Goal: Transaction & Acquisition: Purchase product/service

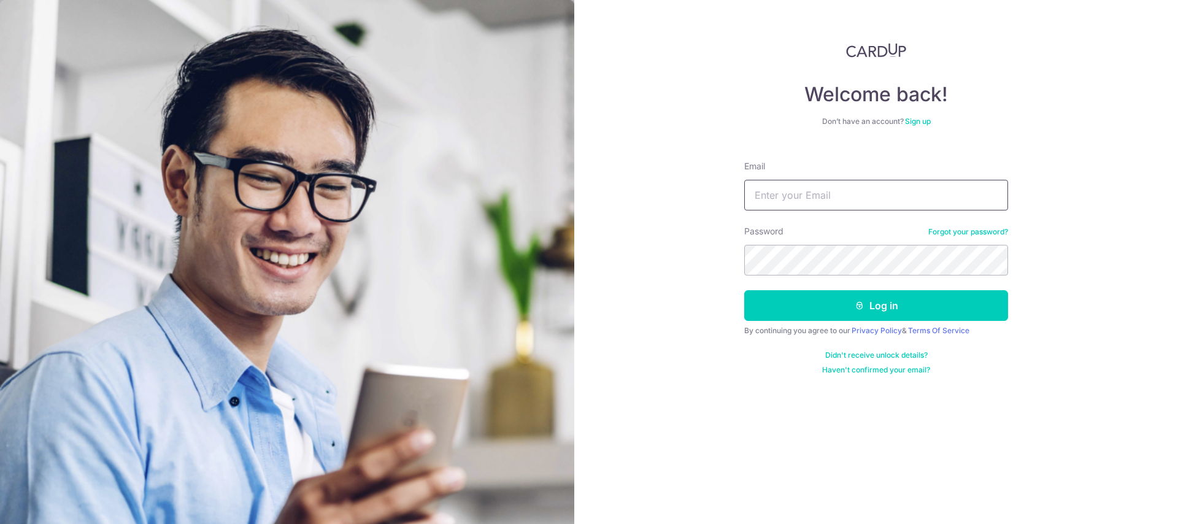
click at [831, 198] on input "Email" at bounding box center [876, 195] width 264 height 31
type input "[EMAIL_ADDRESS][DOMAIN_NAME]"
click at [744, 290] on button "Log in" at bounding box center [876, 305] width 264 height 31
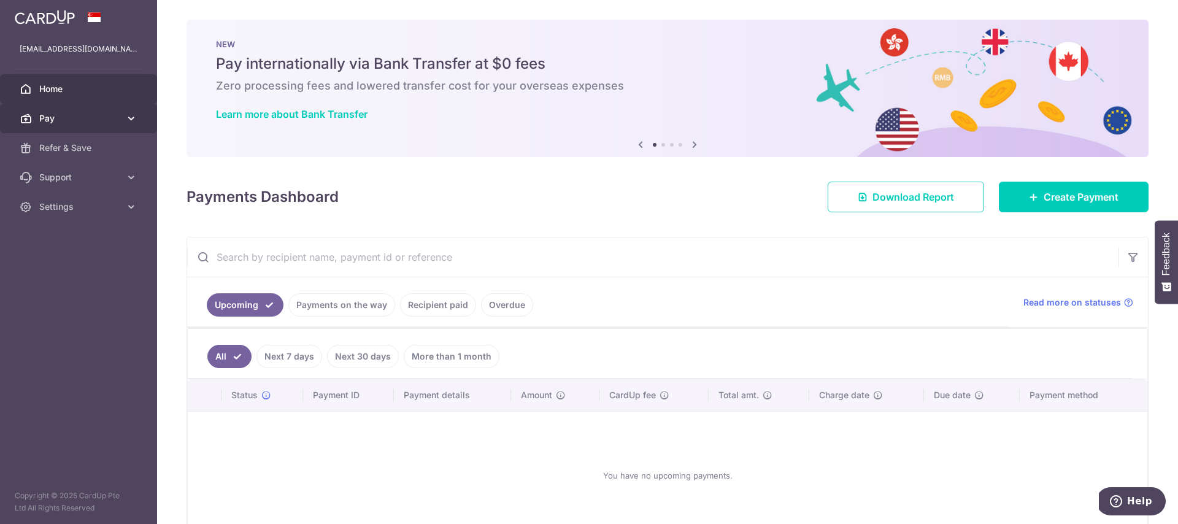
click at [76, 112] on span "Pay" at bounding box center [79, 118] width 81 height 12
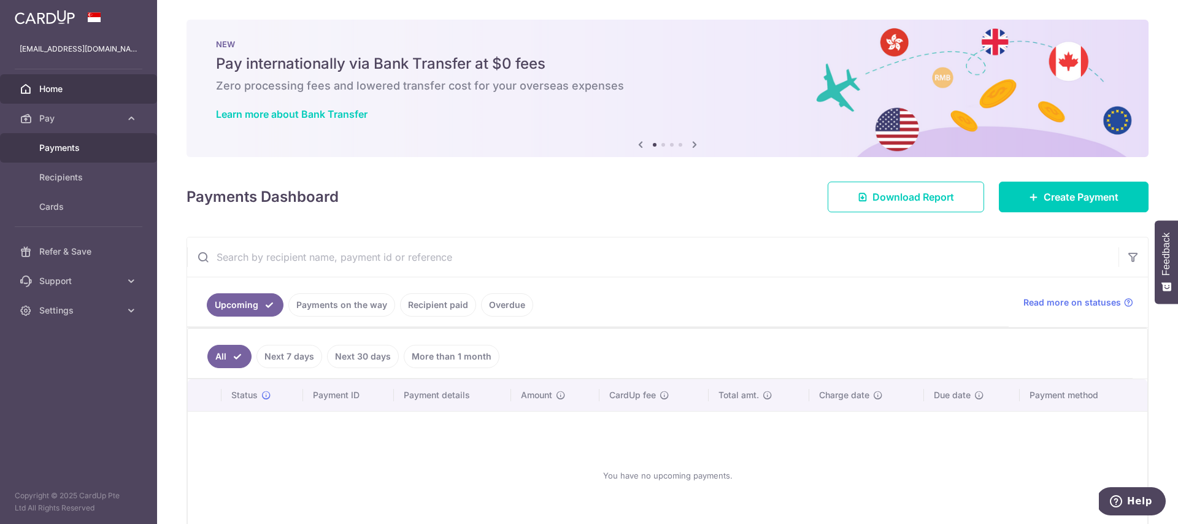
click at [65, 158] on link "Payments" at bounding box center [78, 147] width 157 height 29
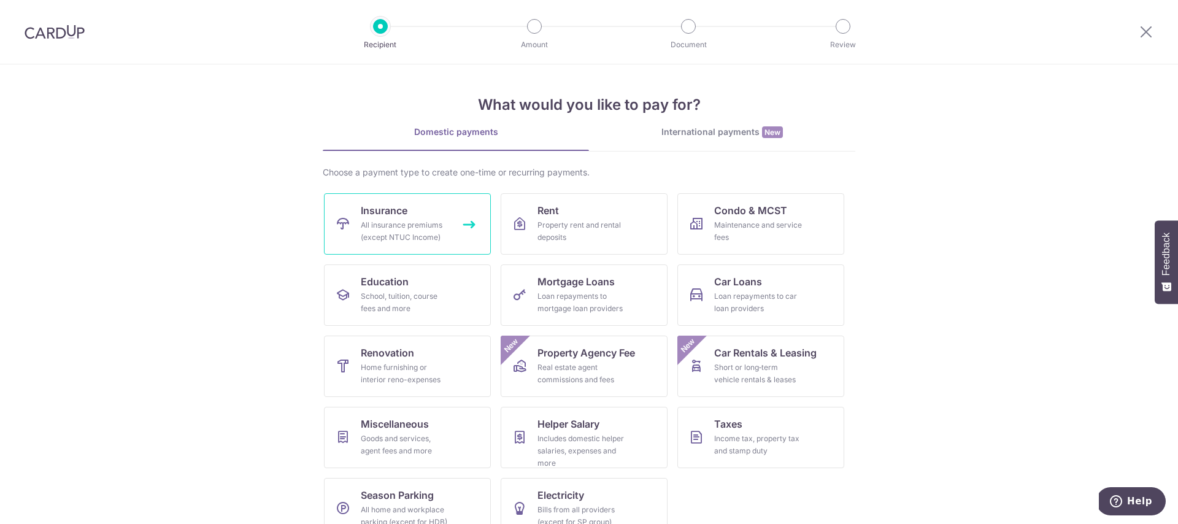
click at [361, 227] on div "All insurance premiums (except NTUC Income)" at bounding box center [405, 231] width 88 height 25
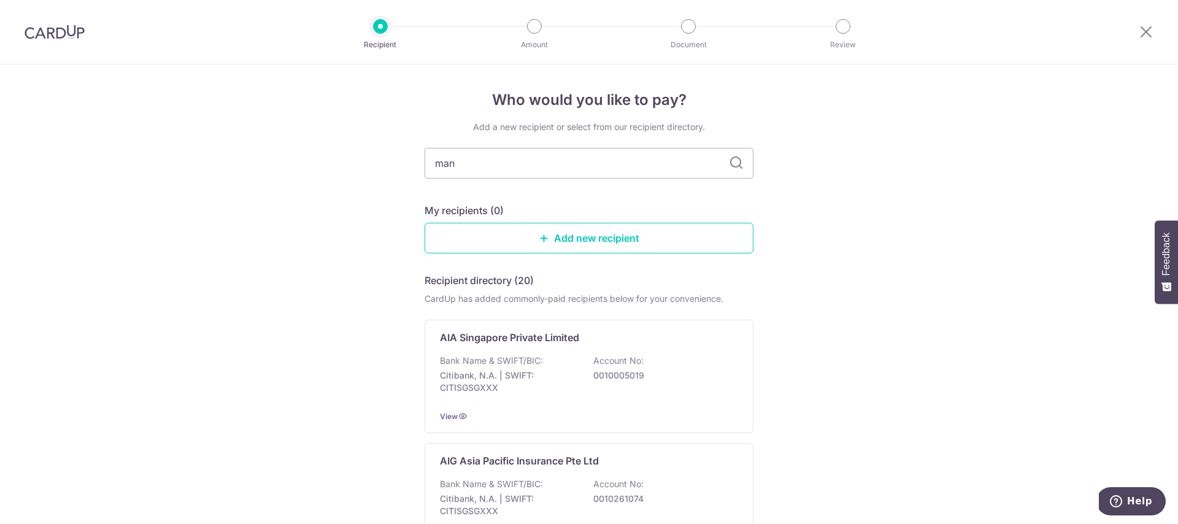
type input "manu"
type input "manulife"
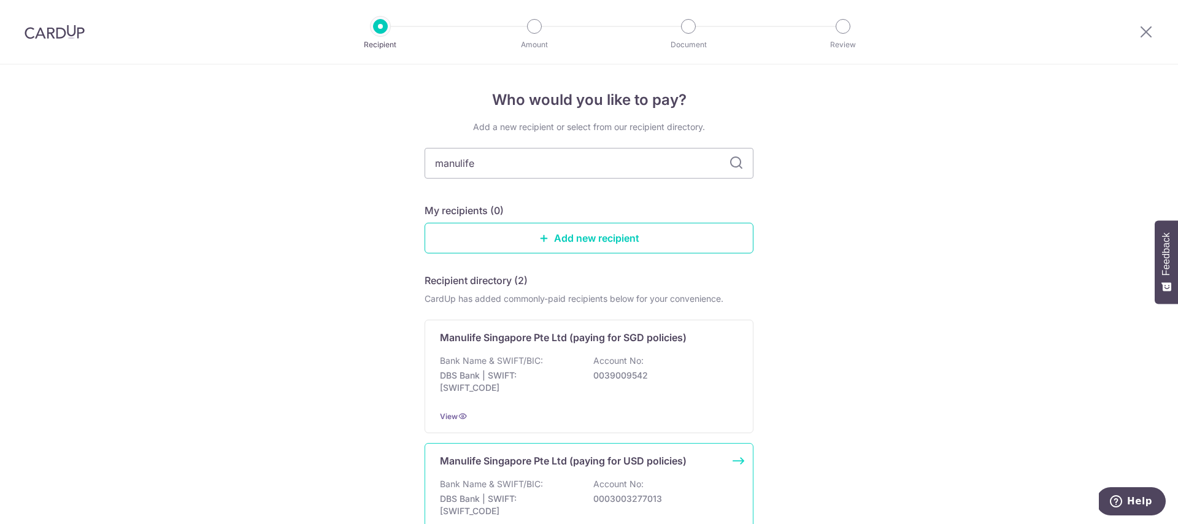
click at [634, 472] on div "Manulife Singapore Pte Ltd (paying for USD policies) Bank Name & SWIFT/BIC: DBS…" at bounding box center [589, 499] width 329 height 113
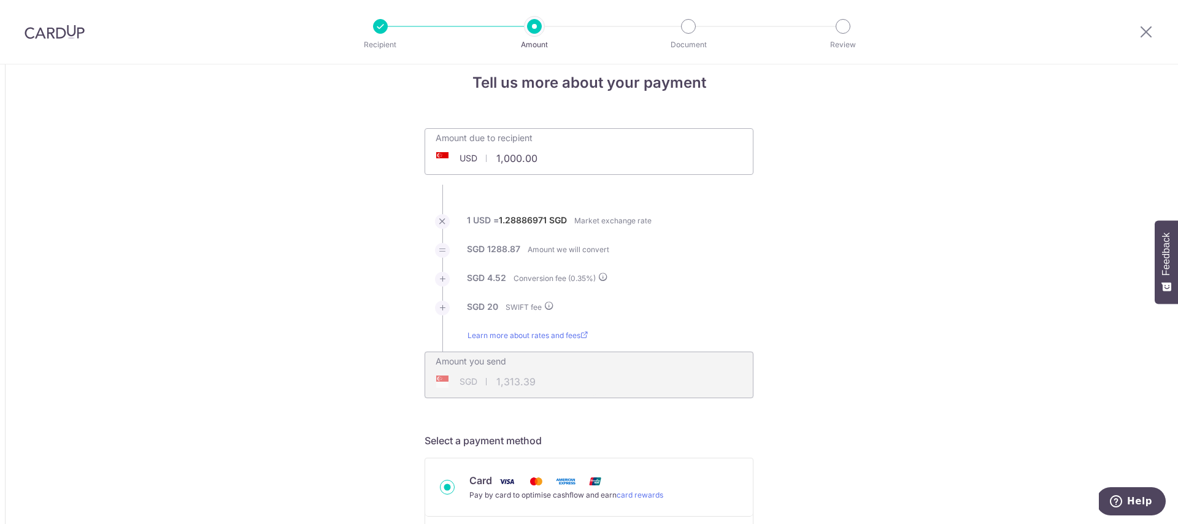
scroll to position [21, 0]
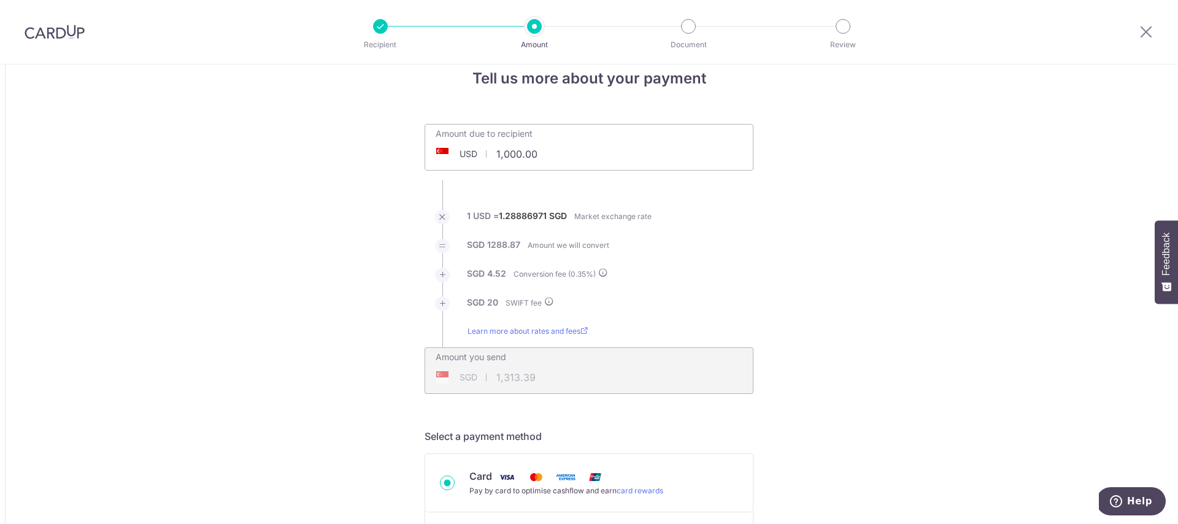
click at [509, 153] on input "1,000.00" at bounding box center [520, 154] width 190 height 28
drag, startPoint x: 559, startPoint y: 156, endPoint x: 482, endPoint y: 147, distance: 78.5
click at [482, 147] on div "USD 1,000.00 1000" at bounding box center [520, 154] width 190 height 28
type input "10,000.00"
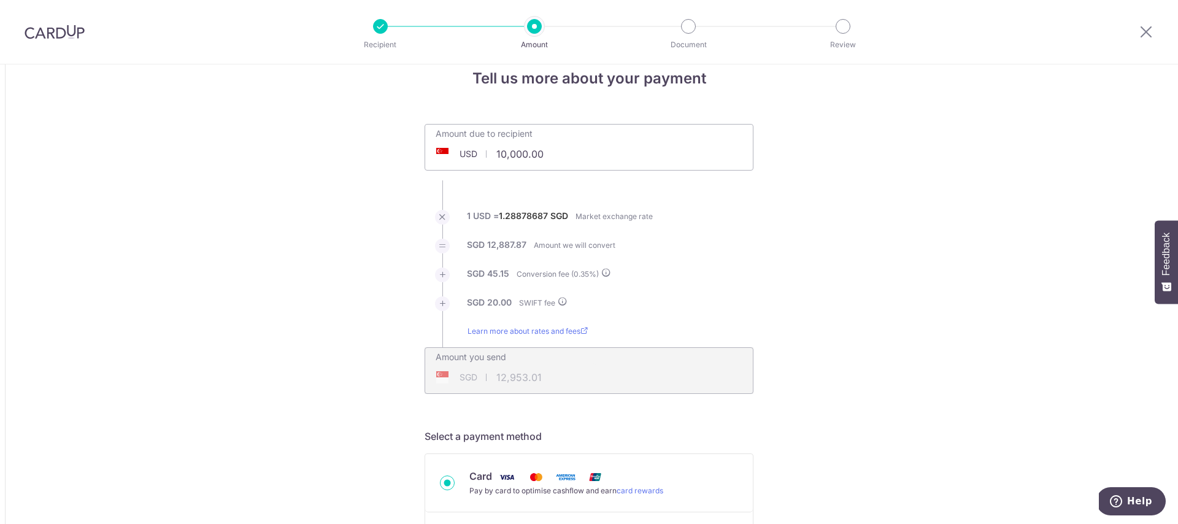
type input "12,953.01"
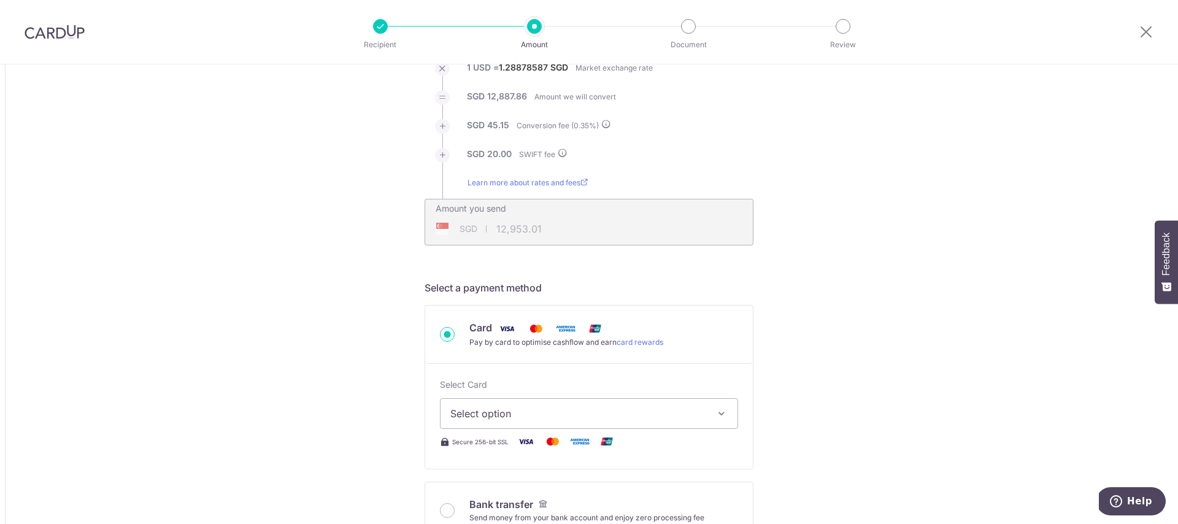
click at [587, 406] on span "Select option" at bounding box center [577, 413] width 255 height 15
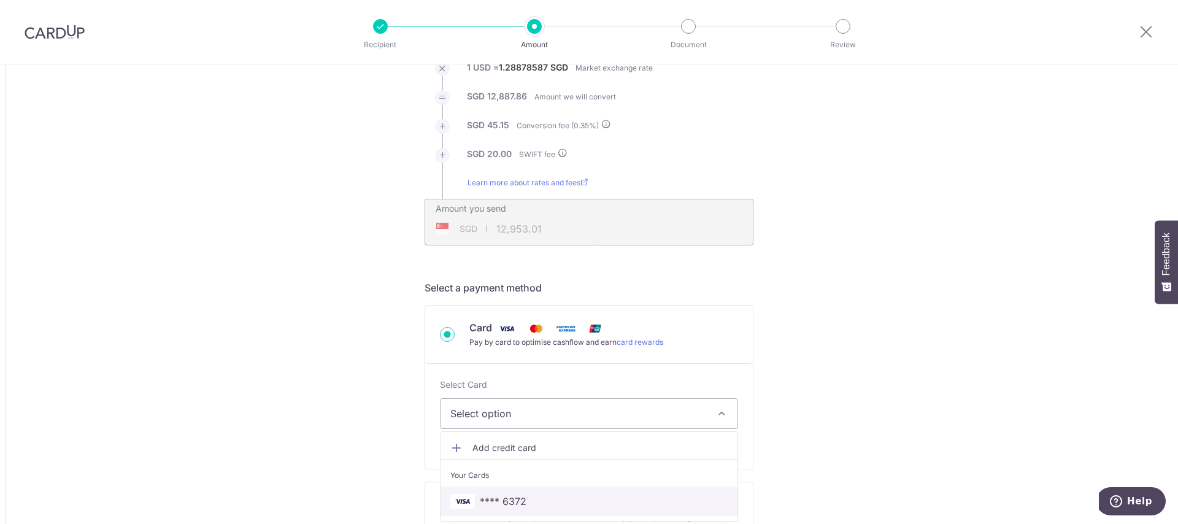
drag, startPoint x: 521, startPoint y: 502, endPoint x: 886, endPoint y: 369, distance: 388.5
click at [522, 502] on span "**** 6372" at bounding box center [503, 501] width 47 height 15
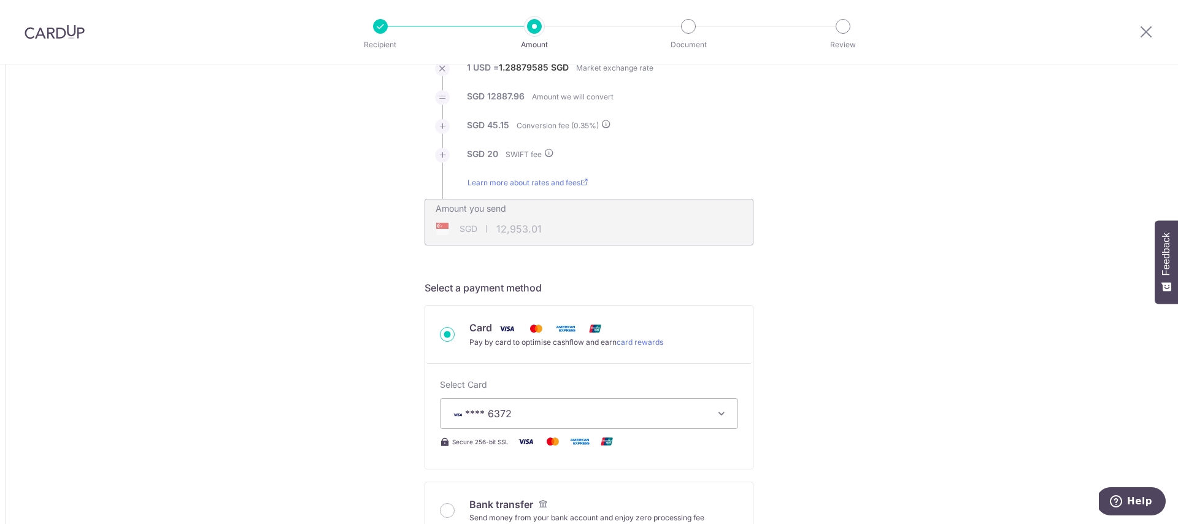
type input "10,000.00"
type input "12,953.11"
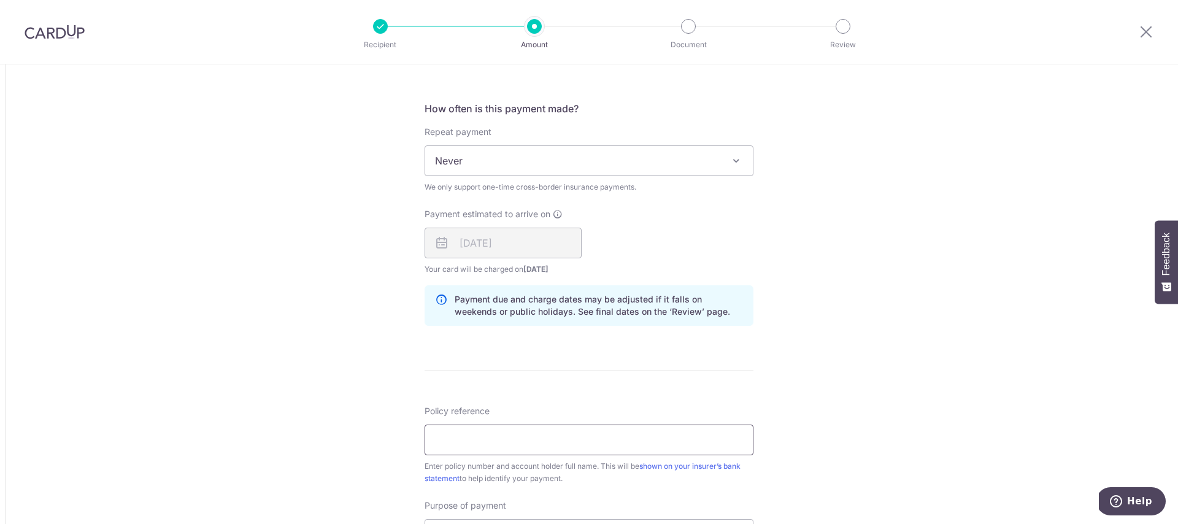
scroll to position [658, 0]
click at [572, 437] on input "Policy reference" at bounding box center [589, 437] width 329 height 31
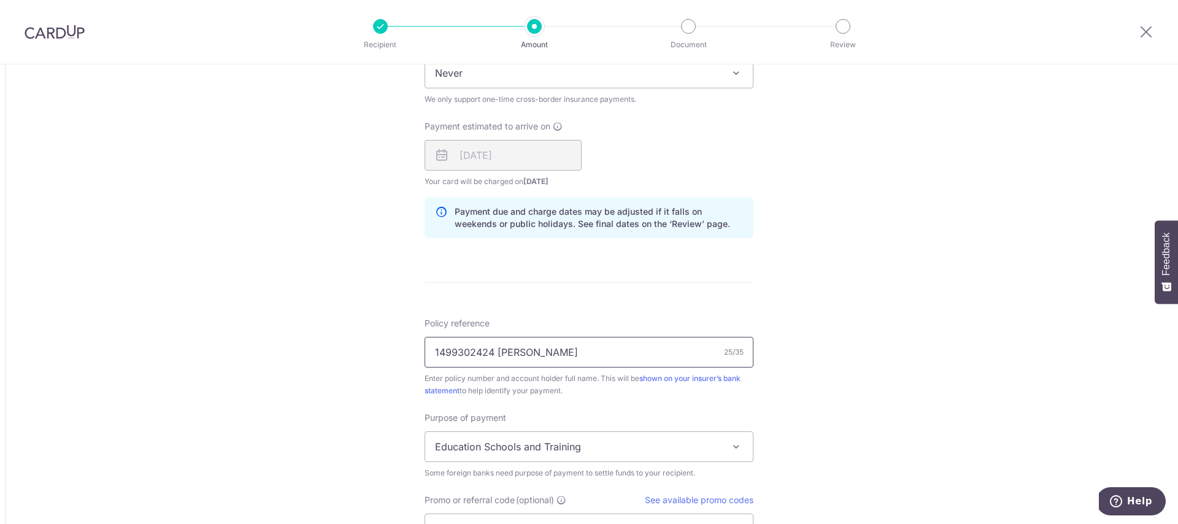
scroll to position [748, 0]
type input "1499302424 Chiam Hui Ting"
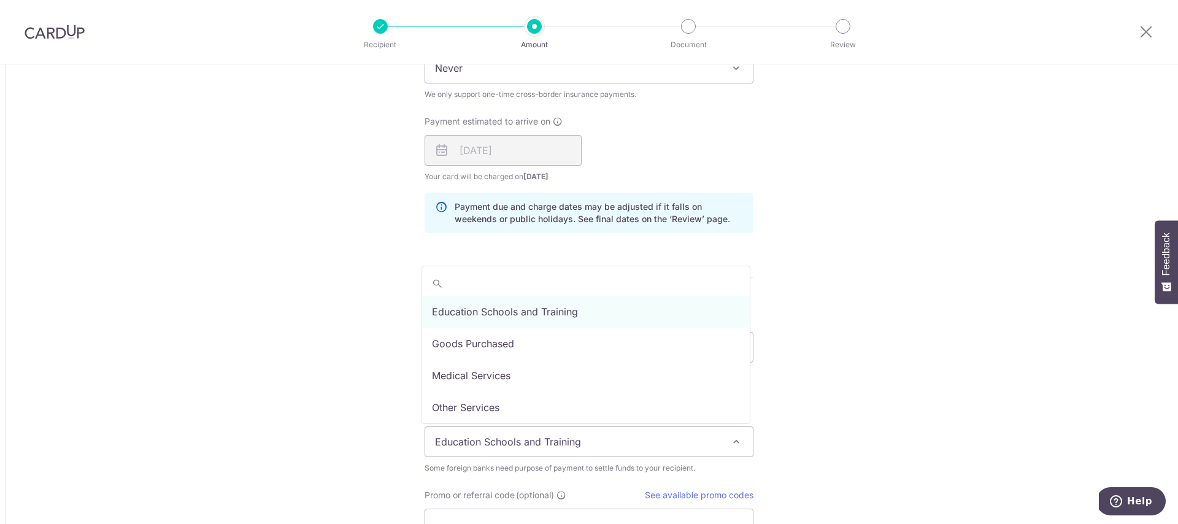
click at [654, 443] on span "Education Schools and Training" at bounding box center [589, 441] width 328 height 29
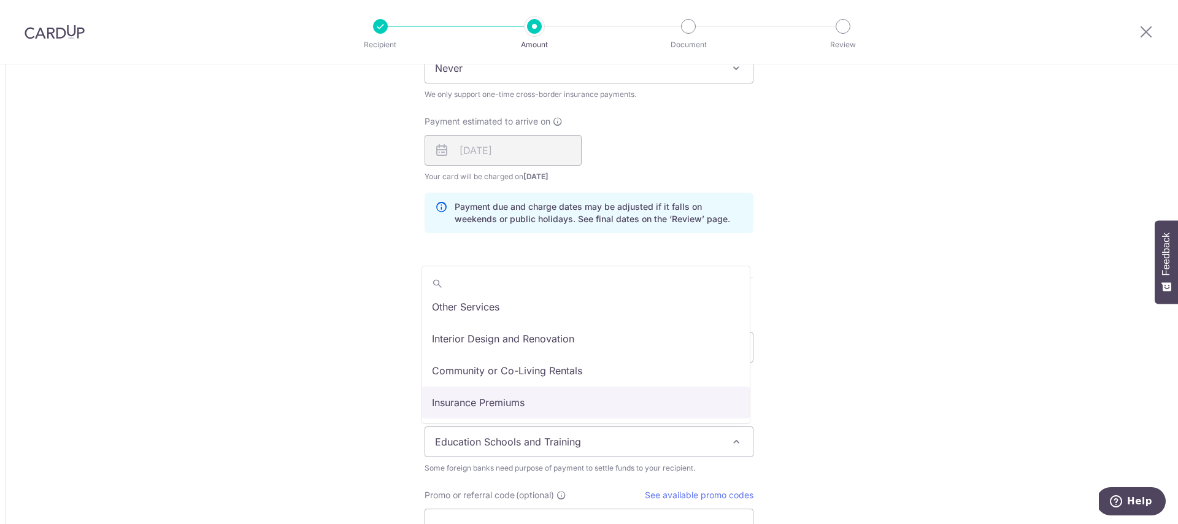
select select "Insurance Premiums"
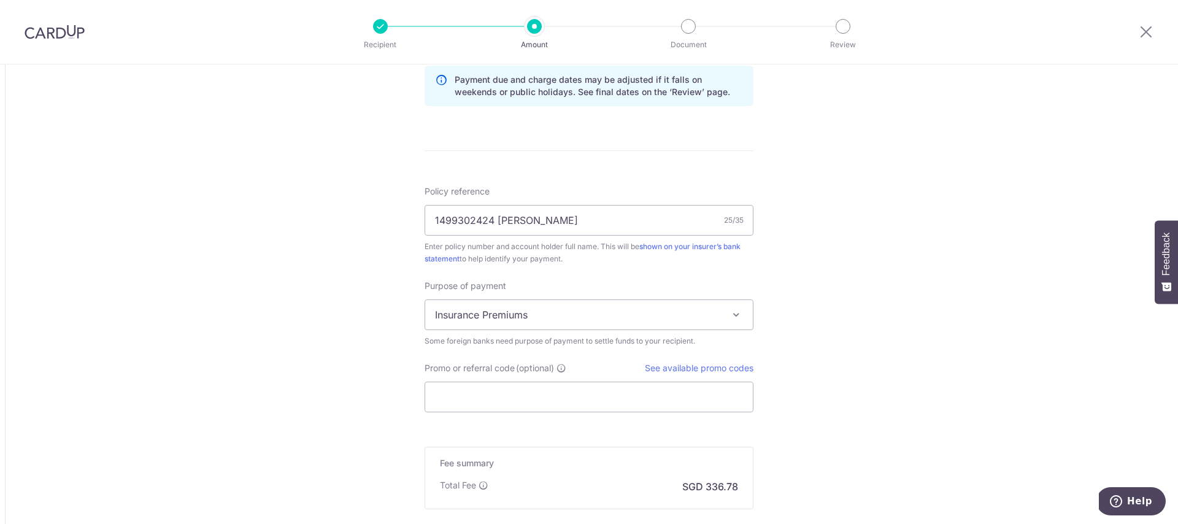
scroll to position [877, 0]
click at [569, 398] on input "Promo or referral code (optional)" at bounding box center [589, 395] width 329 height 31
paste input "OFF225"
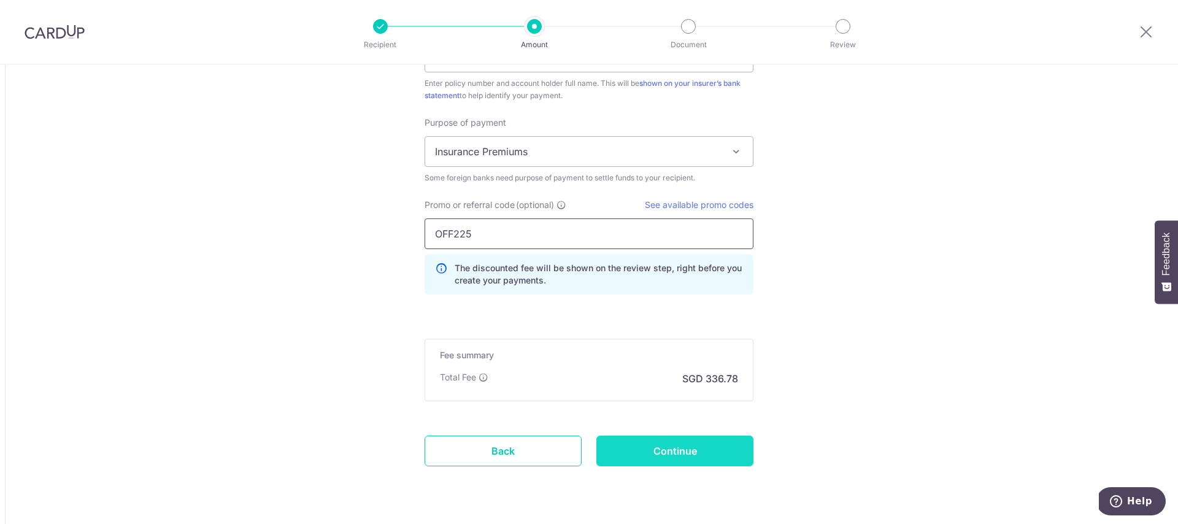
scroll to position [1039, 0]
type input "OFF225"
click at [709, 439] on input "Continue" at bounding box center [674, 449] width 157 height 31
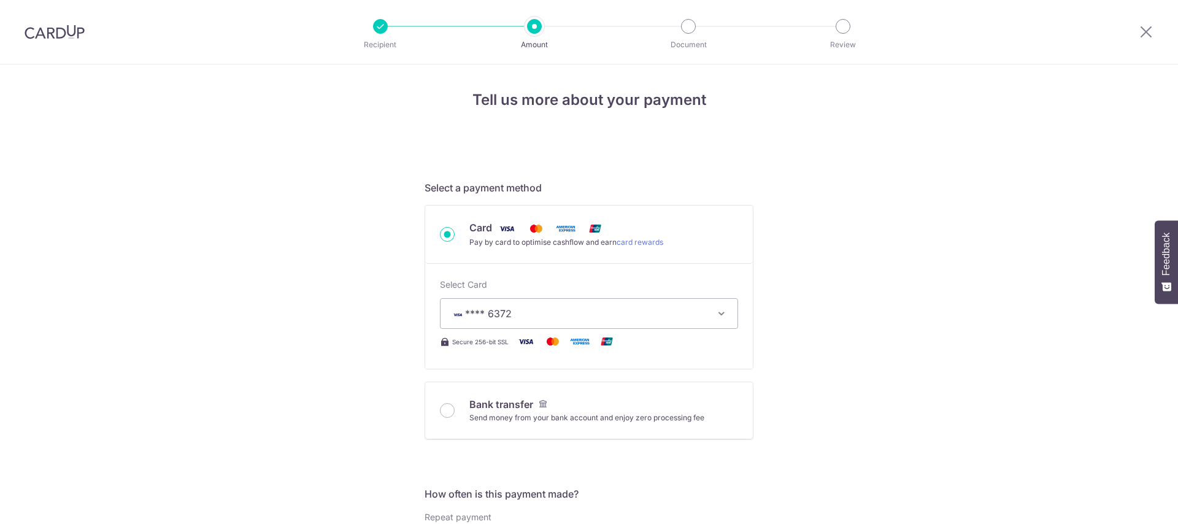
scroll to position [579, 0]
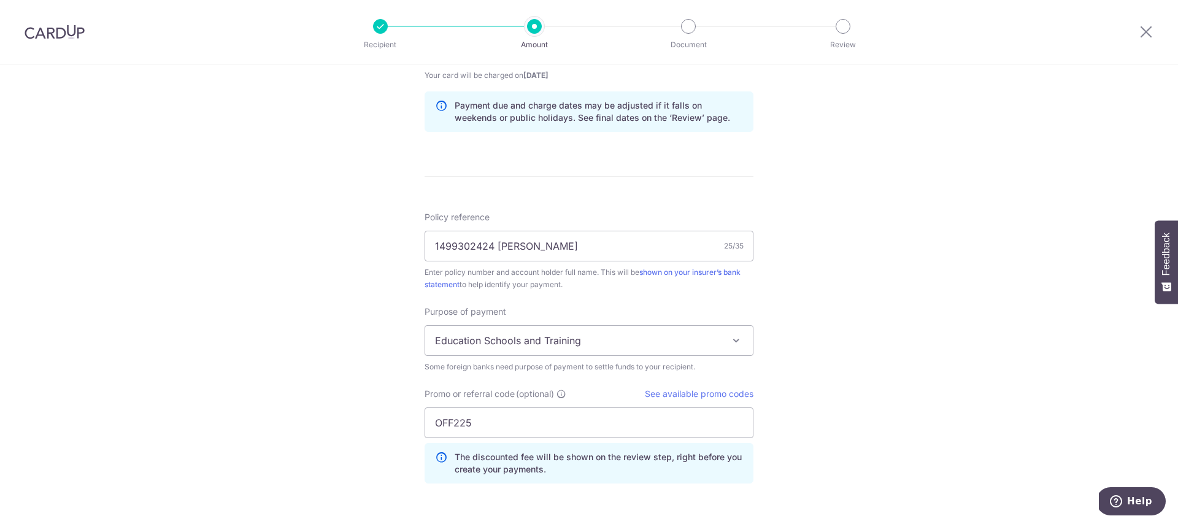
click at [714, 339] on span "Education Schools and Training" at bounding box center [589, 340] width 328 height 29
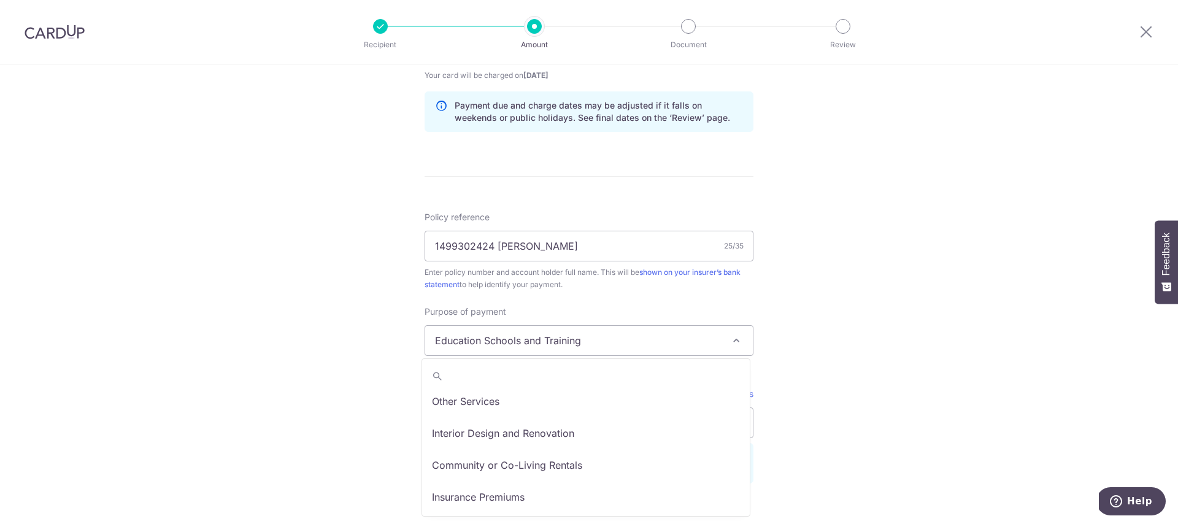
scroll to position [101, 0]
select select "Insurance Premiums"
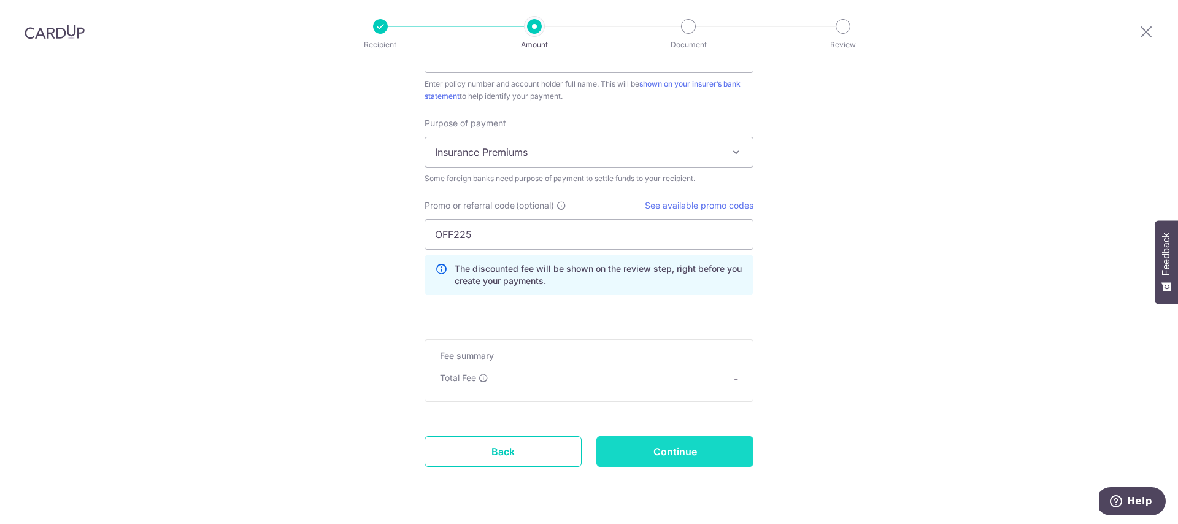
scroll to position [787, 0]
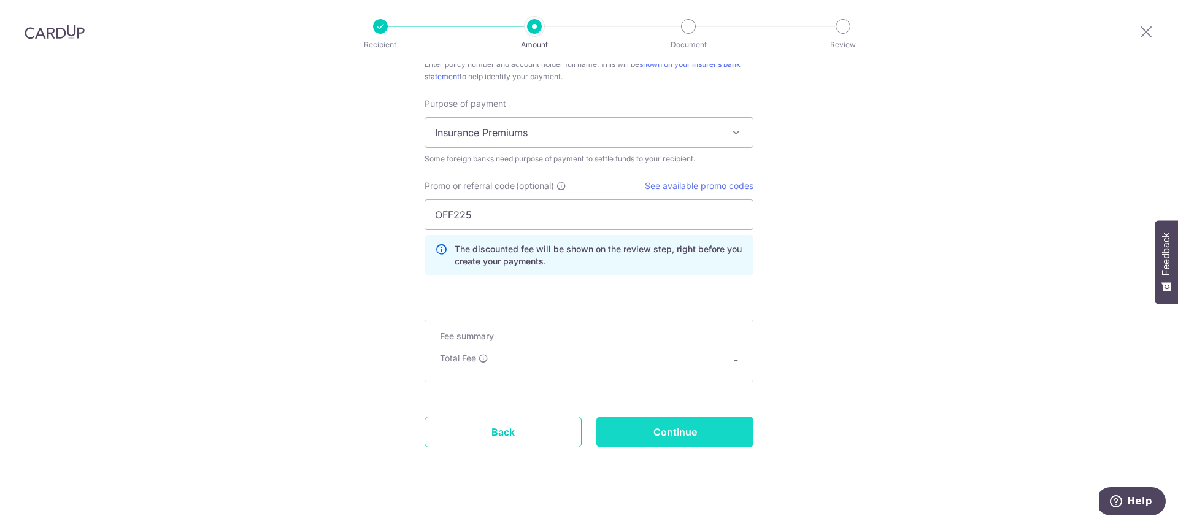
click at [705, 437] on input "Continue" at bounding box center [674, 432] width 157 height 31
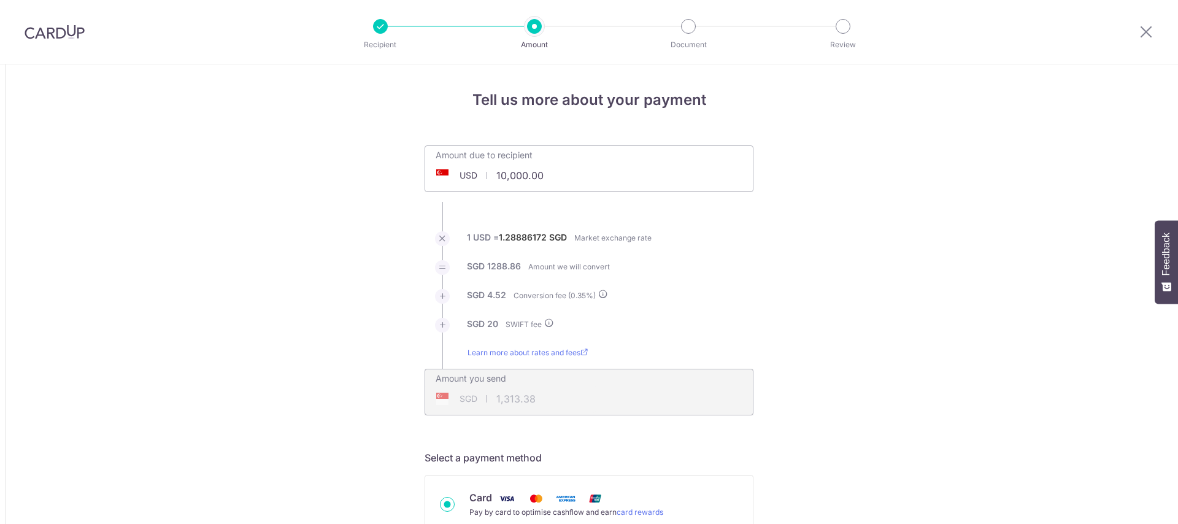
select select "Insurance Premiums"
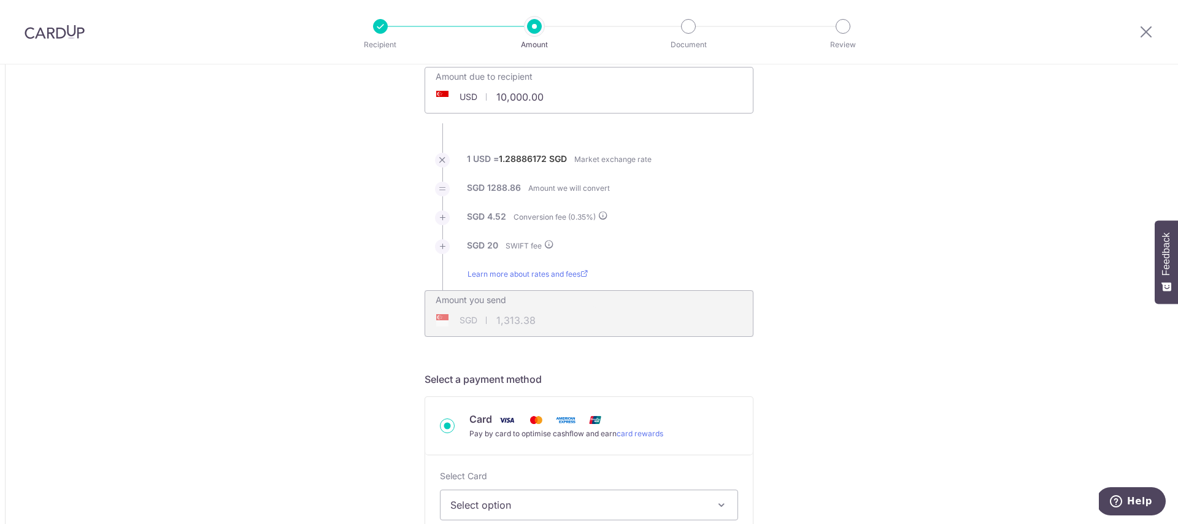
scroll to position [182, 0]
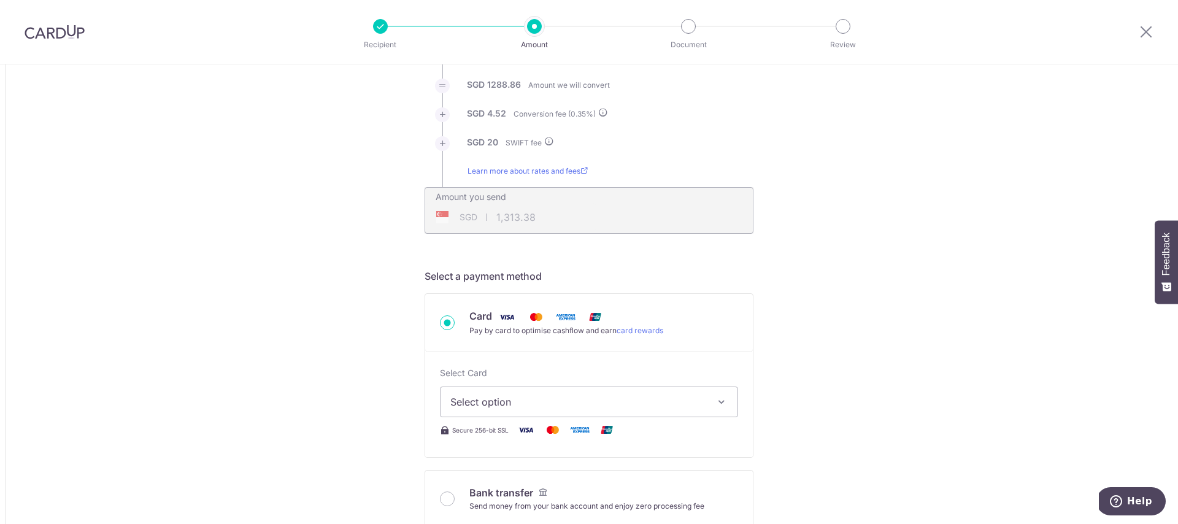
click at [611, 396] on span "Select option" at bounding box center [577, 401] width 255 height 15
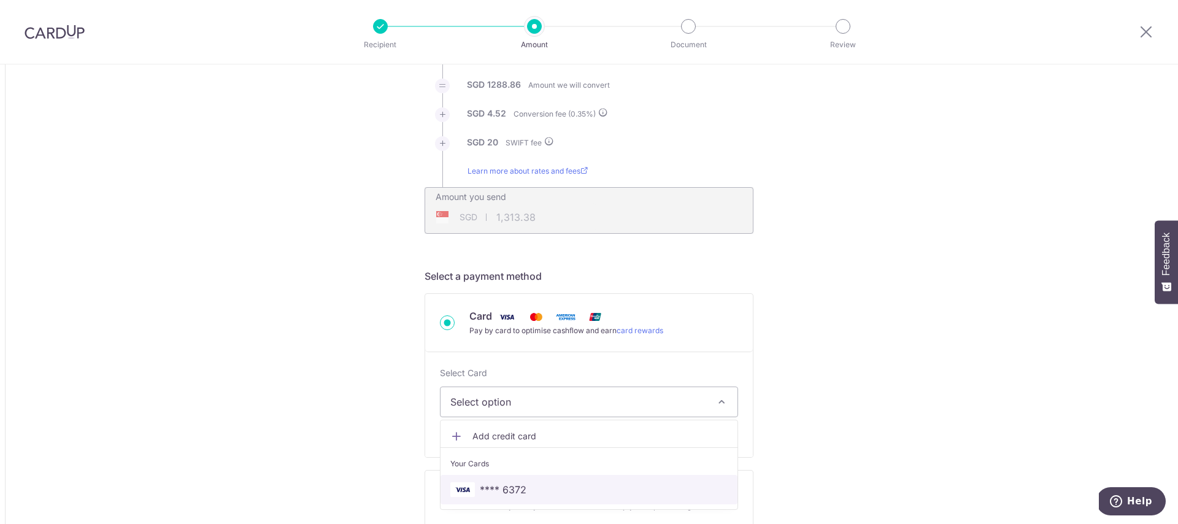
click at [527, 488] on span "**** 6372" at bounding box center [588, 489] width 277 height 15
type input "10,000.00"
type input "12,953.35"
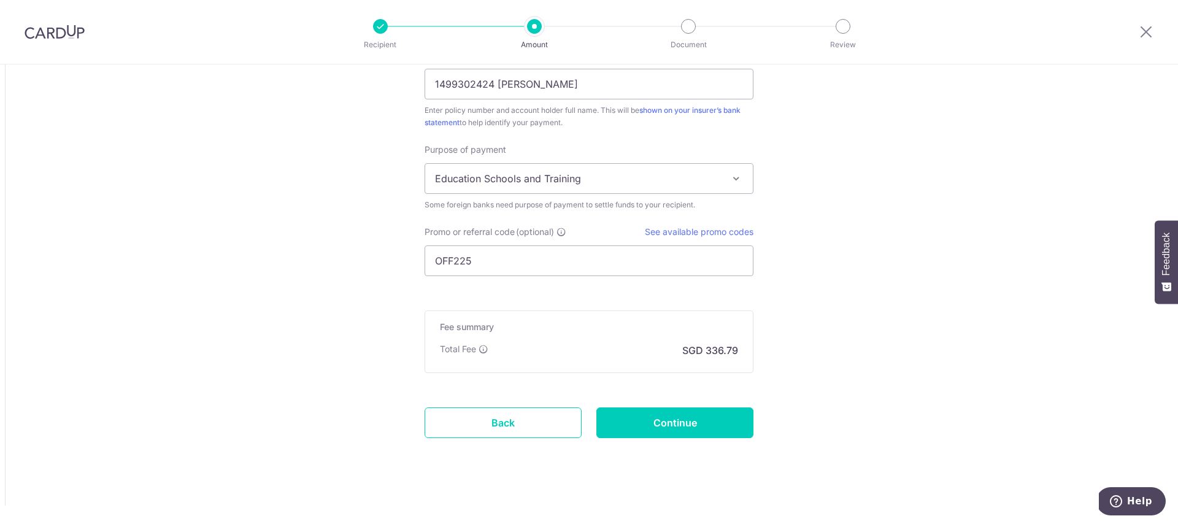
scroll to position [1017, 0]
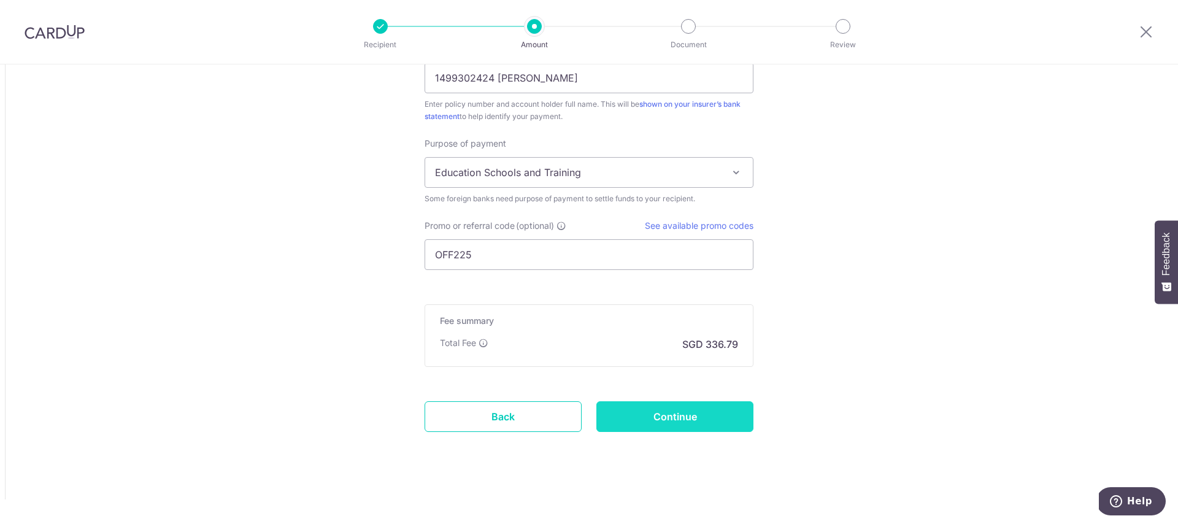
click at [720, 416] on input "Continue" at bounding box center [674, 416] width 157 height 31
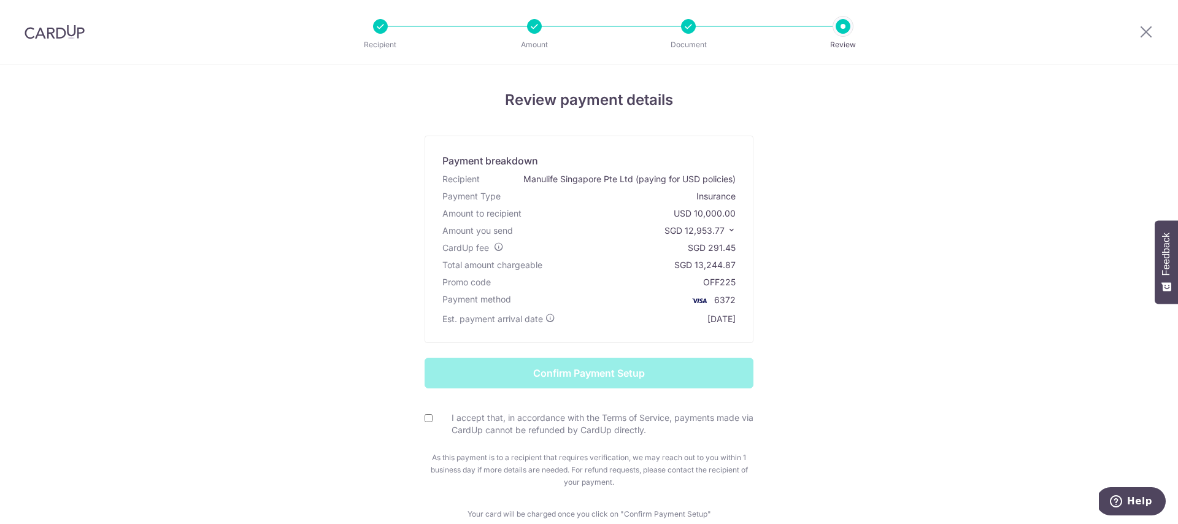
click at [728, 229] on icon at bounding box center [731, 230] width 9 height 9
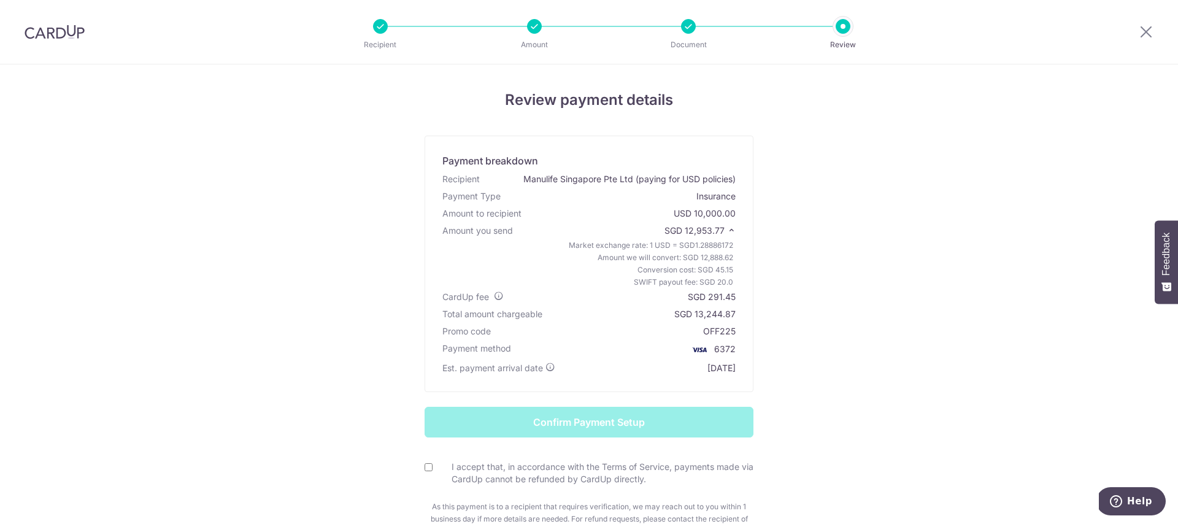
click at [682, 24] on div at bounding box center [688, 26] width 15 height 15
click at [1148, 31] on icon at bounding box center [1146, 31] width 15 height 15
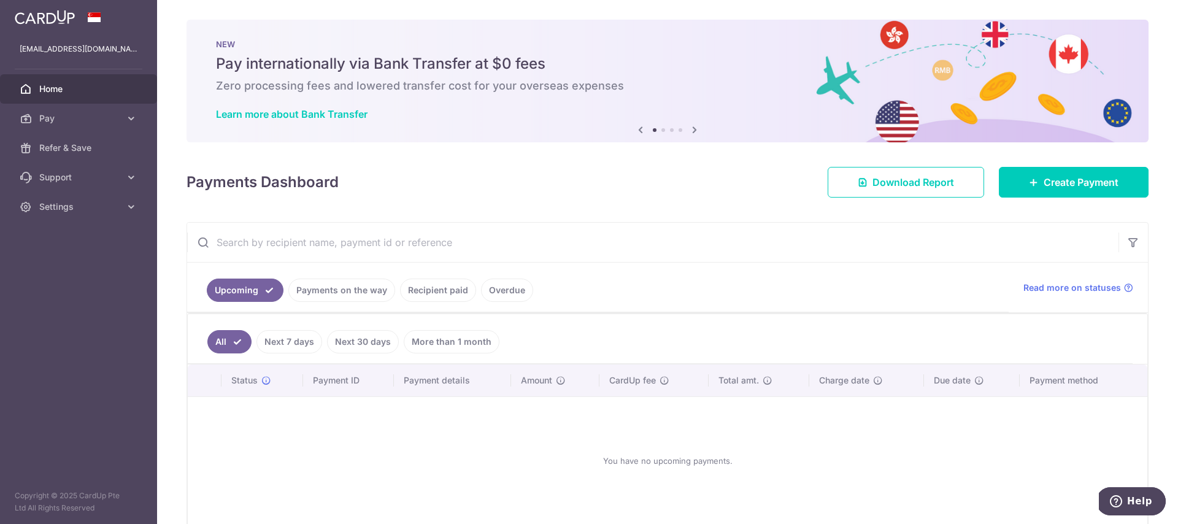
scroll to position [61, 0]
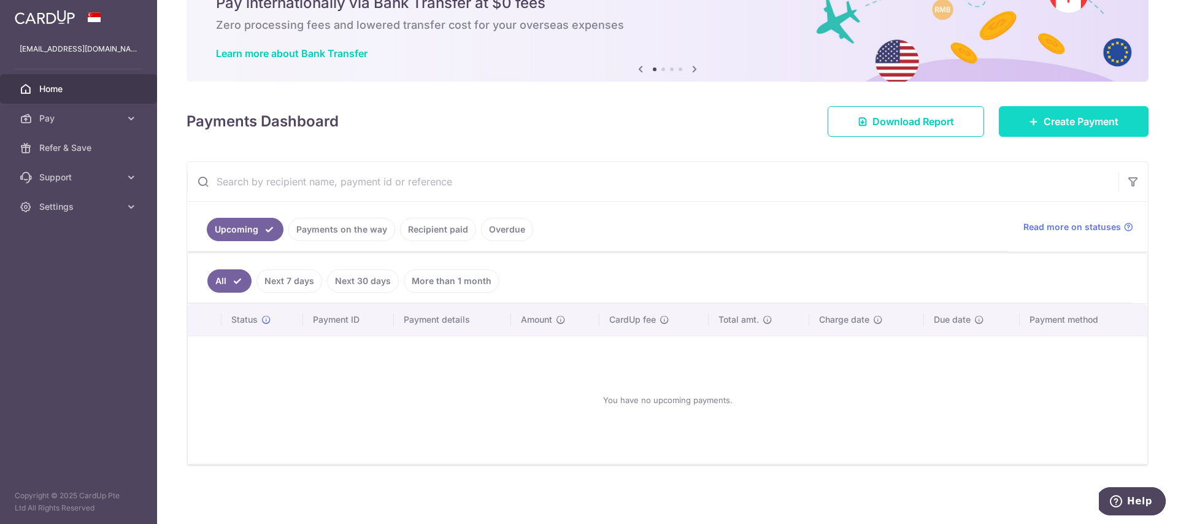
click at [1053, 115] on span "Create Payment" at bounding box center [1081, 121] width 75 height 15
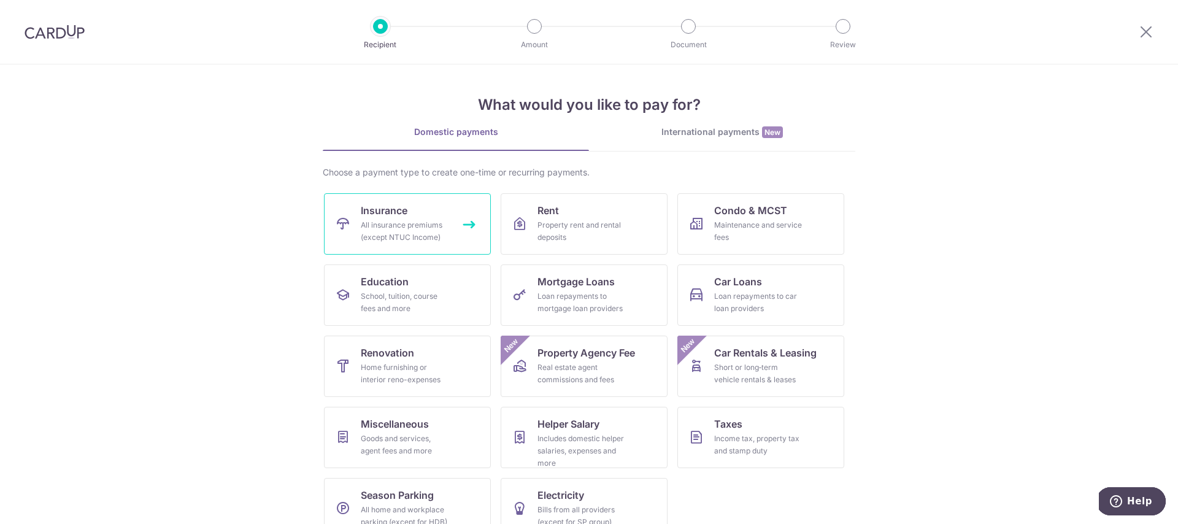
click at [400, 207] on span "Insurance" at bounding box center [384, 210] width 47 height 15
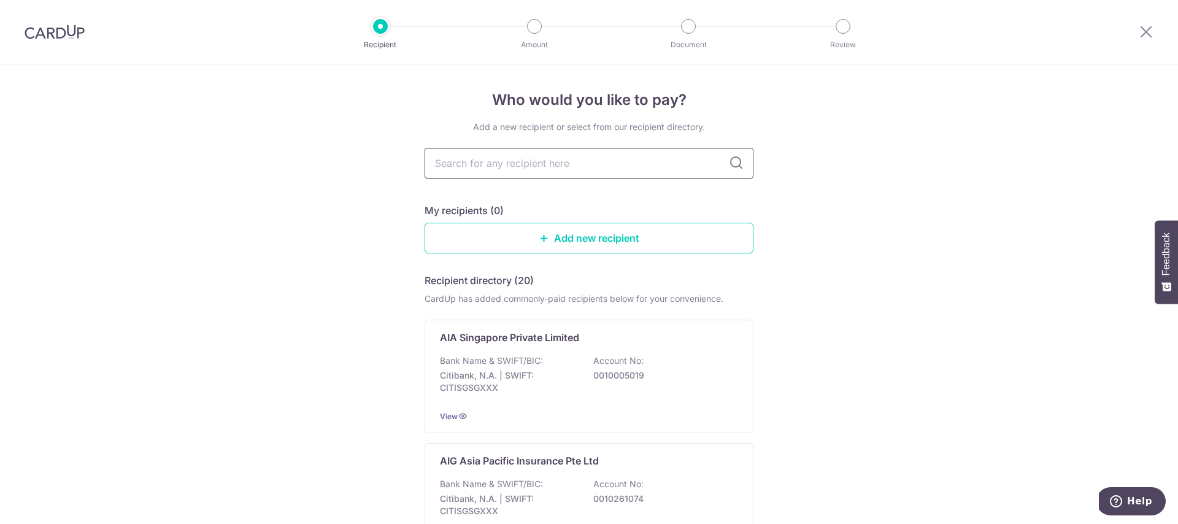
click at [550, 168] on input "text" at bounding box center [589, 163] width 329 height 31
type input "manulife"
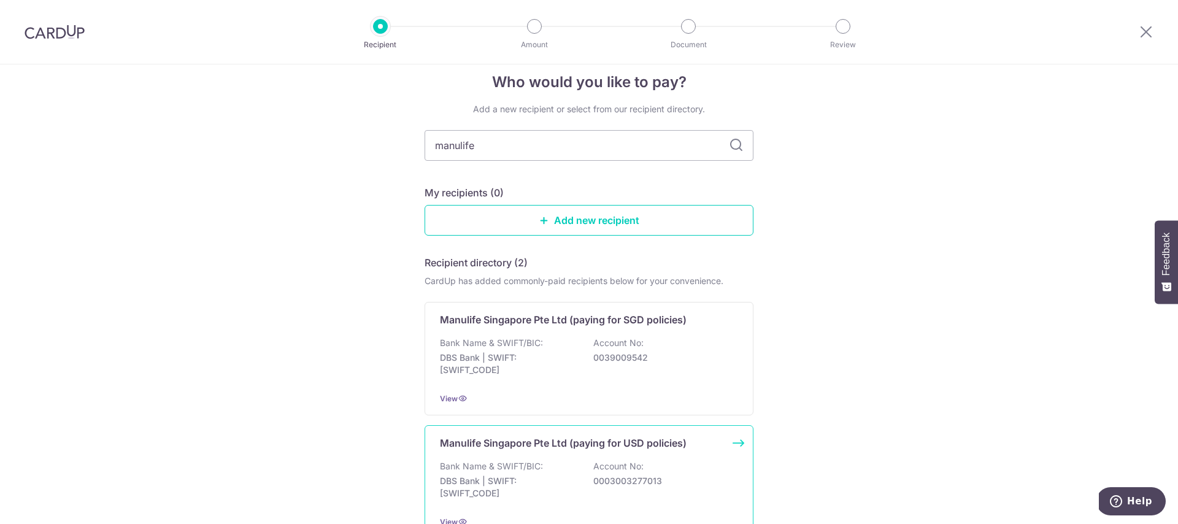
scroll to position [50, 0]
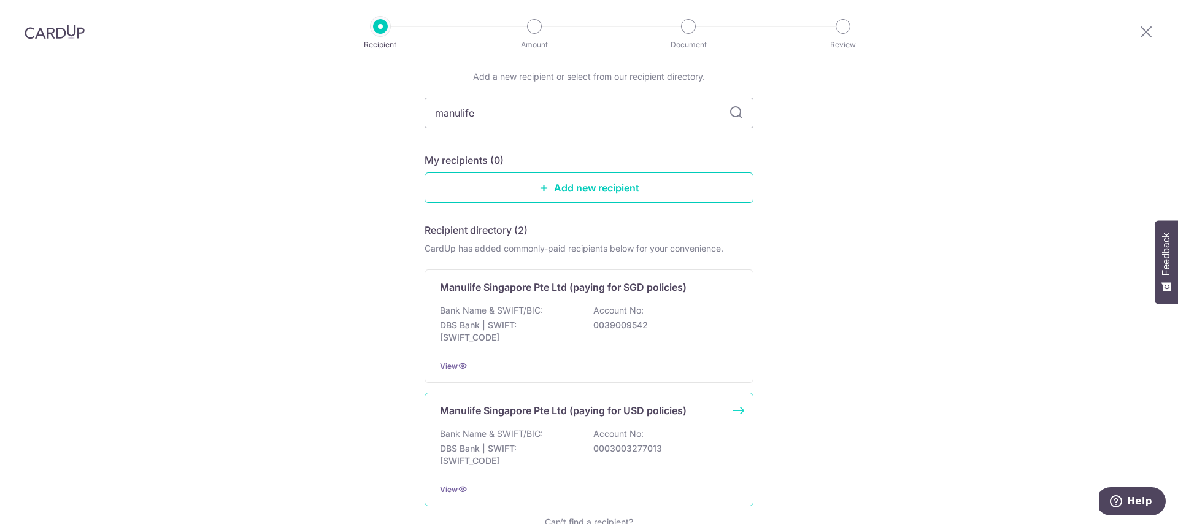
click at [639, 424] on div "Manulife Singapore Pte Ltd (paying for USD policies) Bank Name & SWIFT/BIC: DBS…" at bounding box center [589, 449] width 329 height 113
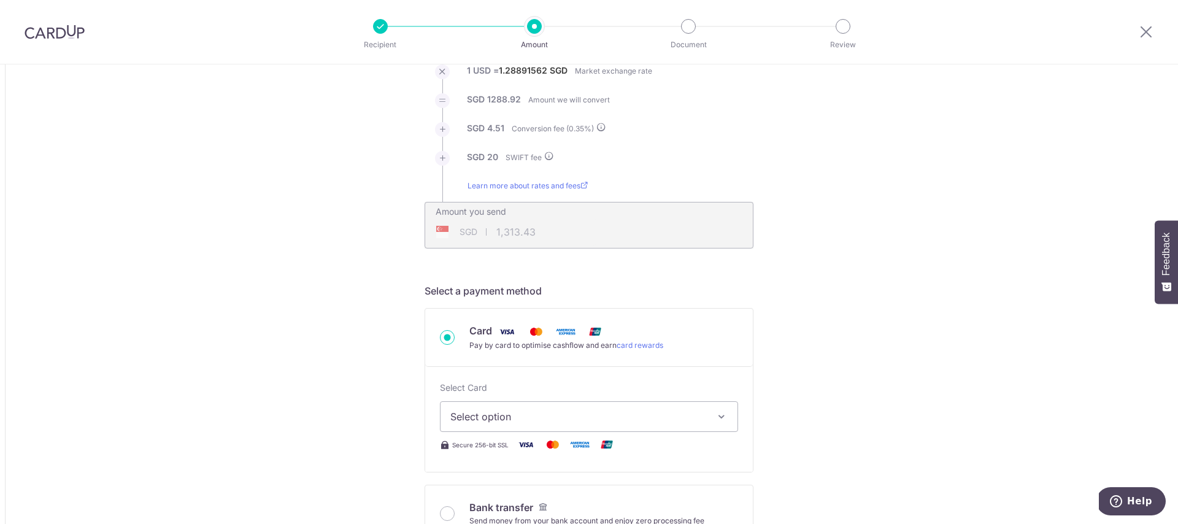
scroll to position [167, 0]
click at [648, 420] on span "Select option" at bounding box center [577, 416] width 255 height 15
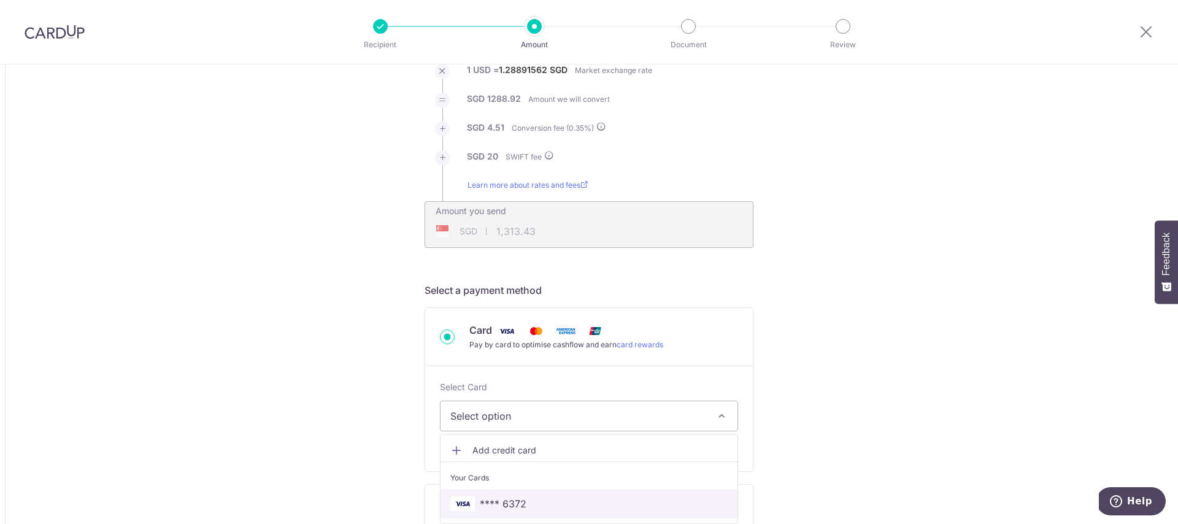
click at [518, 499] on span "**** 6372" at bounding box center [503, 503] width 47 height 15
type input "1,000.00"
type input "1,313.40"
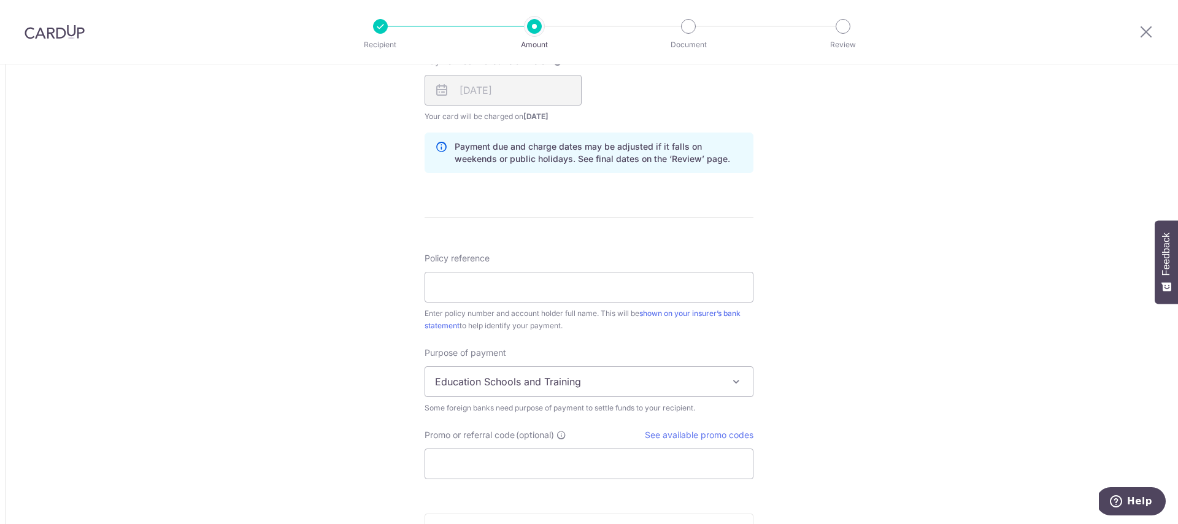
scroll to position [923, 0]
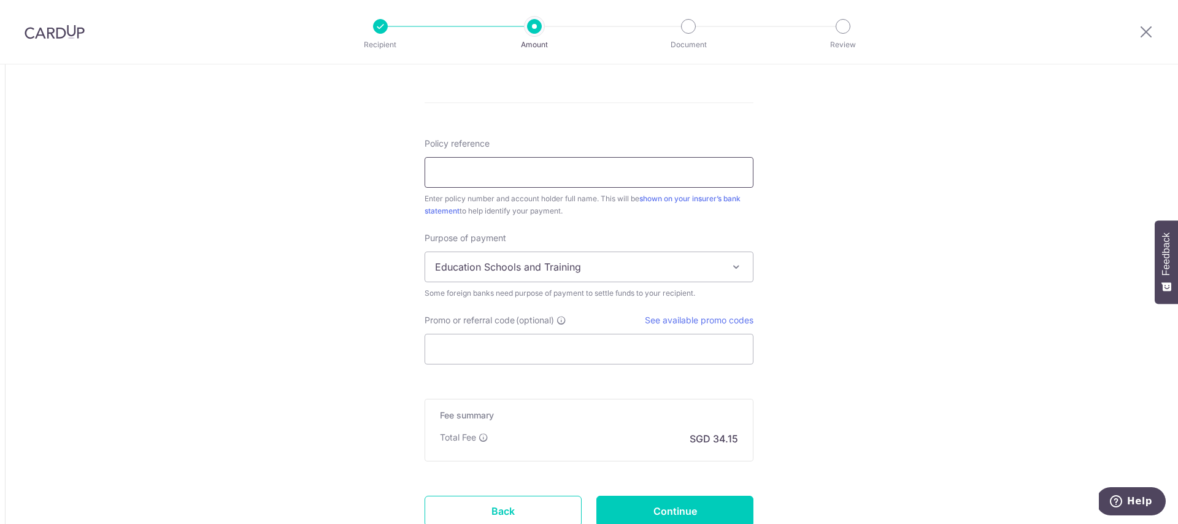
click at [651, 175] on input "Policy reference" at bounding box center [589, 172] width 329 height 31
type input "1499302424 Chiam Hui Ting"
click at [690, 254] on span "Education Schools and Training" at bounding box center [589, 266] width 328 height 29
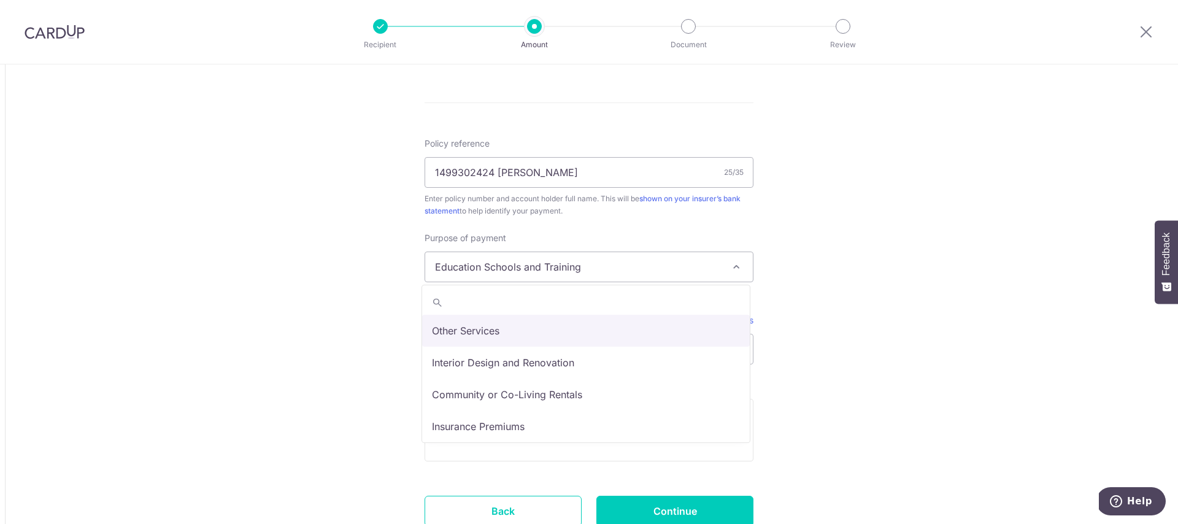
scroll to position [101, 0]
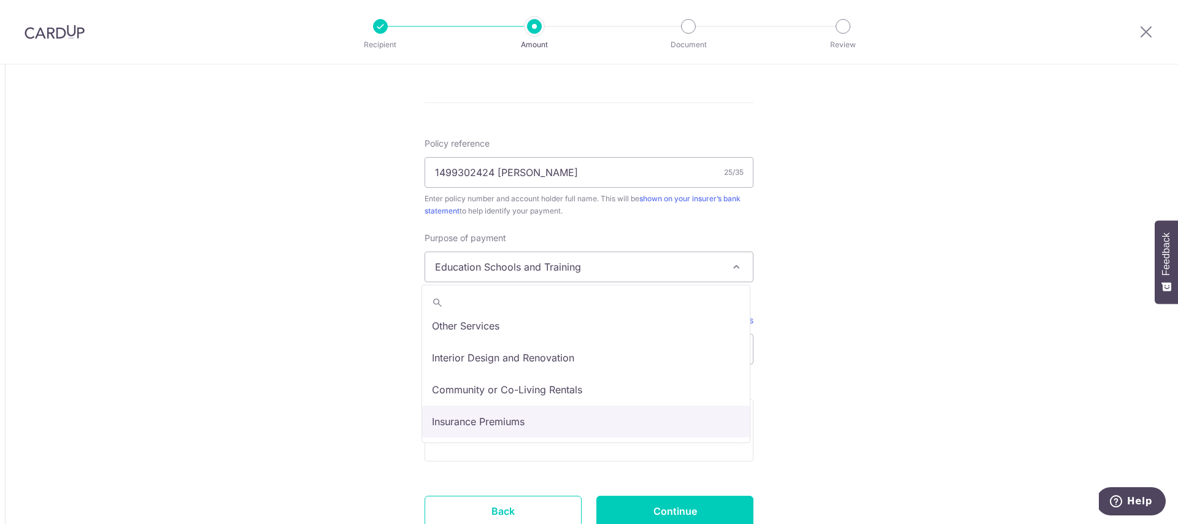
drag, startPoint x: 582, startPoint y: 410, endPoint x: 591, endPoint y: 408, distance: 9.5
select select "Insurance Premiums"
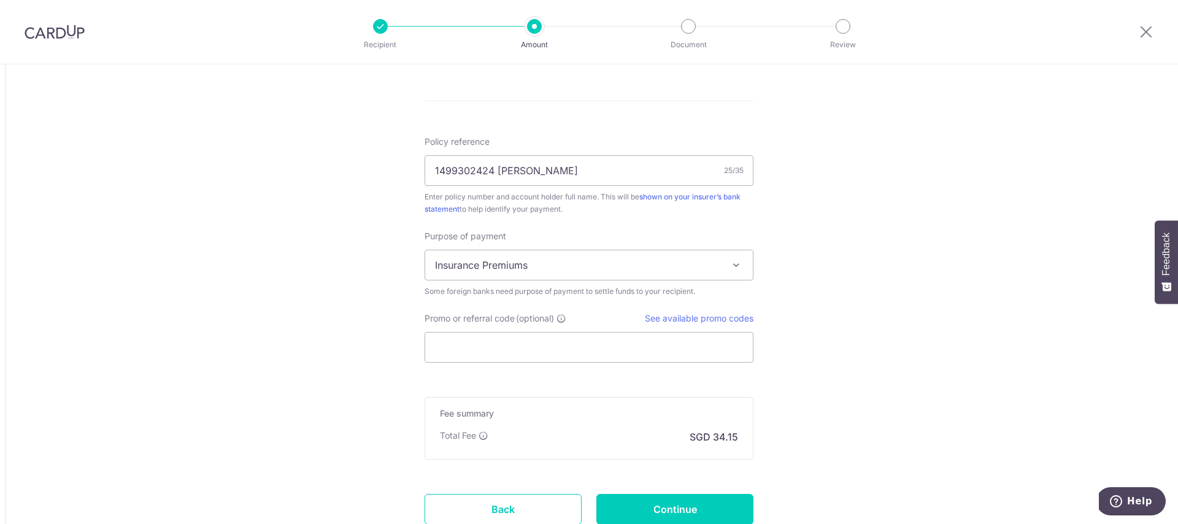
scroll to position [925, 0]
click at [689, 339] on input "Promo or referral code (optional)" at bounding box center [589, 346] width 329 height 31
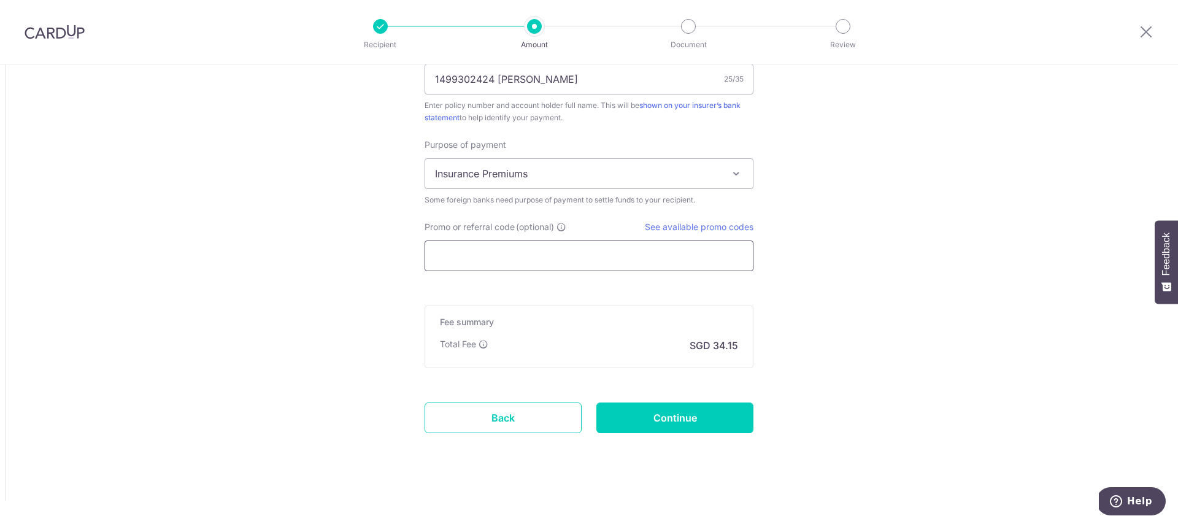
scroll to position [1017, 0]
click at [482, 348] on div "Total Fee" at bounding box center [464, 343] width 48 height 12
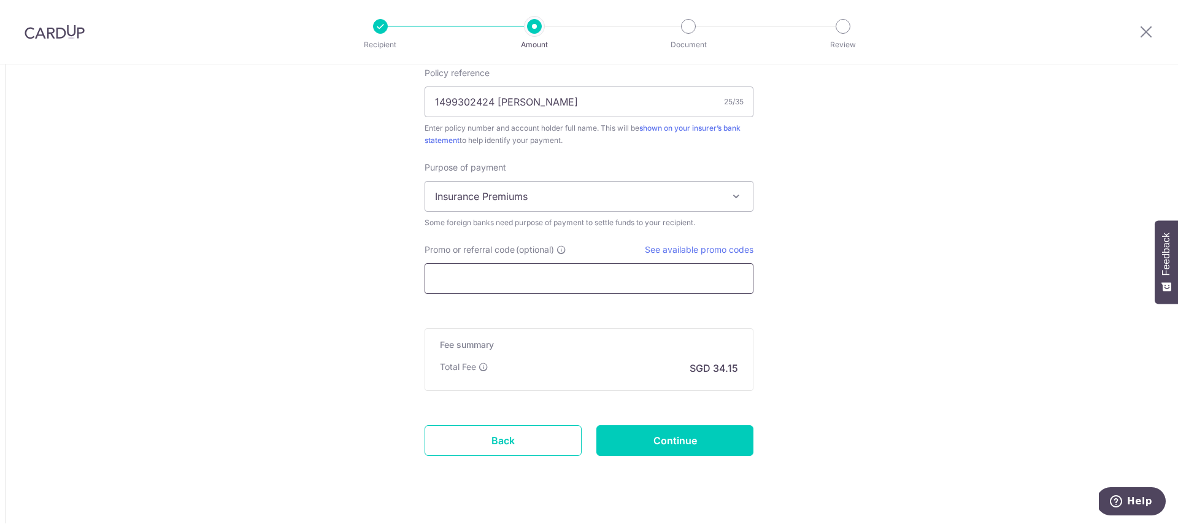
click at [512, 279] on input "Promo or referral code (optional)" at bounding box center [589, 278] width 329 height 31
paste input "GLOBE185"
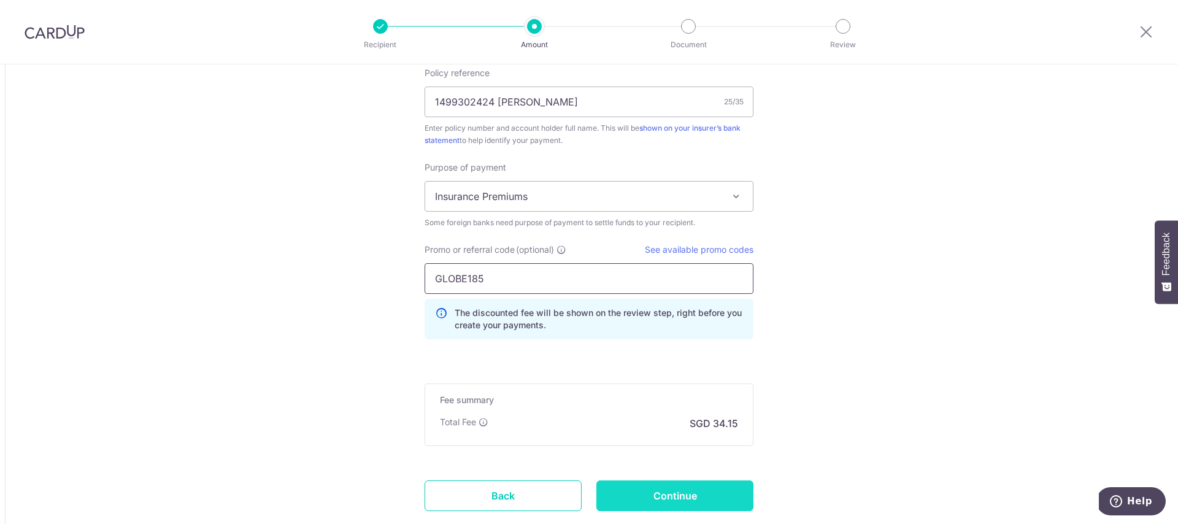
type input "GLOBE185"
click at [633, 492] on input "Continue" at bounding box center [674, 495] width 157 height 31
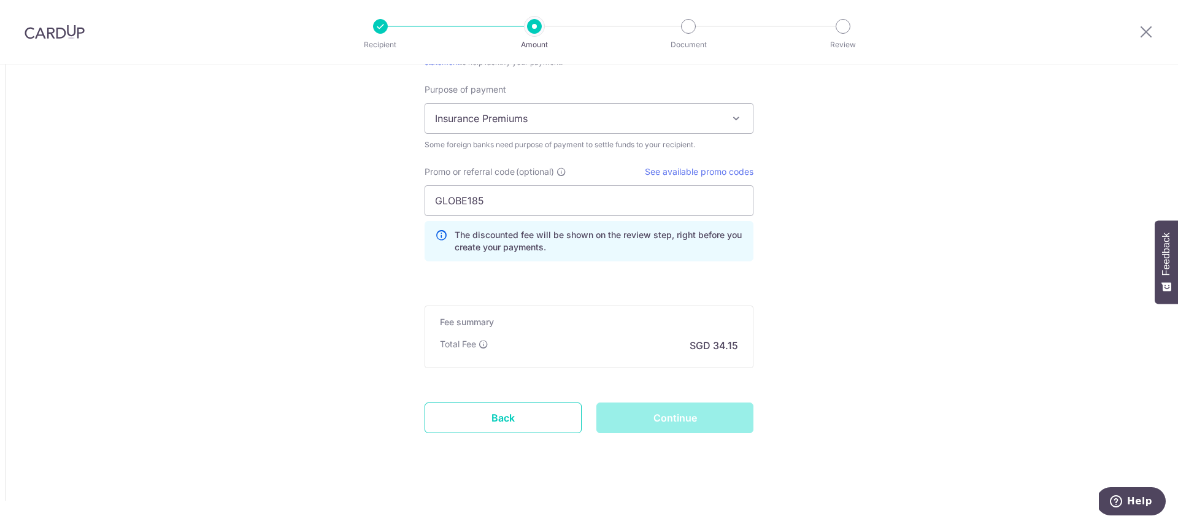
scroll to position [1072, 0]
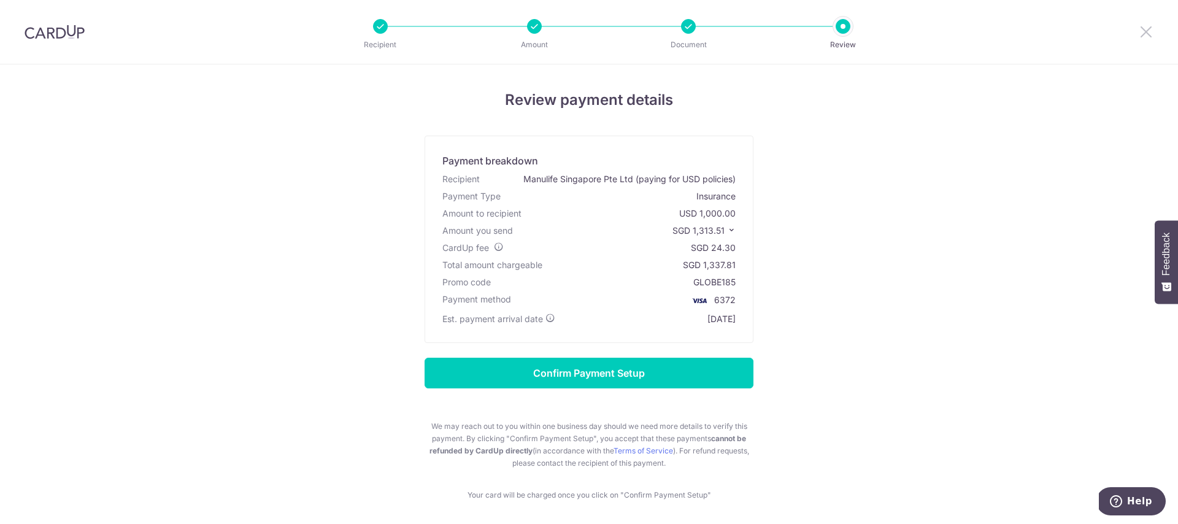
click at [1142, 32] on icon at bounding box center [1146, 31] width 15 height 15
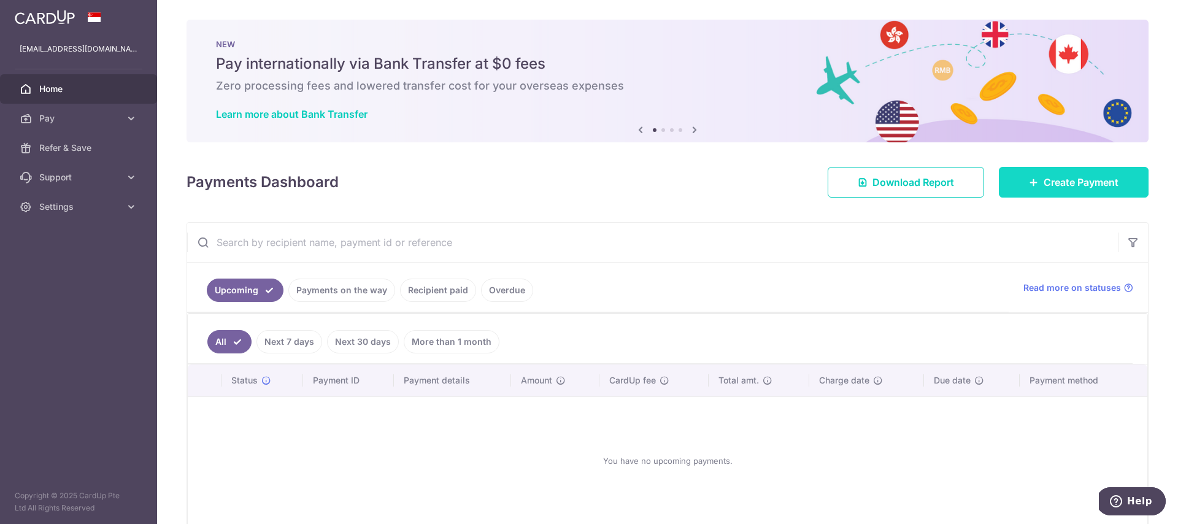
click at [1066, 189] on span "Create Payment" at bounding box center [1081, 182] width 75 height 15
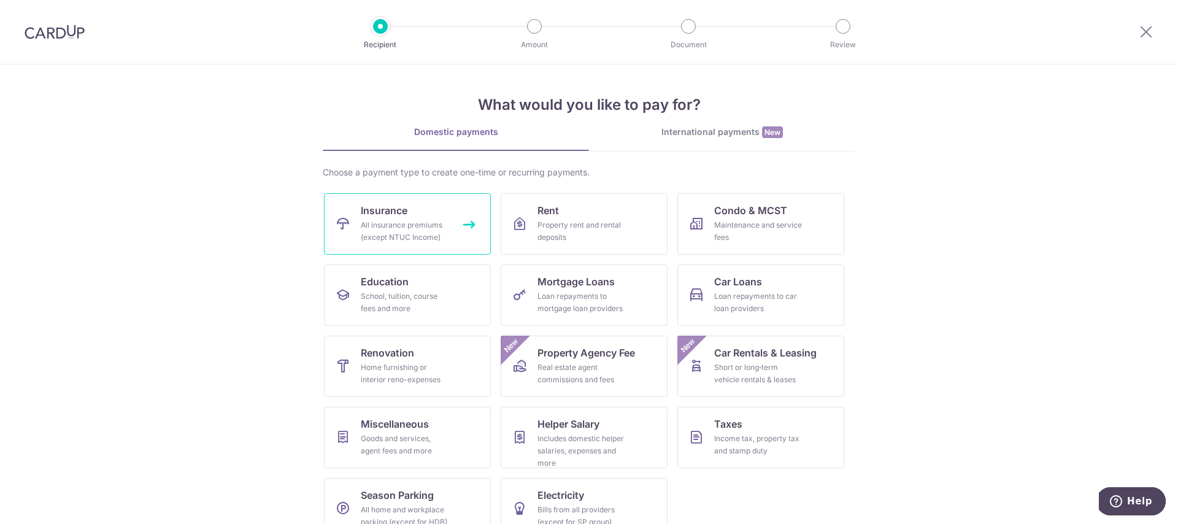
click at [364, 228] on div "All insurance premiums (except NTUC Income)" at bounding box center [405, 231] width 88 height 25
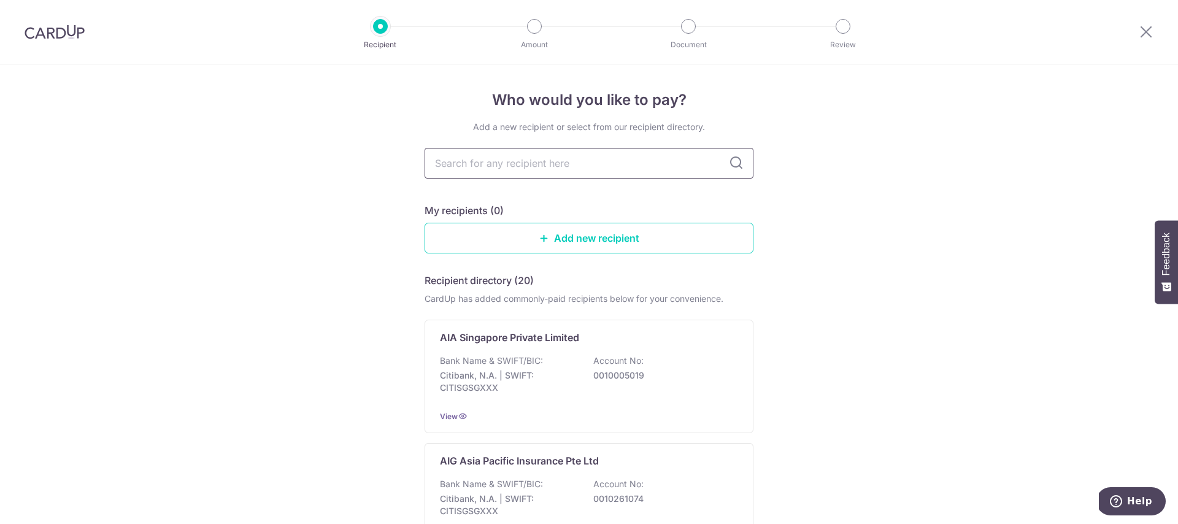
click at [531, 168] on input "text" at bounding box center [589, 163] width 329 height 31
type input "manulife"
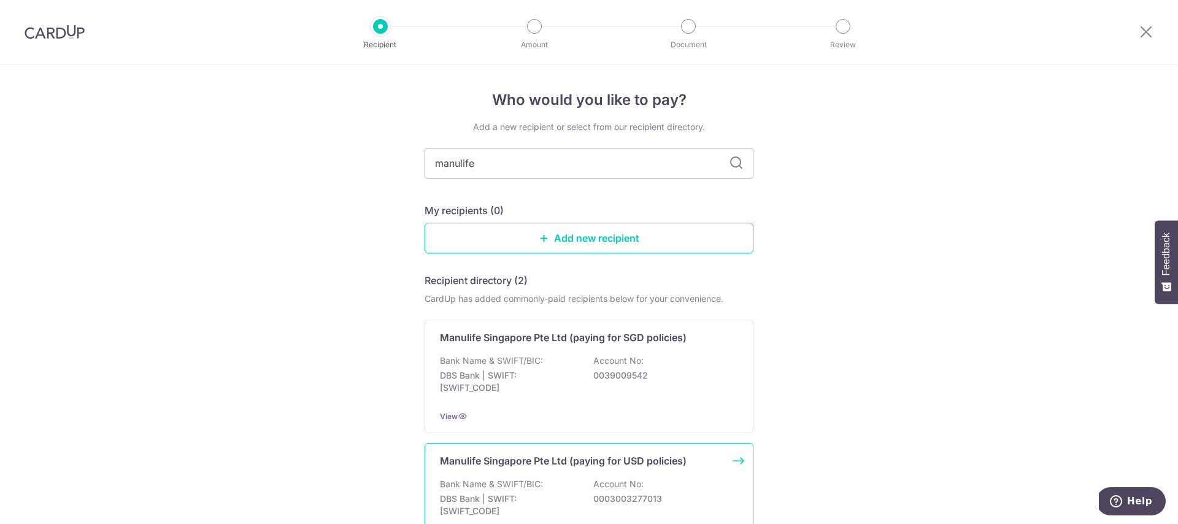
scroll to position [40, 0]
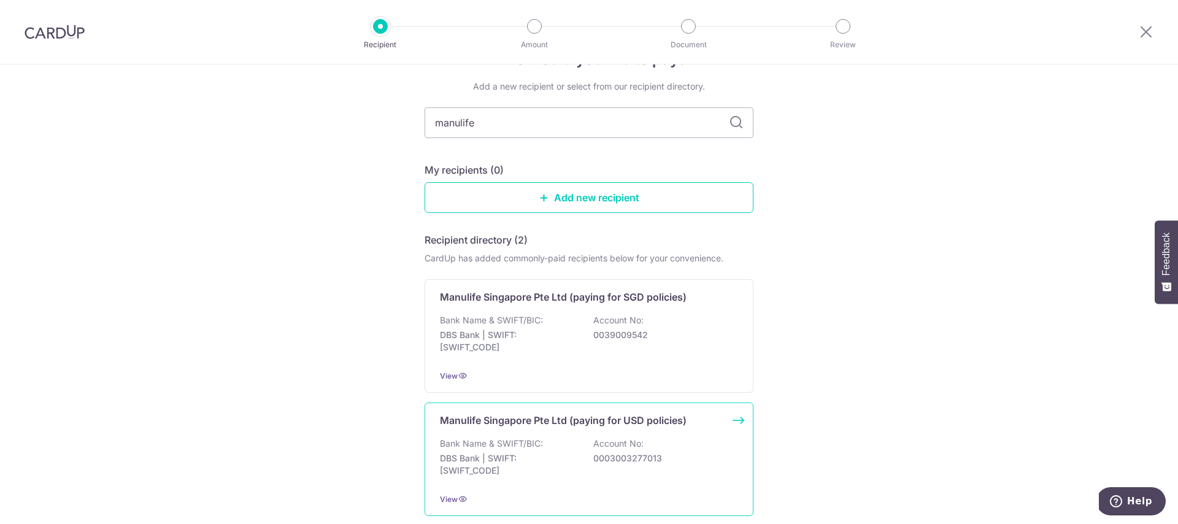
click at [564, 440] on div "Bank Name & SWIFT/BIC: DBS Bank | SWIFT: DBSSSGSGXXX Account No: 0003003277013" at bounding box center [589, 459] width 298 height 45
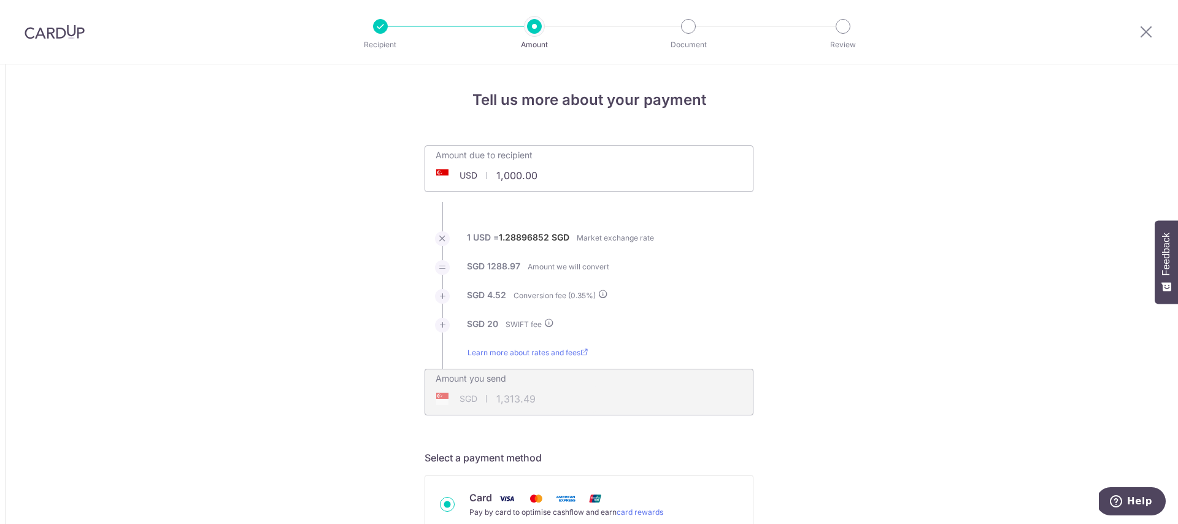
click at [549, 169] on input "1,000.00" at bounding box center [520, 175] width 190 height 28
type input "10,000.00"
type input "12,955.02"
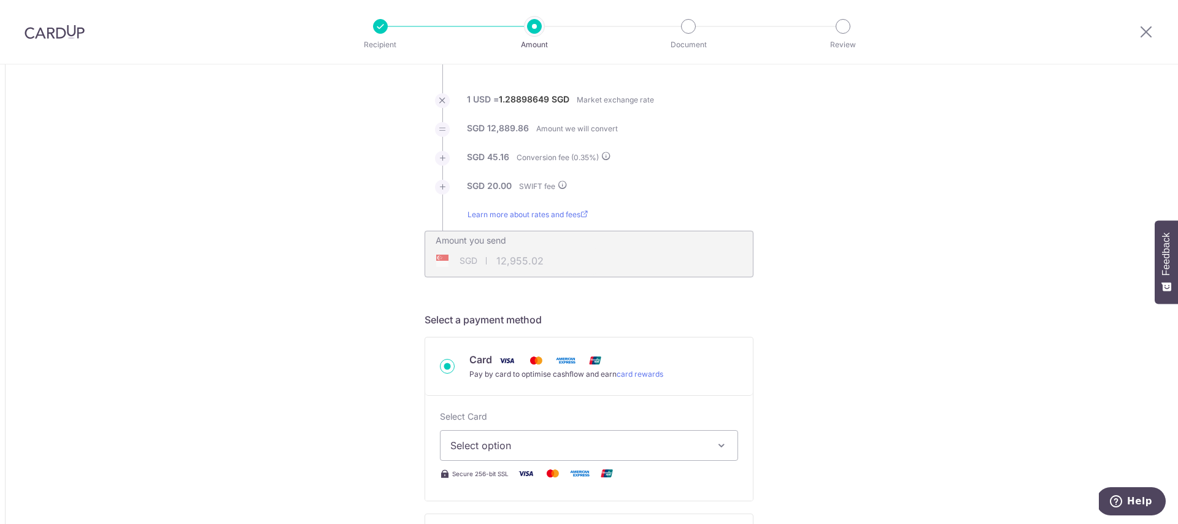
scroll to position [136, 0]
click at [705, 450] on button "Select option" at bounding box center [589, 447] width 298 height 31
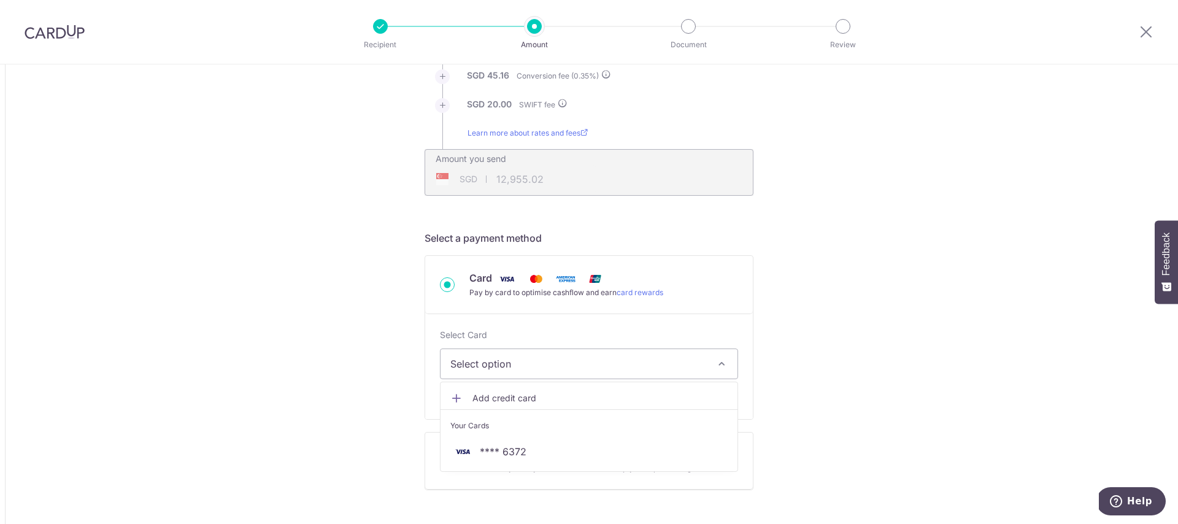
scroll to position [237, 0]
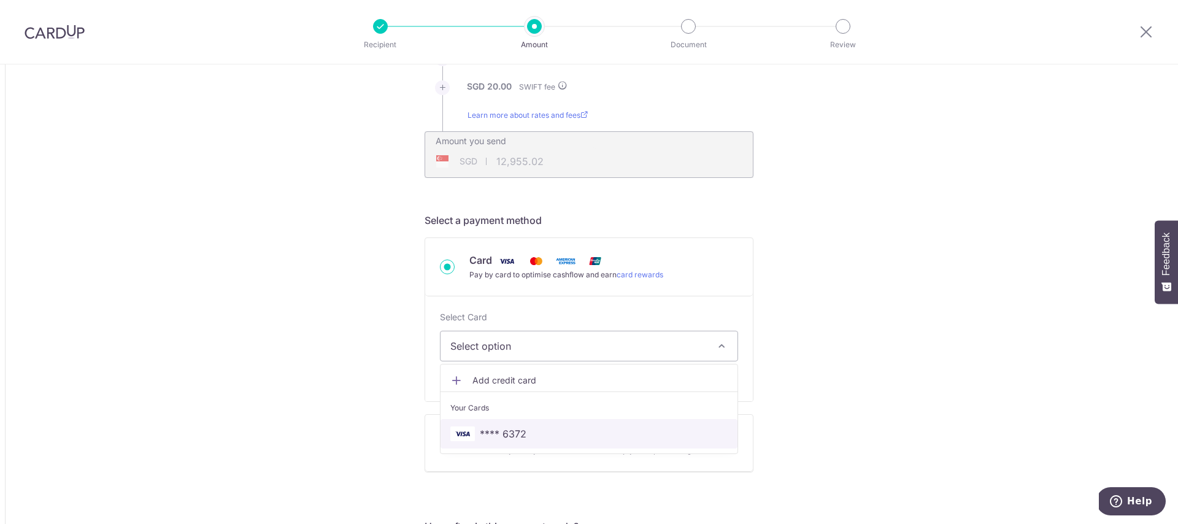
click at [498, 434] on span "**** 6372" at bounding box center [503, 433] width 47 height 15
type input "10,000.00"
type input "12,955.09"
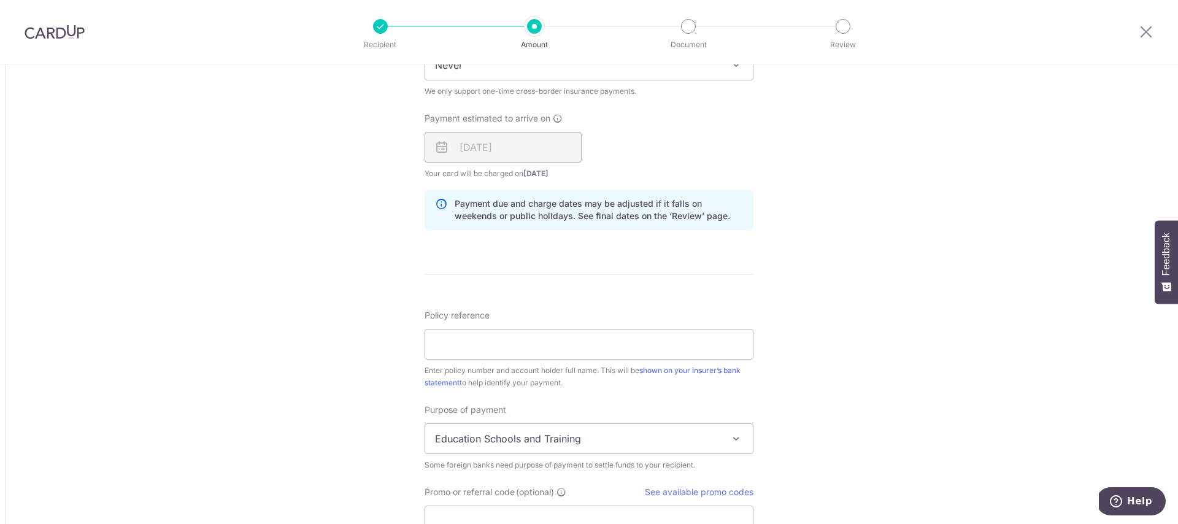
scroll to position [748, 0]
click at [595, 347] on input "Policy reference" at bounding box center [589, 346] width 329 height 31
type input "1499302424 Chiam Hui Ting"
click at [710, 459] on div "Some foreign banks need purpose of payment to settle funds to your recipient." at bounding box center [589, 465] width 329 height 12
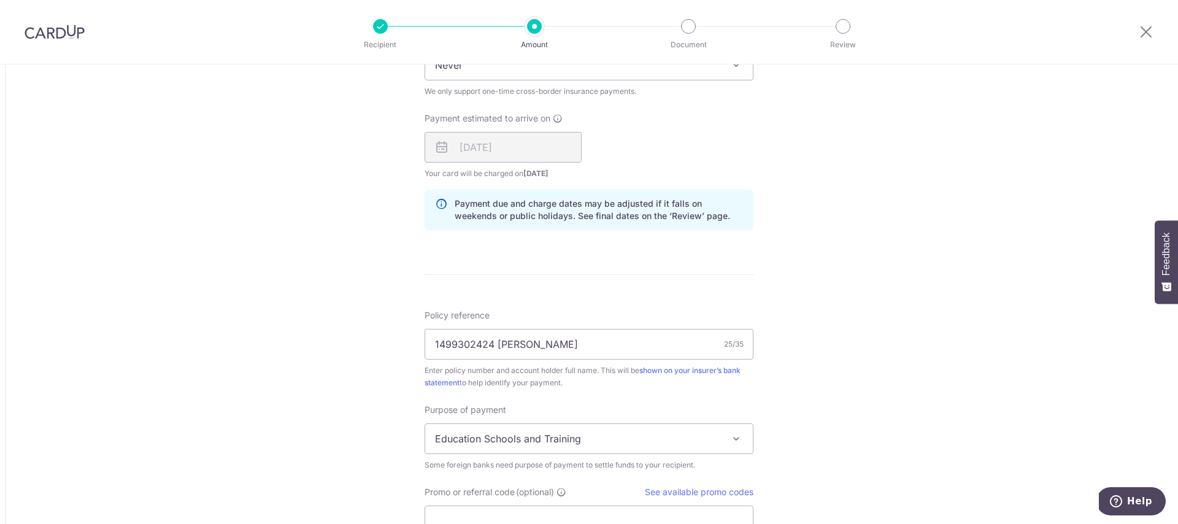
click at [717, 443] on span "Education Schools and Training" at bounding box center [589, 438] width 328 height 29
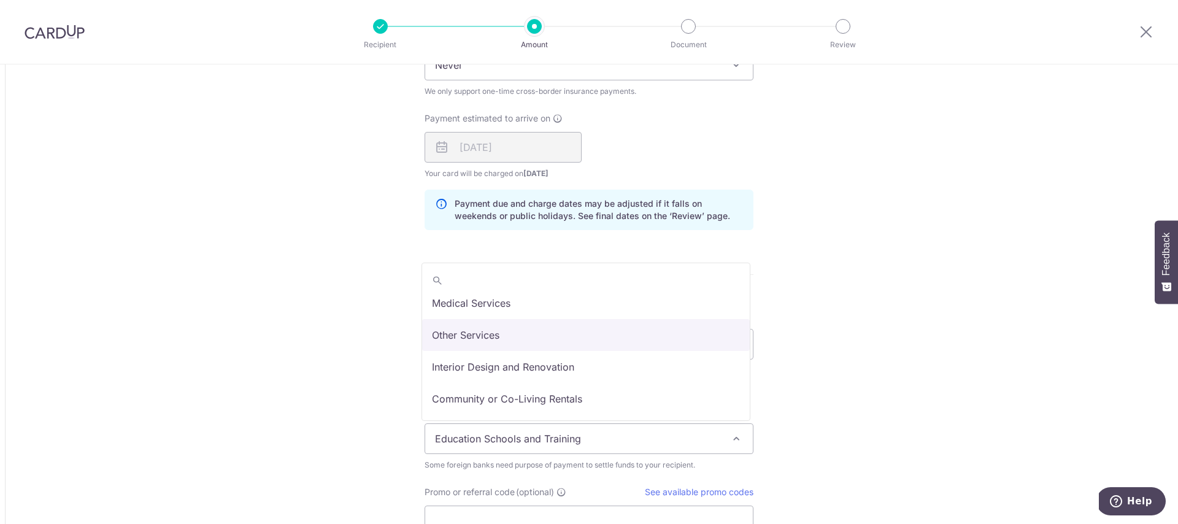
scroll to position [101, 0]
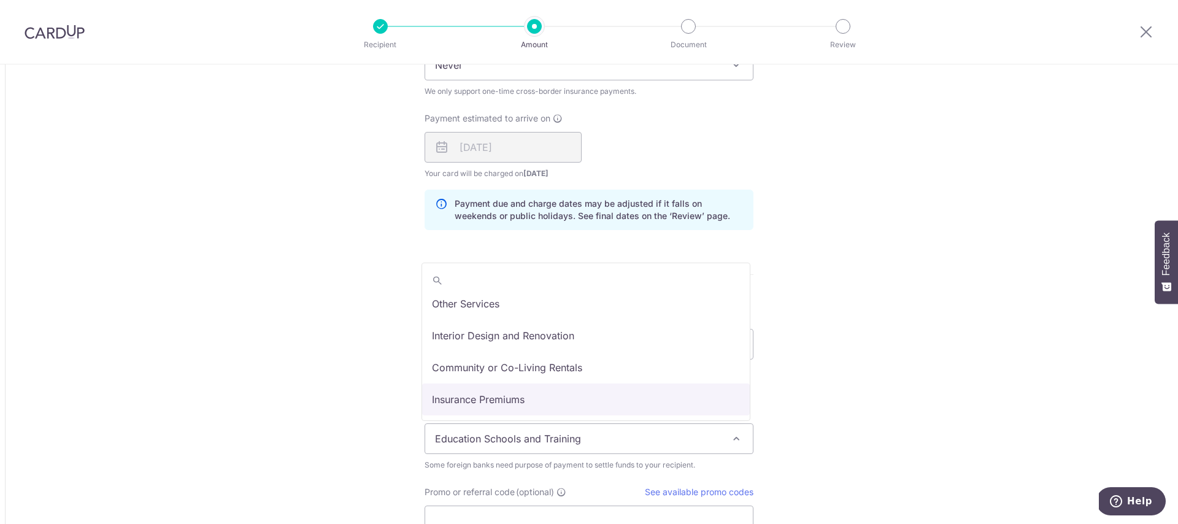
select select "Insurance Premiums"
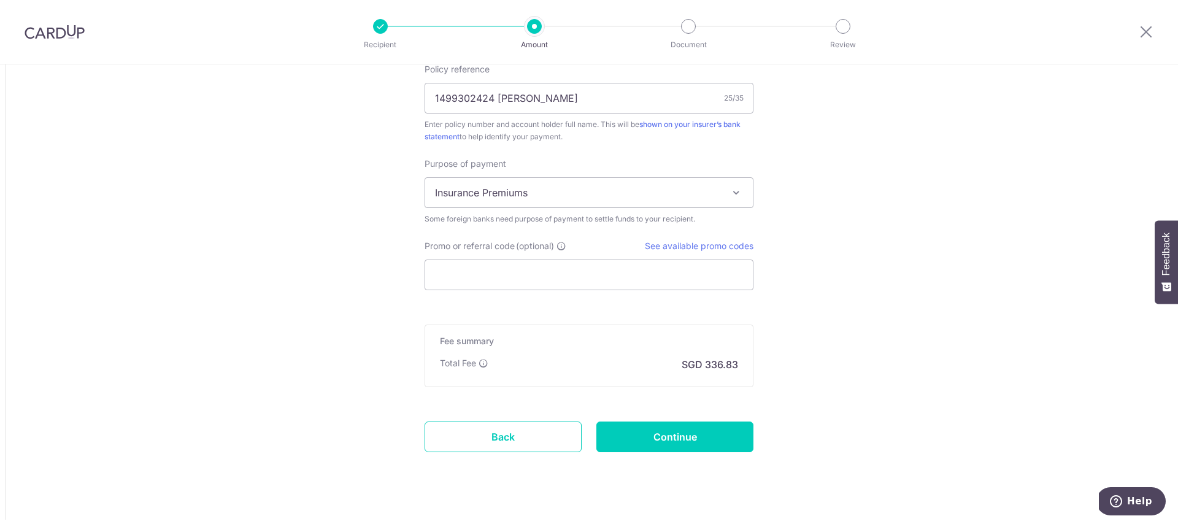
scroll to position [1017, 0]
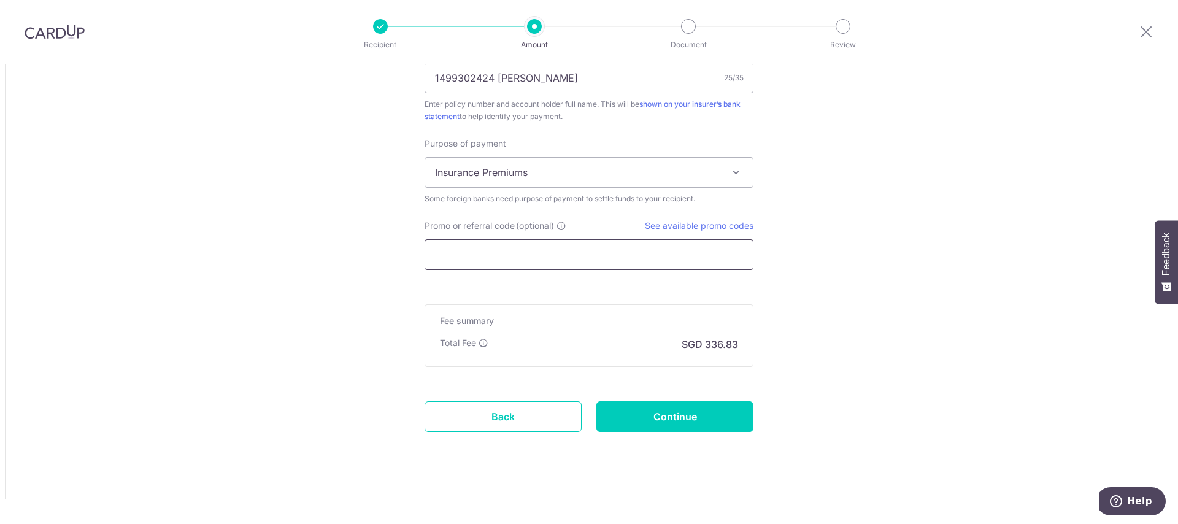
click at [670, 250] on input "Promo or referral code (optional)" at bounding box center [589, 254] width 329 height 31
paste input "GLOBE185"
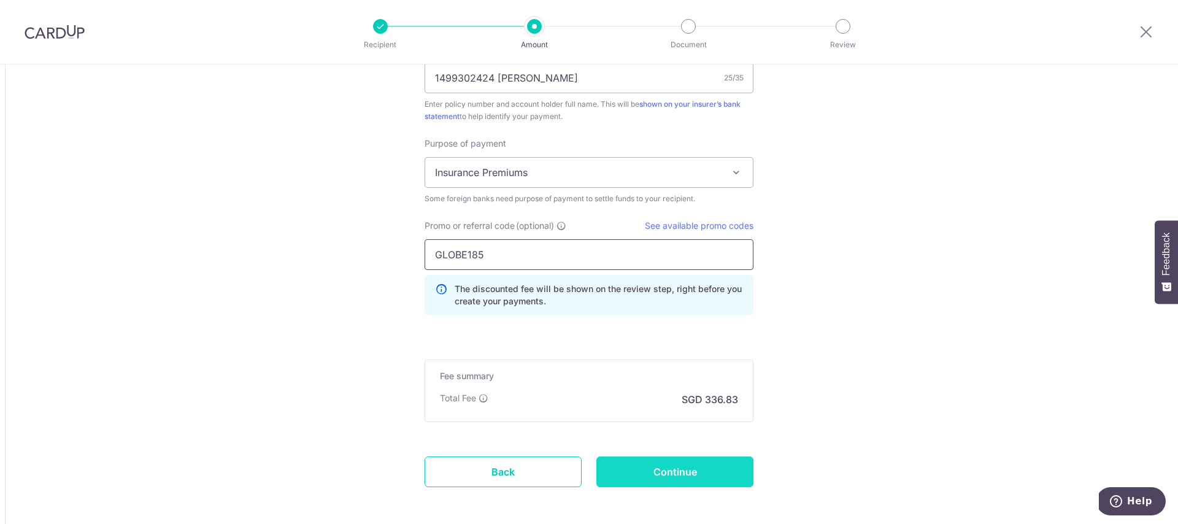
type input "GLOBE185"
click at [699, 470] on input "Continue" at bounding box center [674, 471] width 157 height 31
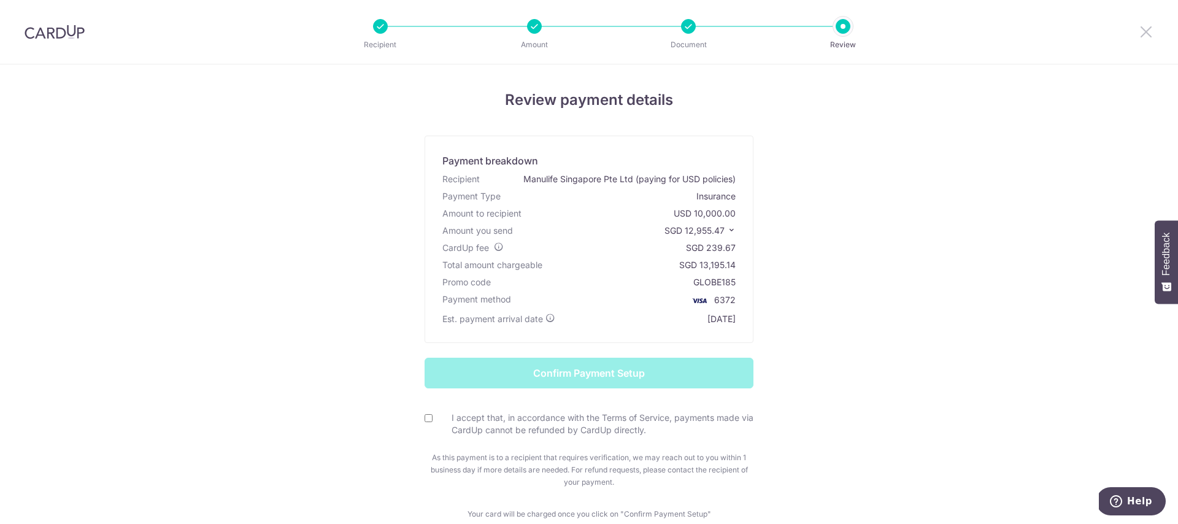
click at [1150, 29] on icon at bounding box center [1146, 31] width 15 height 15
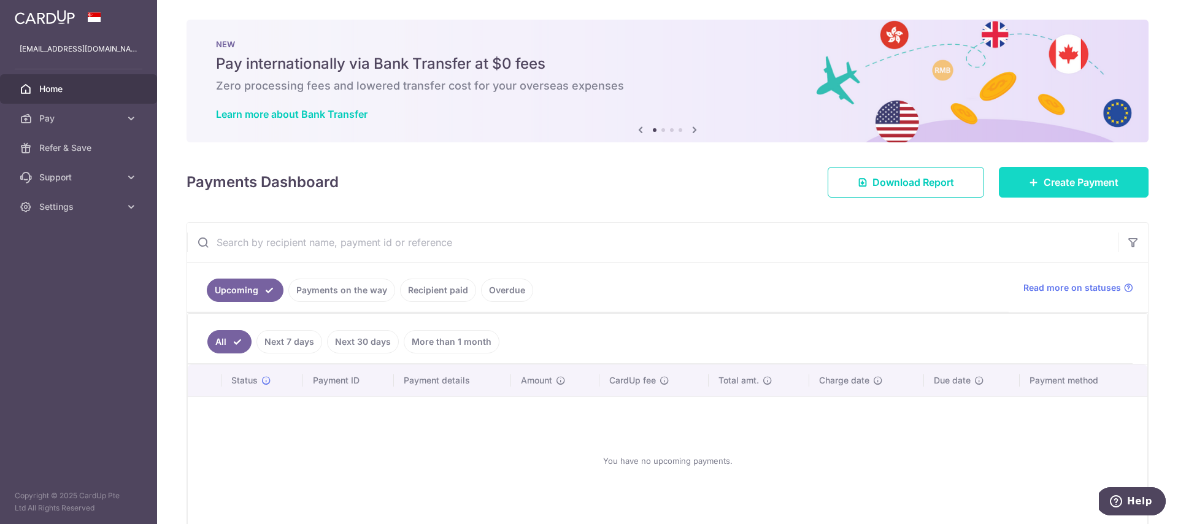
click at [1044, 179] on span "Create Payment" at bounding box center [1081, 182] width 75 height 15
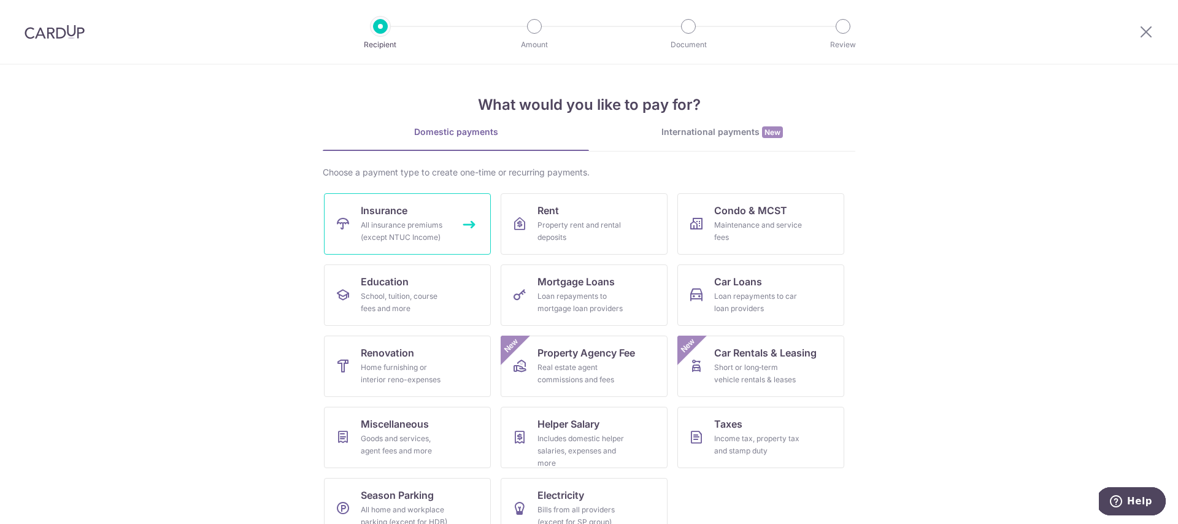
click at [436, 226] on div "All insurance premiums (except NTUC Income)" at bounding box center [405, 231] width 88 height 25
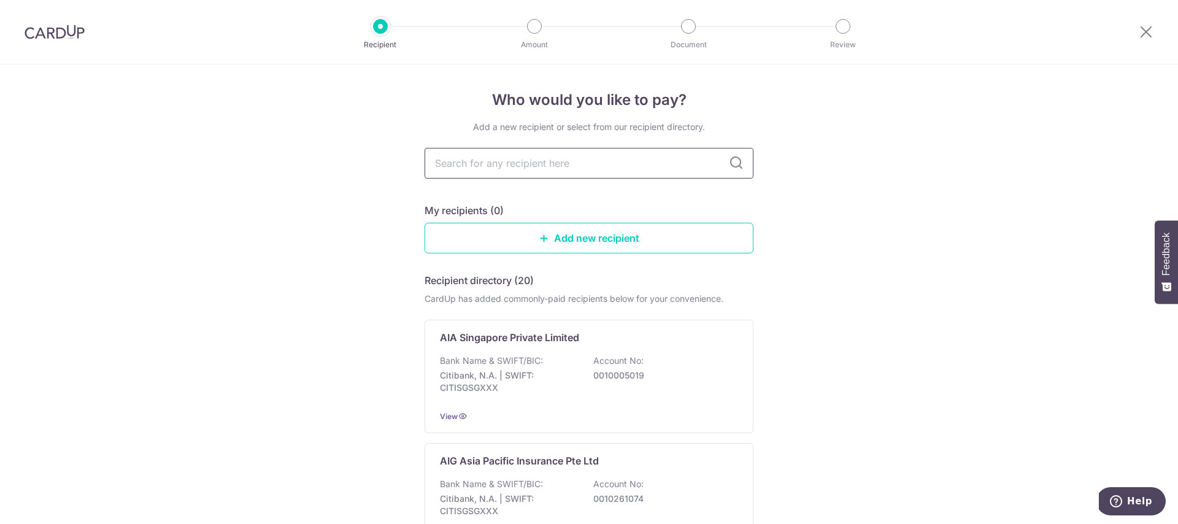
click at [561, 172] on input "text" at bounding box center [589, 163] width 329 height 31
type input "manulife"
click at [737, 158] on icon at bounding box center [736, 163] width 15 height 15
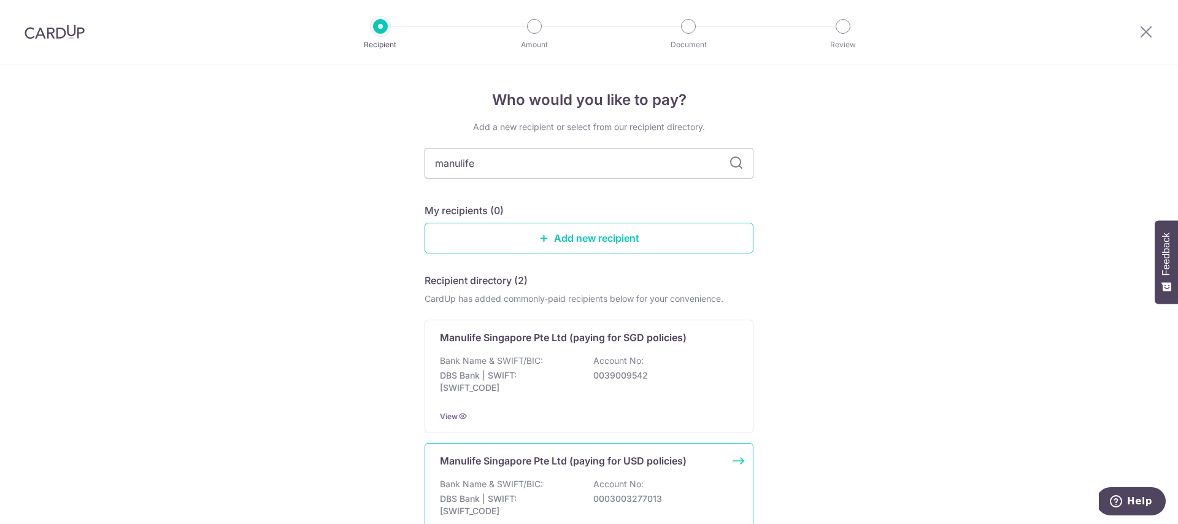
click at [602, 453] on p "Manulife Singapore Pte Ltd (paying for USD policies)" at bounding box center [563, 460] width 247 height 15
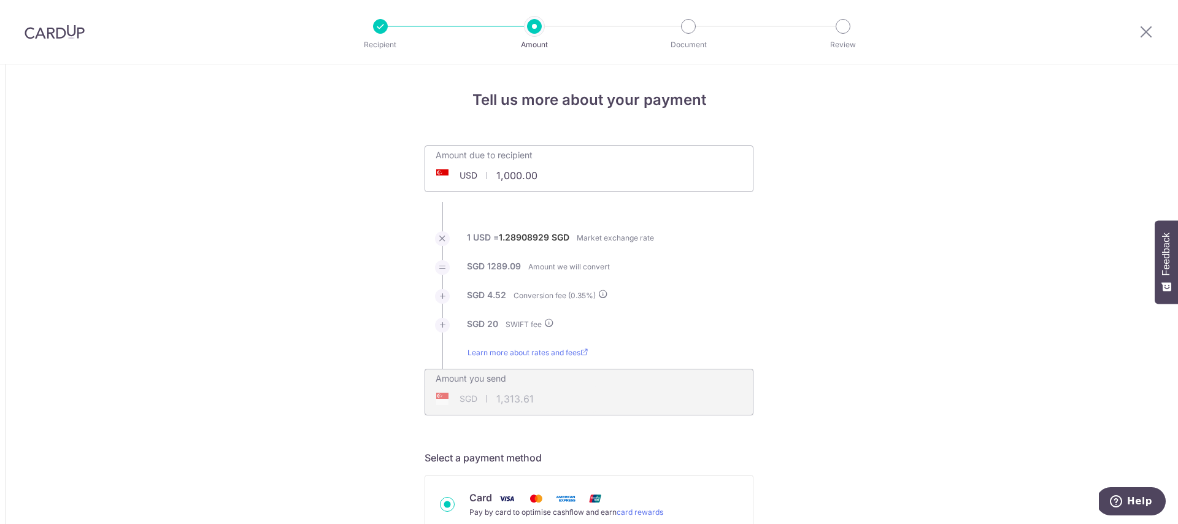
click at [496, 167] on input "1,000.00" at bounding box center [520, 175] width 190 height 28
click at [547, 171] on input "1,000.00" at bounding box center [520, 175] width 190 height 28
type input "10,000.00"
type input "12,955.91"
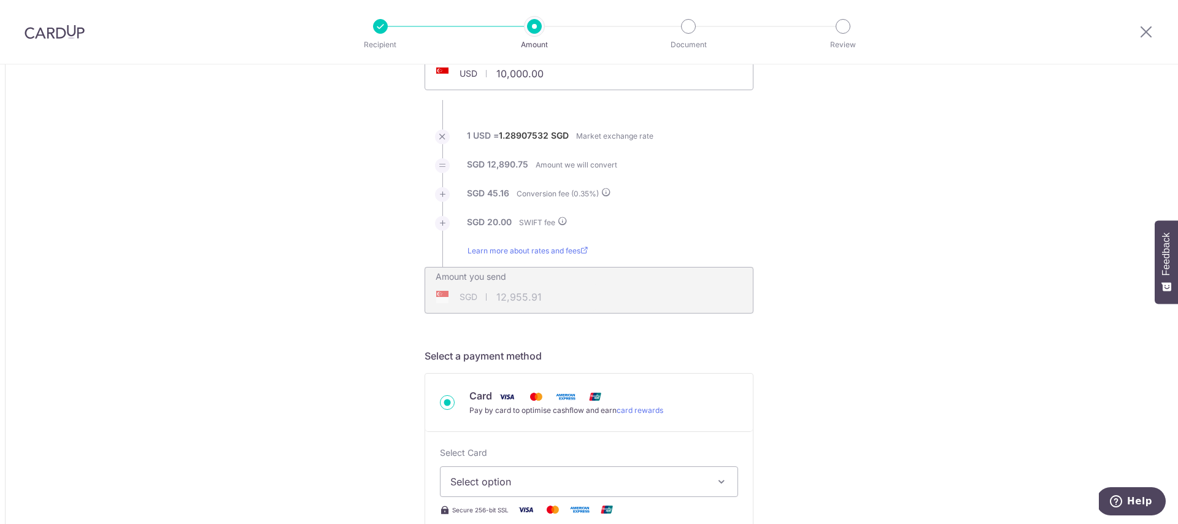
scroll to position [104, 0]
click at [626, 472] on span "Select option" at bounding box center [577, 479] width 255 height 15
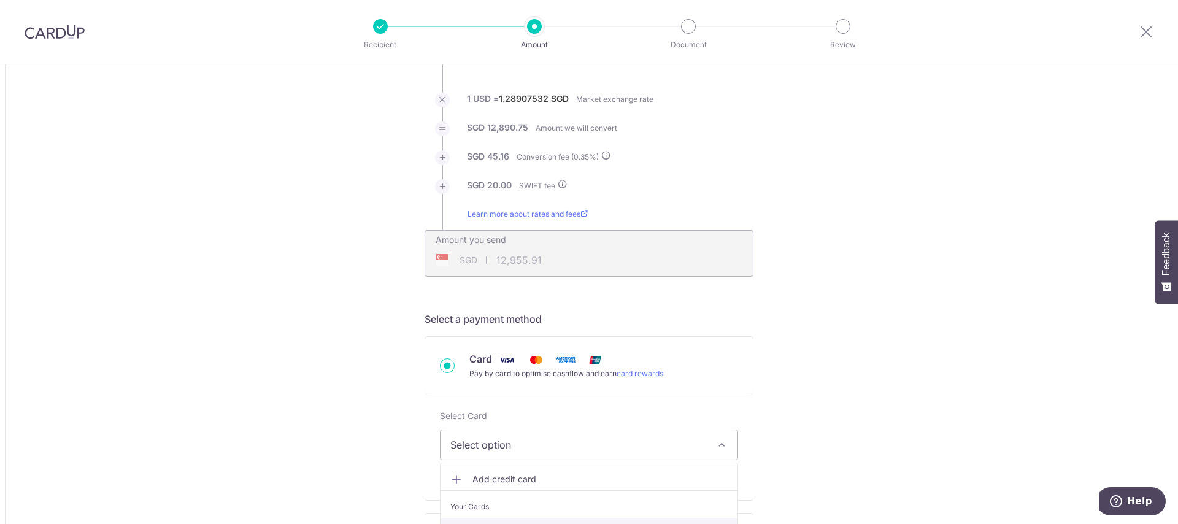
scroll to position [323, 0]
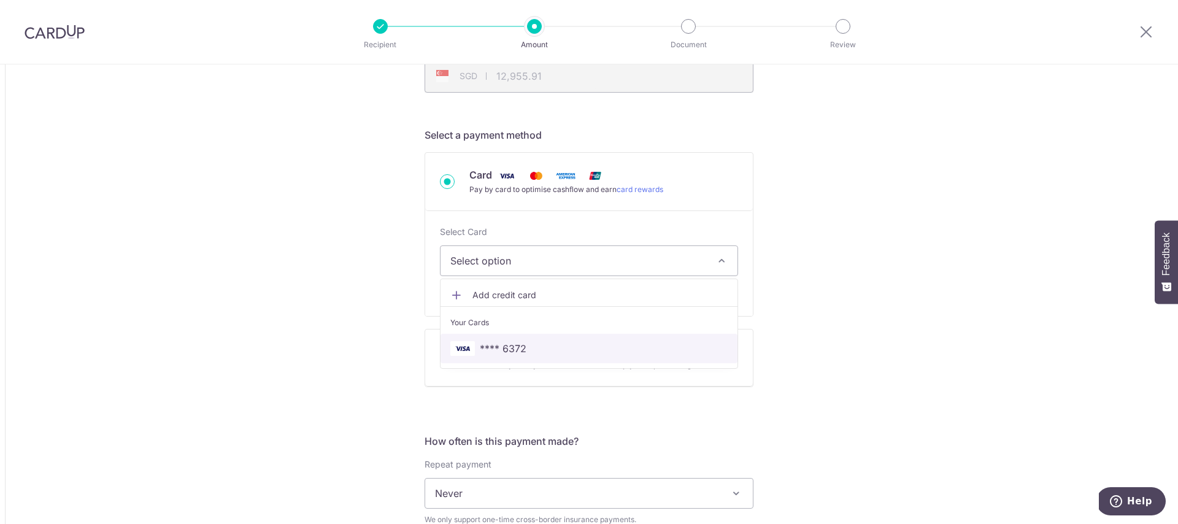
click at [578, 350] on span "**** 6372" at bounding box center [588, 348] width 277 height 15
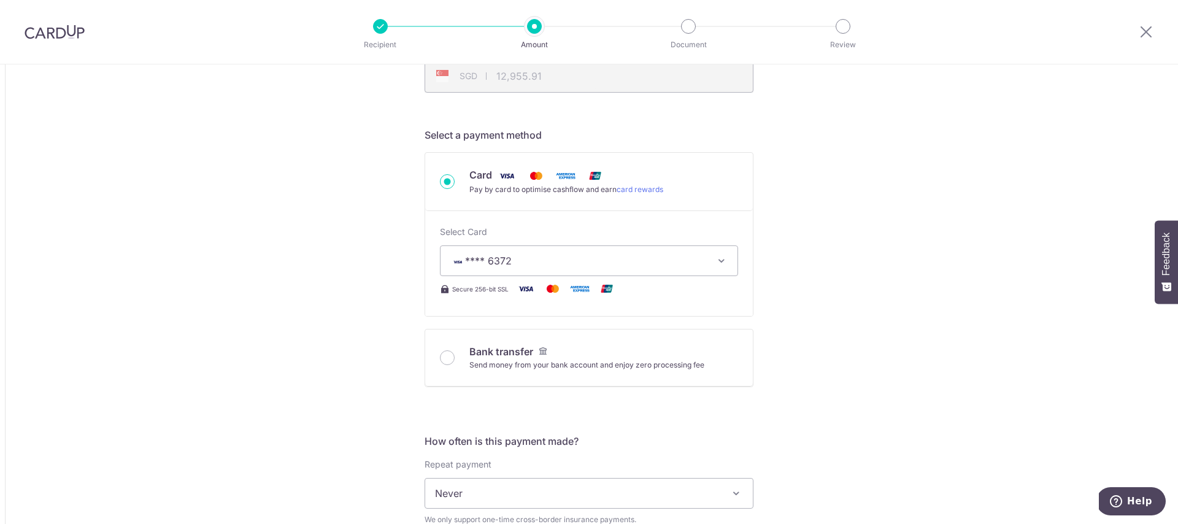
type input "10,000.00"
type input "12,956.19"
click at [653, 495] on span "Never" at bounding box center [589, 493] width 328 height 29
click at [942, 364] on div "Tell us more about your payment Amount due to recipient USD 10,000.00 10000 1 U…" at bounding box center [589, 480] width 1178 height 1477
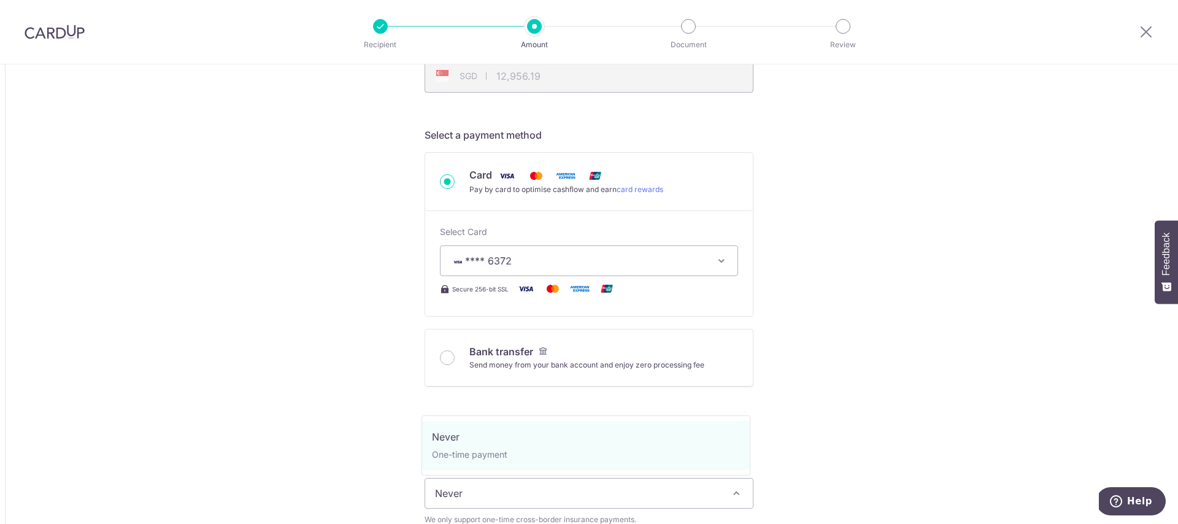
click at [695, 496] on span "Never" at bounding box center [589, 493] width 328 height 29
click at [872, 429] on div "Tell us more about your payment Amount due to recipient USD 10,000.00 10000 1 U…" at bounding box center [589, 480] width 1178 height 1477
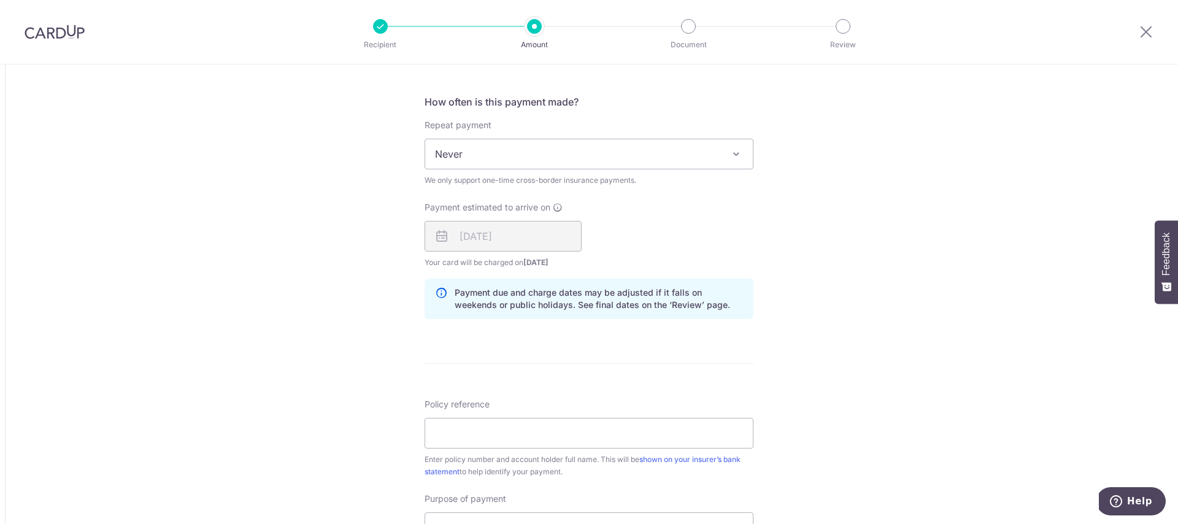
scroll to position [777, 0]
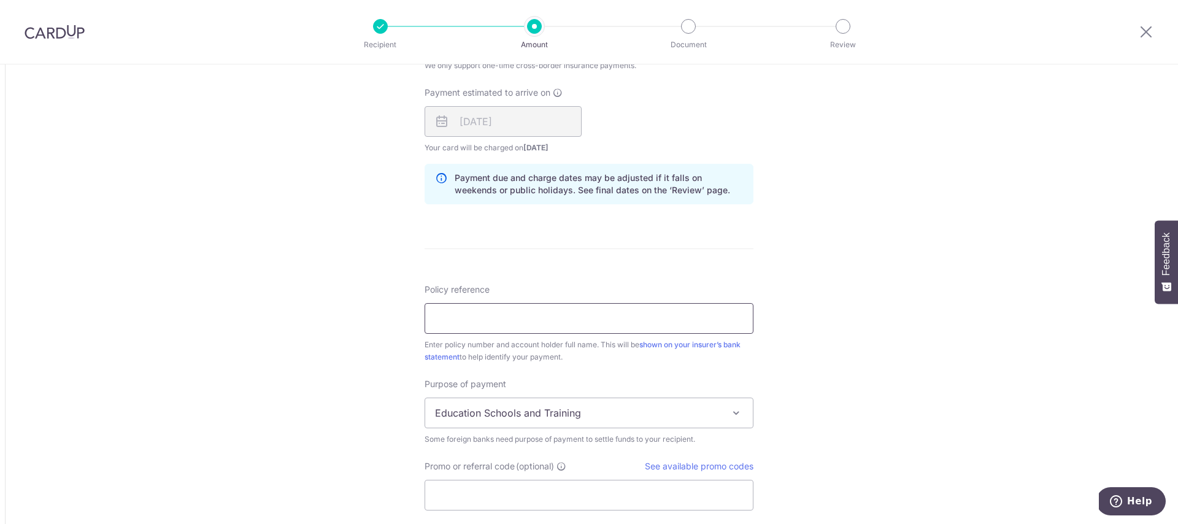
click at [721, 326] on input "Policy reference" at bounding box center [589, 318] width 329 height 31
type input "1499302424 [PERSON_NAME]"
click at [588, 409] on span "Education Schools and Training" at bounding box center [589, 412] width 328 height 29
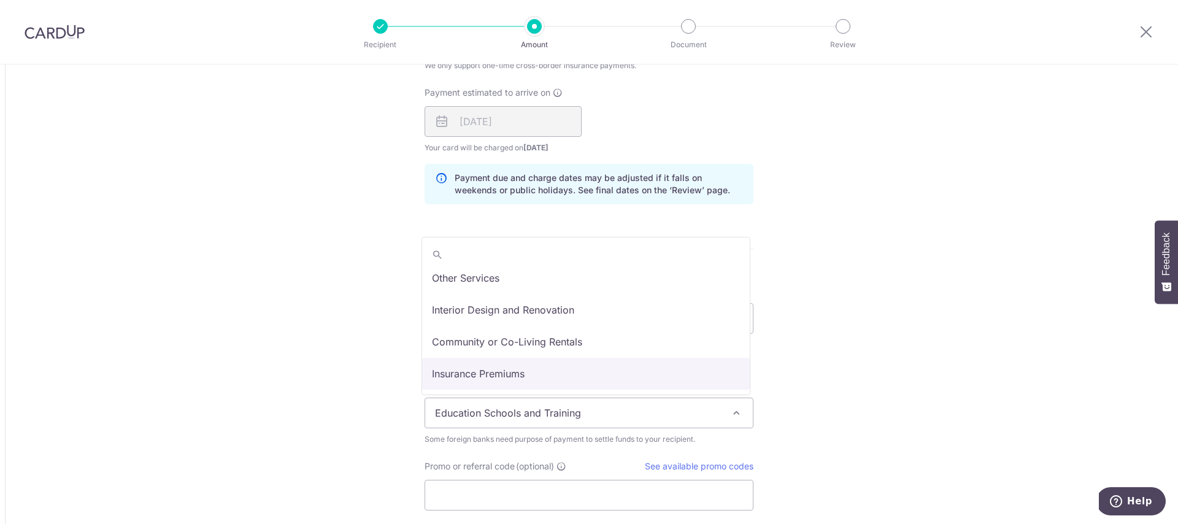
select select "Insurance Premiums"
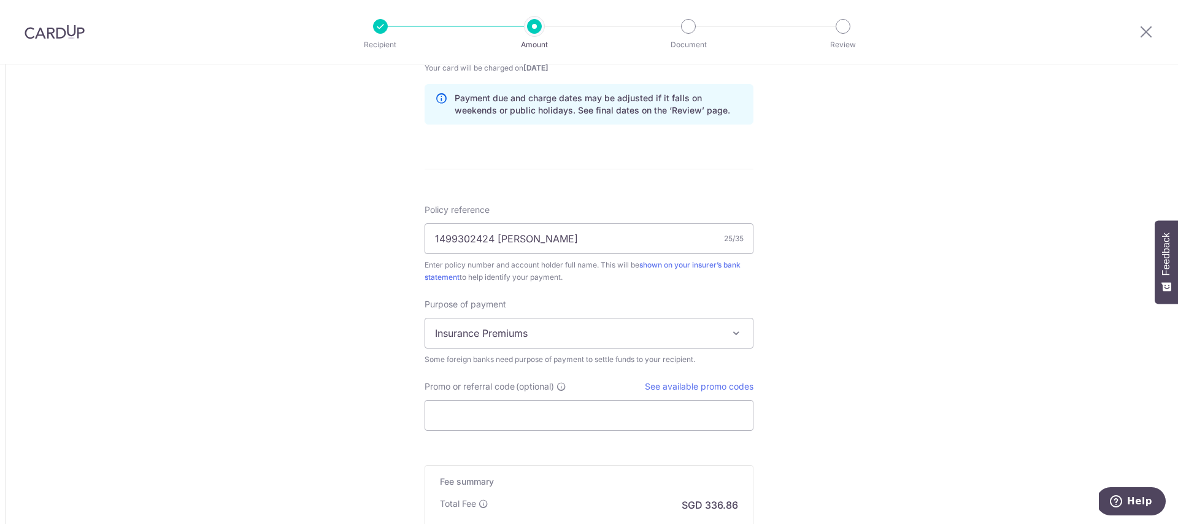
scroll to position [950, 0]
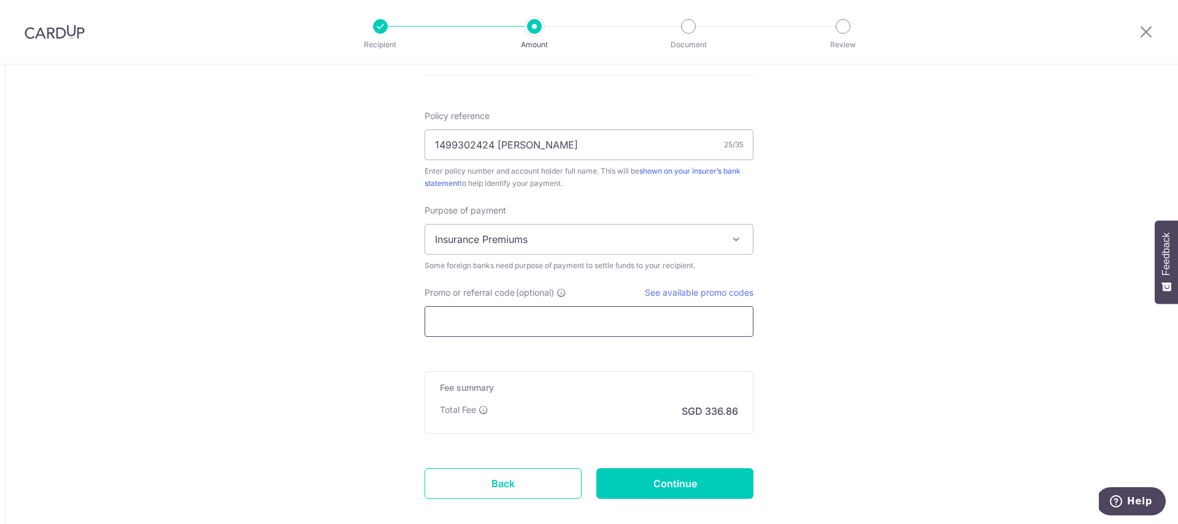
click at [540, 319] on input "Promo or referral code (optional)" at bounding box center [589, 321] width 329 height 31
paste input "OFF225"
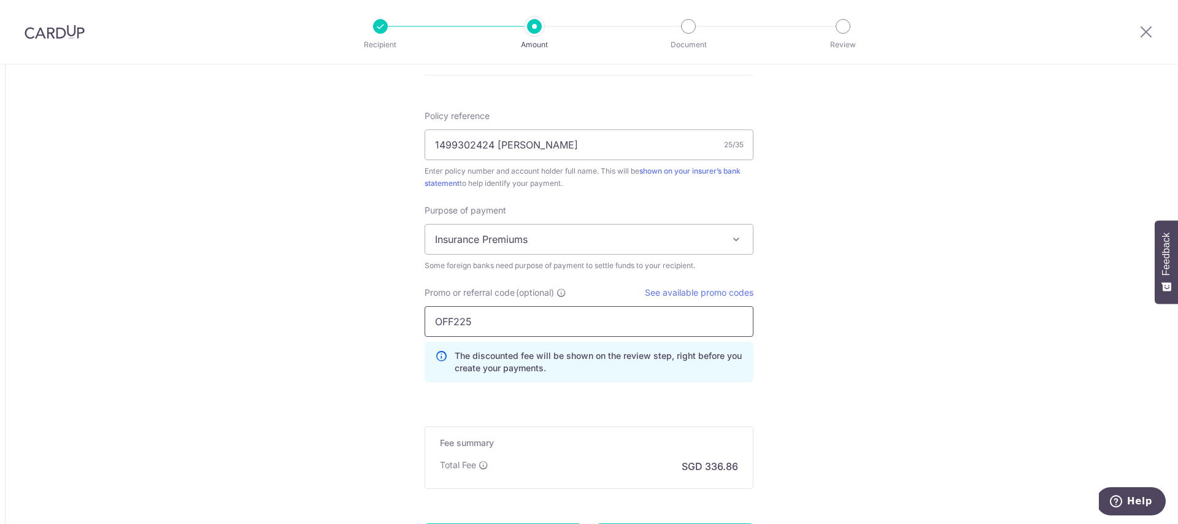
type input "OFF225"
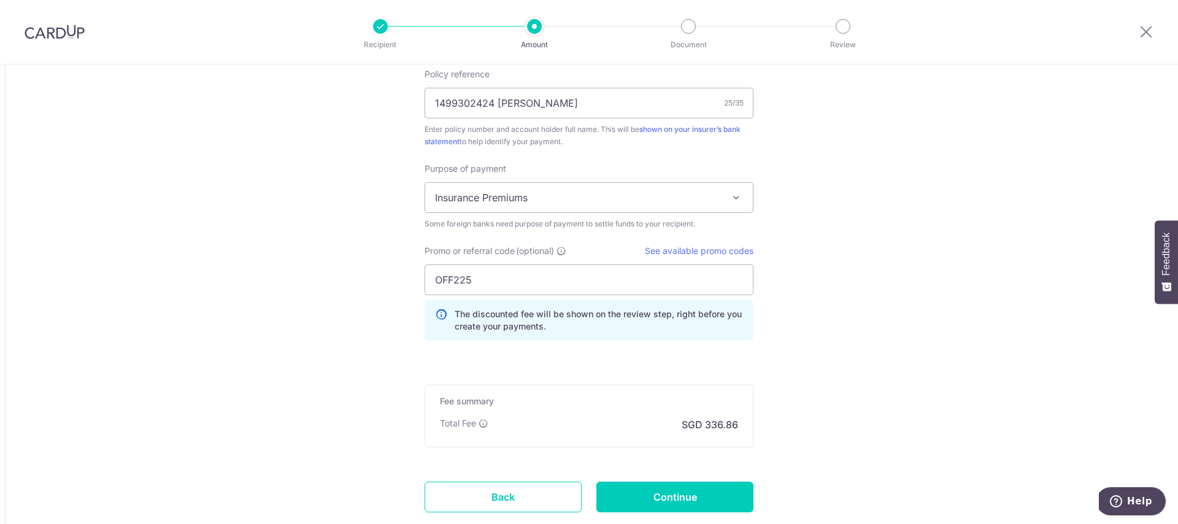
scroll to position [1072, 0]
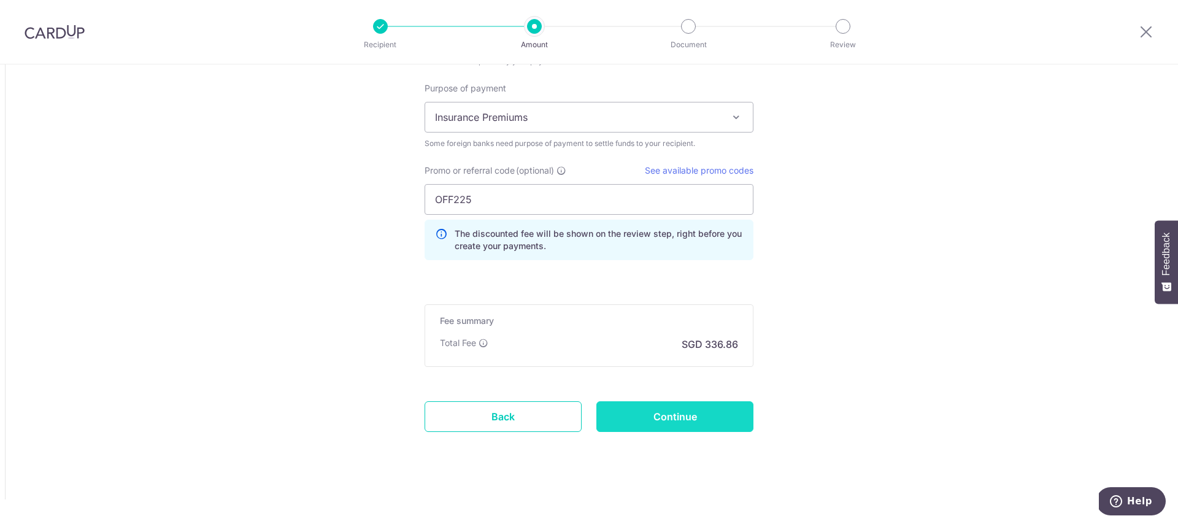
click at [726, 417] on input "Continue" at bounding box center [674, 416] width 157 height 31
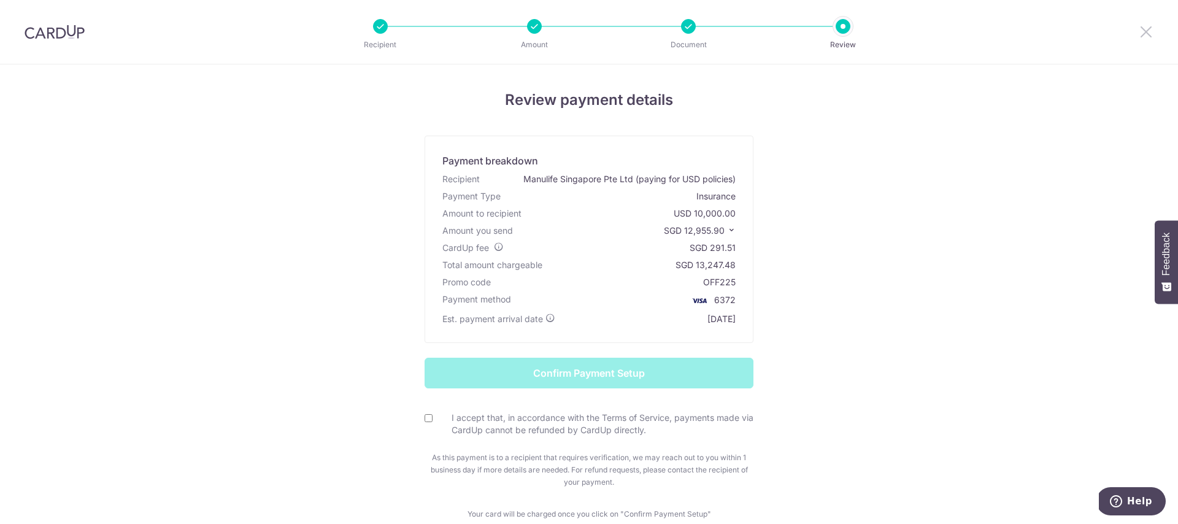
click at [1144, 25] on icon at bounding box center [1146, 31] width 15 height 15
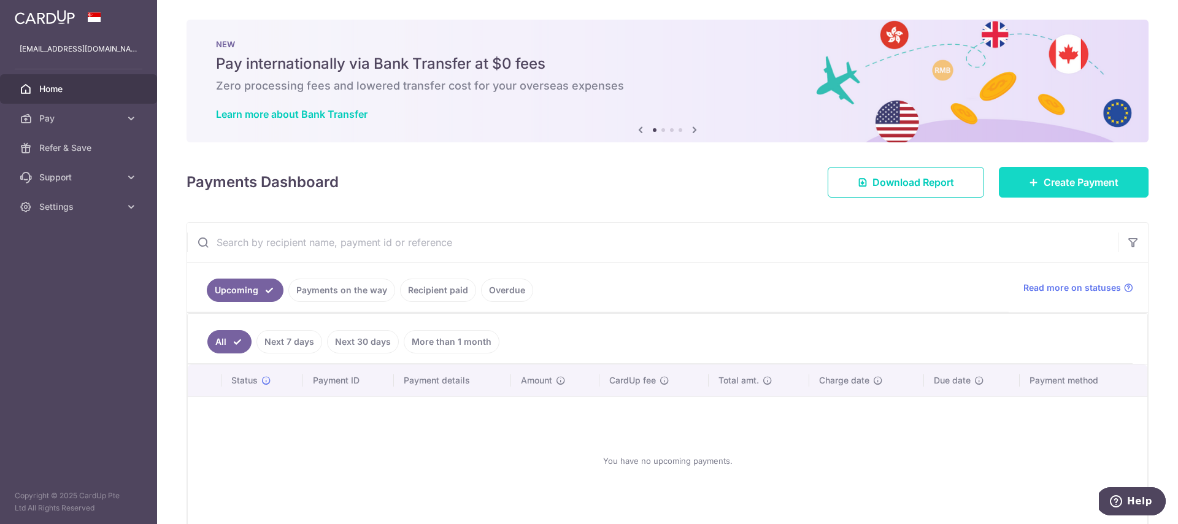
click at [1048, 191] on link "Create Payment" at bounding box center [1074, 182] width 150 height 31
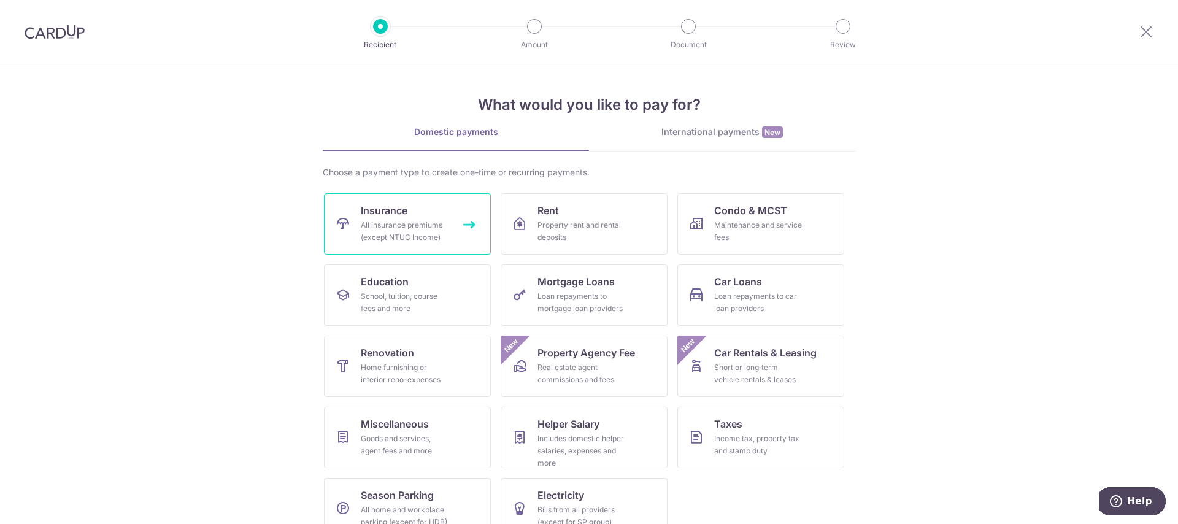
click at [418, 219] on div "All insurance premiums (except NTUC Income)" at bounding box center [405, 231] width 88 height 25
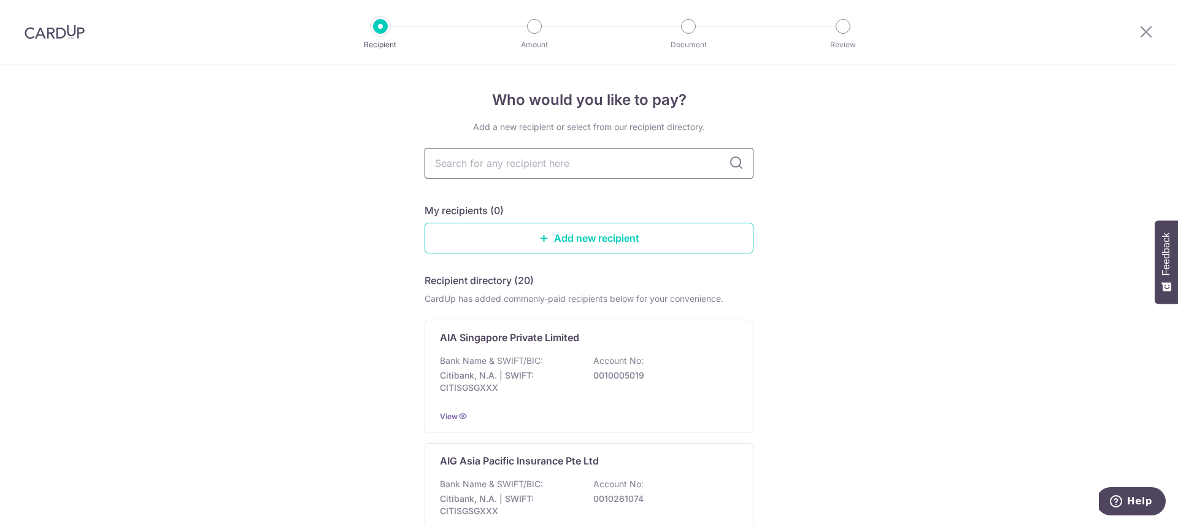
click at [567, 164] on input "text" at bounding box center [589, 163] width 329 height 31
click at [595, 167] on input "text" at bounding box center [589, 163] width 329 height 31
type input "manulife"
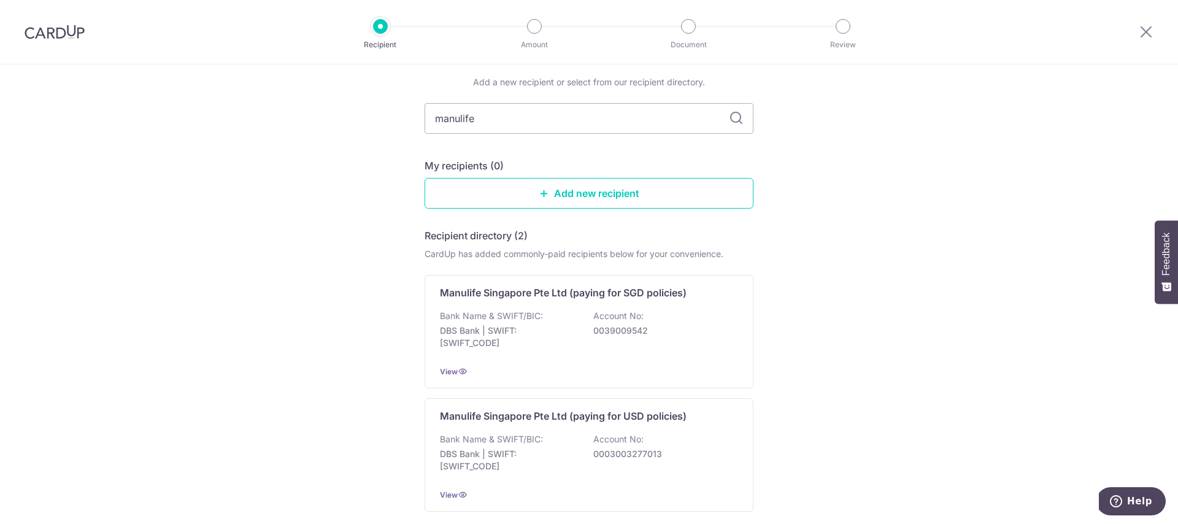
scroll to position [71, 0]
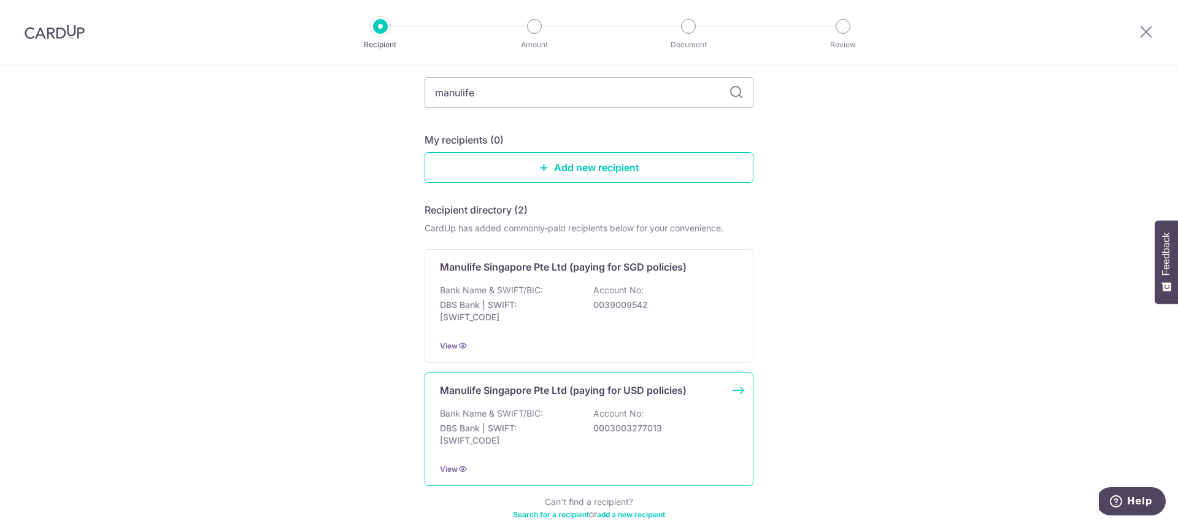
click at [522, 396] on p "Manulife Singapore Pte Ltd (paying for USD policies)" at bounding box center [563, 390] width 247 height 15
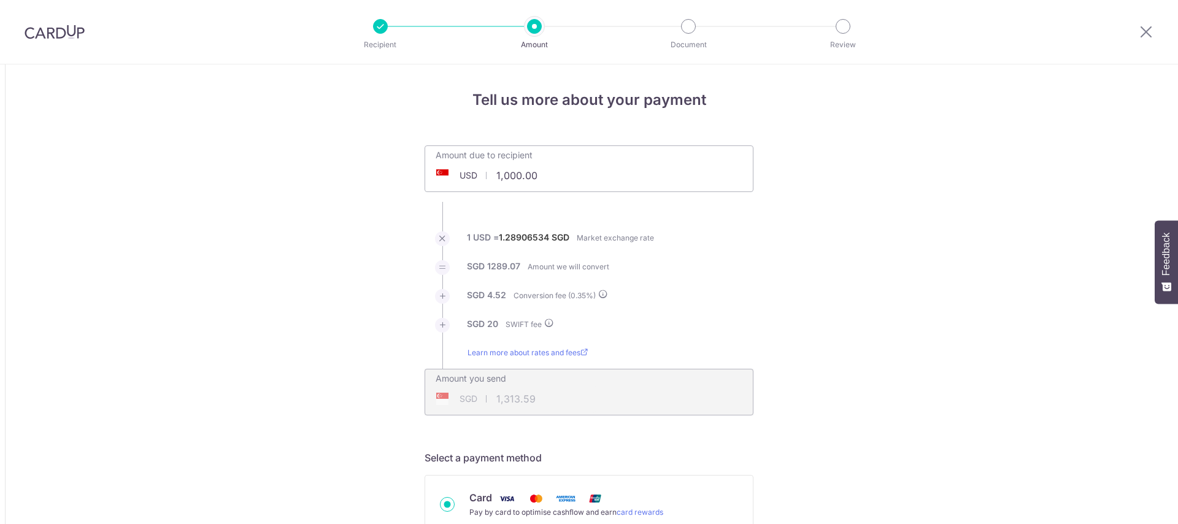
click at [539, 180] on input "1,000.00" at bounding box center [520, 175] width 190 height 28
click at [509, 176] on input "1,000.00" at bounding box center [520, 175] width 190 height 28
drag, startPoint x: 880, startPoint y: 258, endPoint x: 877, endPoint y: 391, distance: 133.8
type input "10,000.00"
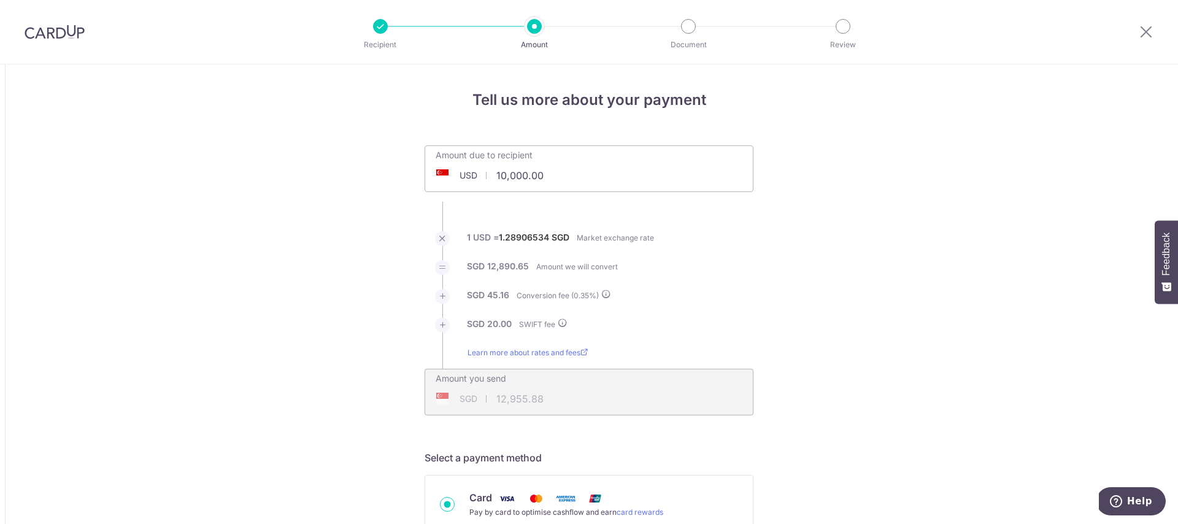
type input "12,955.95"
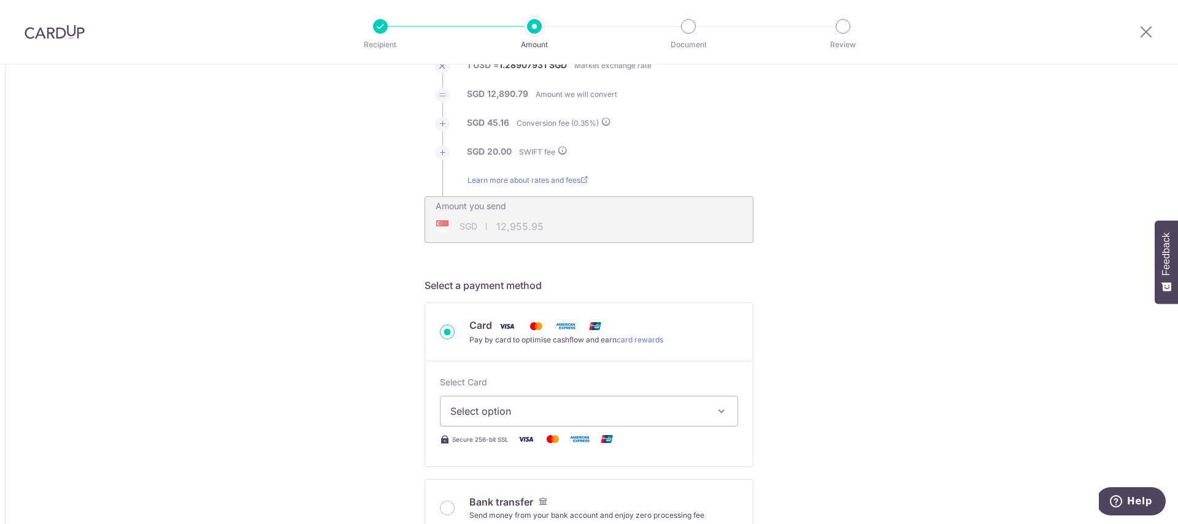
scroll to position [197, 0]
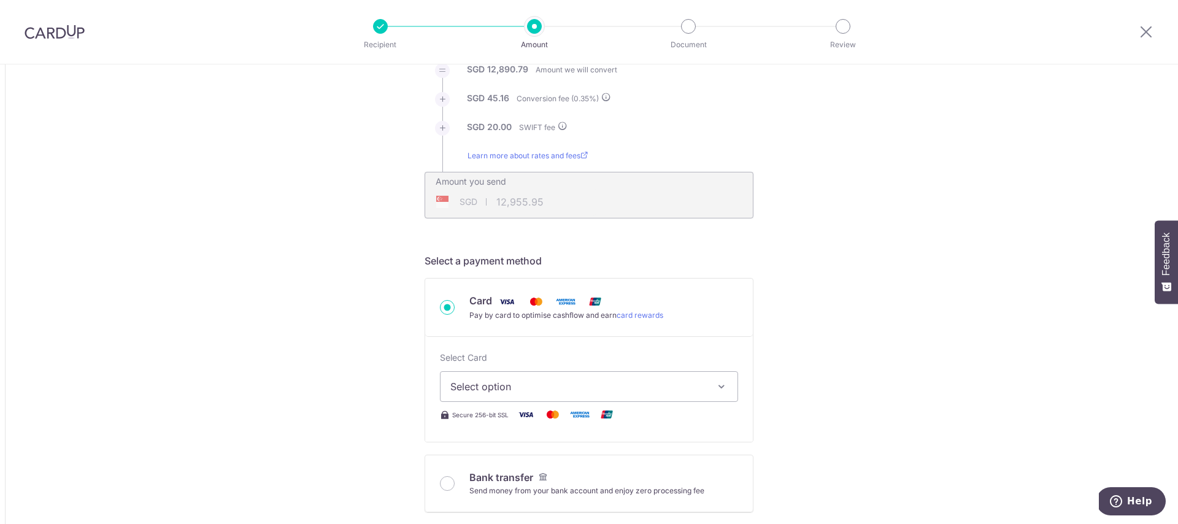
click at [703, 392] on button "Select option" at bounding box center [589, 386] width 298 height 31
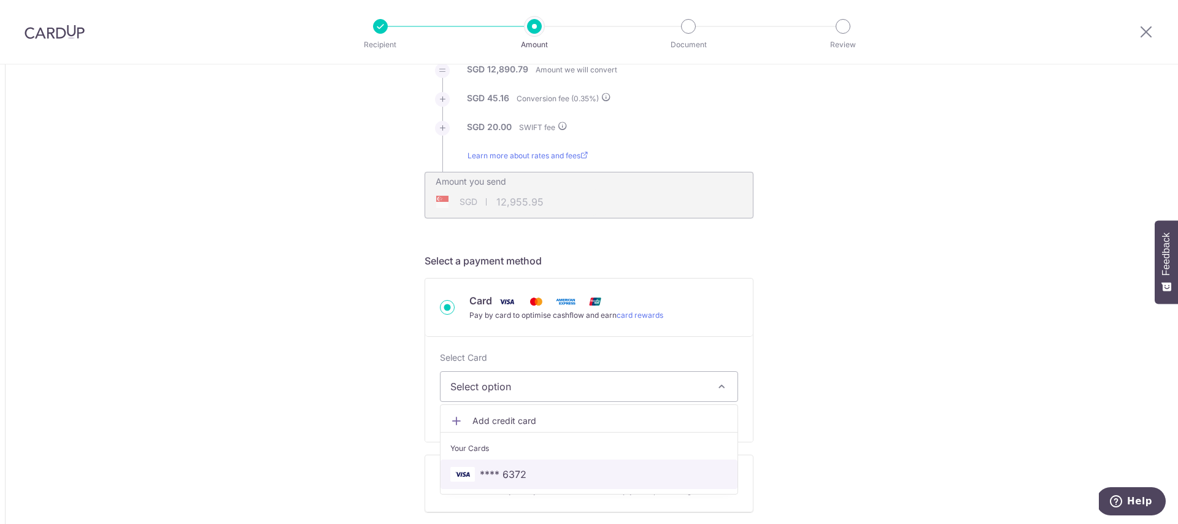
click at [562, 476] on span "**** 6372" at bounding box center [588, 474] width 277 height 15
type input "10,000.00"
type input "12,956.08"
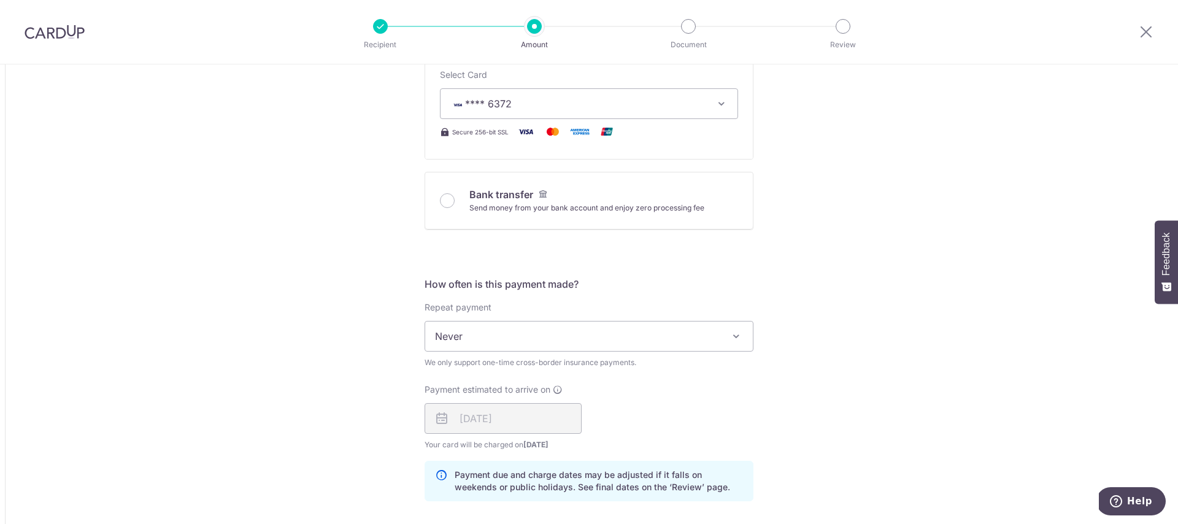
scroll to position [848, 0]
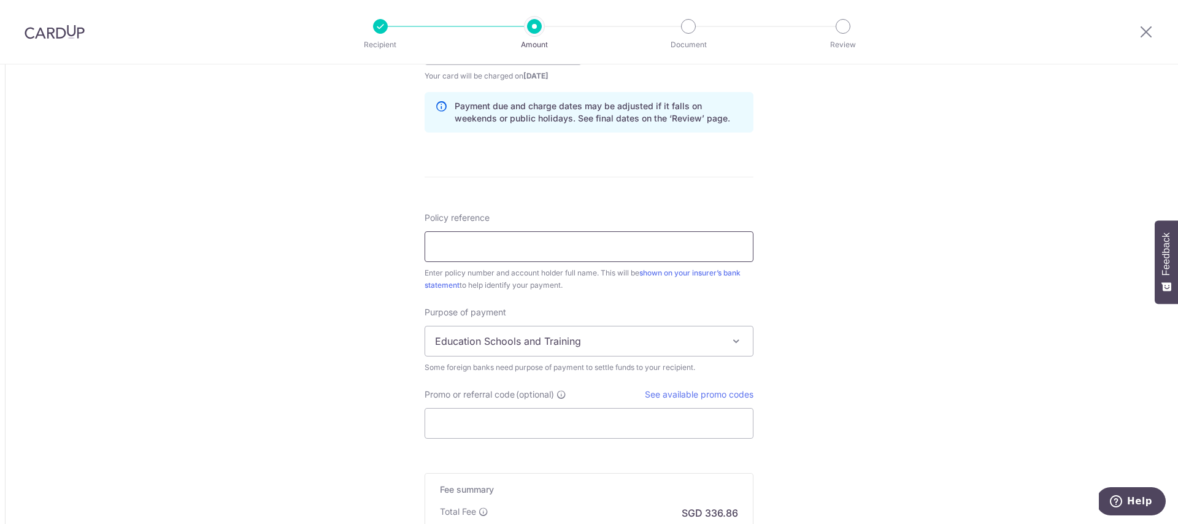
click at [605, 252] on input "Policy reference" at bounding box center [589, 246] width 329 height 31
type input "1499302424 Chiam Hui Ting"
click at [592, 335] on span "Education Schools and Training" at bounding box center [589, 340] width 328 height 29
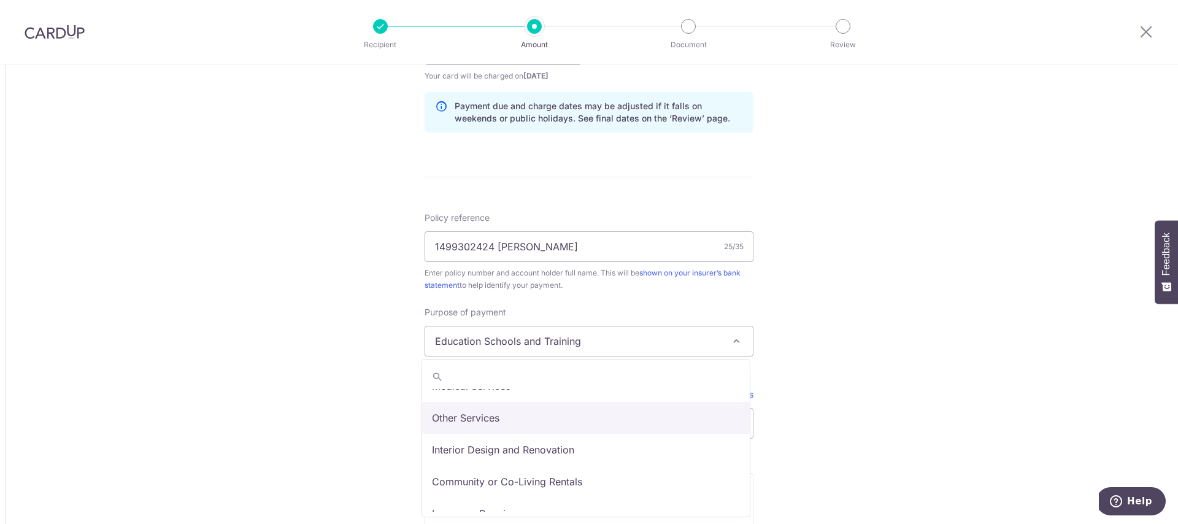
scroll to position [101, 0]
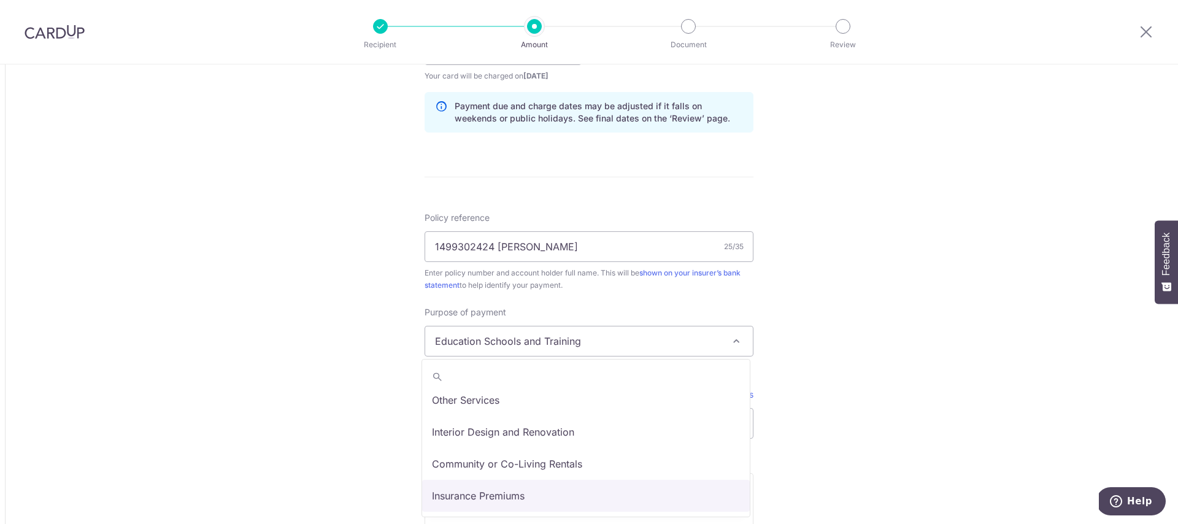
select select "Insurance Premiums"
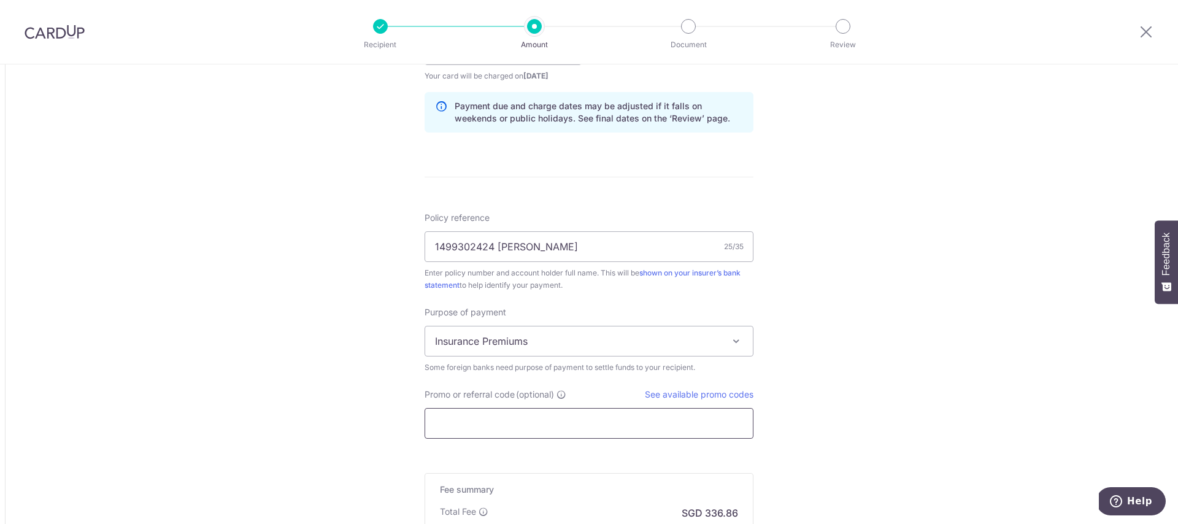
click at [528, 428] on input "Promo or referral code (optional)" at bounding box center [589, 423] width 329 height 31
paste input "GLOBE185"
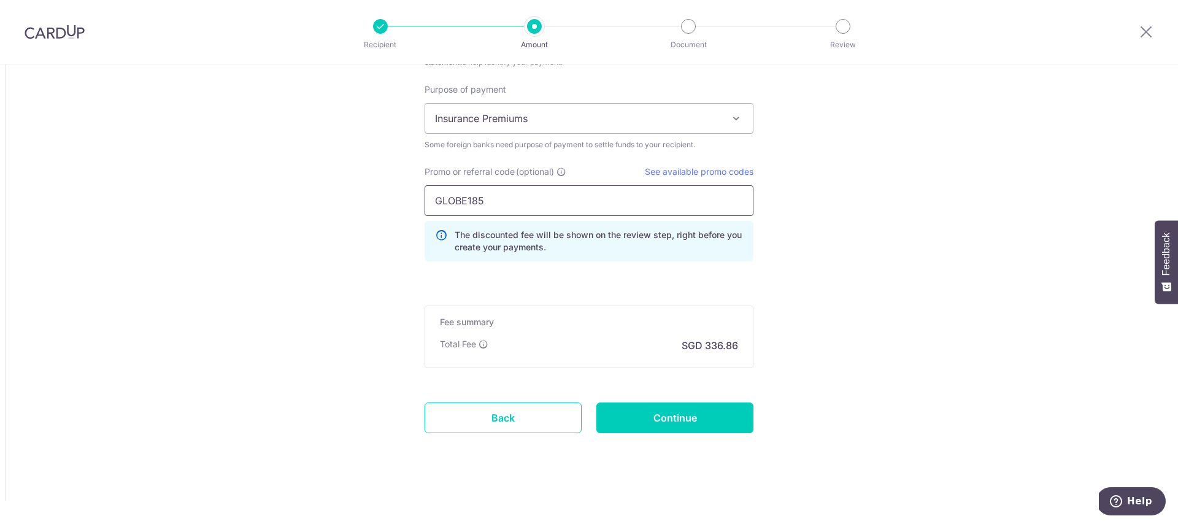
scroll to position [1072, 0]
type input "GLOBE185"
click at [711, 416] on input "Continue" at bounding box center [674, 416] width 157 height 31
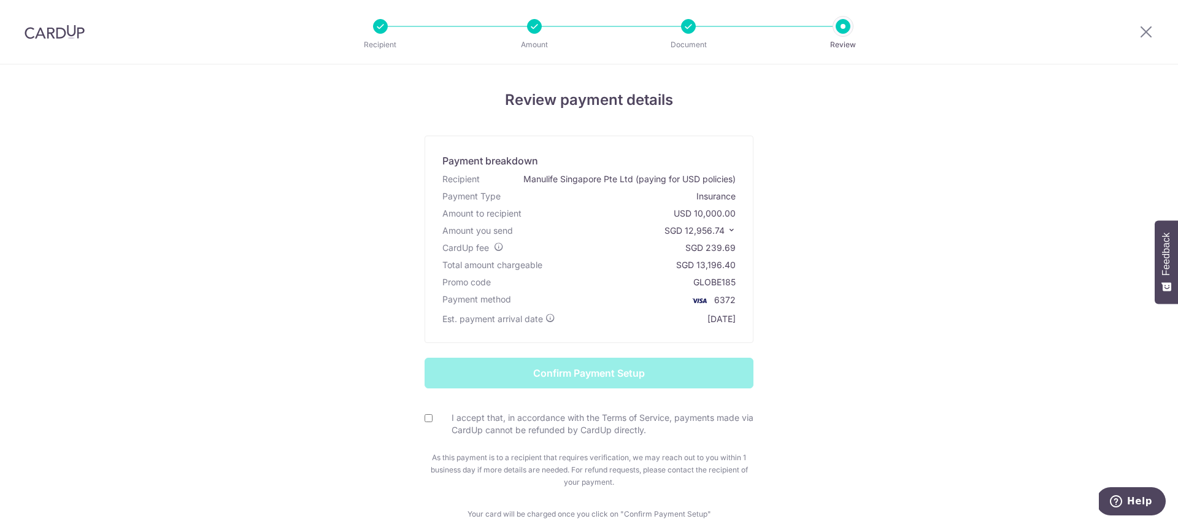
click at [425, 414] on input "I accept that, in accordance with the Terms of Service, payments made via CardU…" at bounding box center [429, 418] width 8 height 8
checkbox input "true"
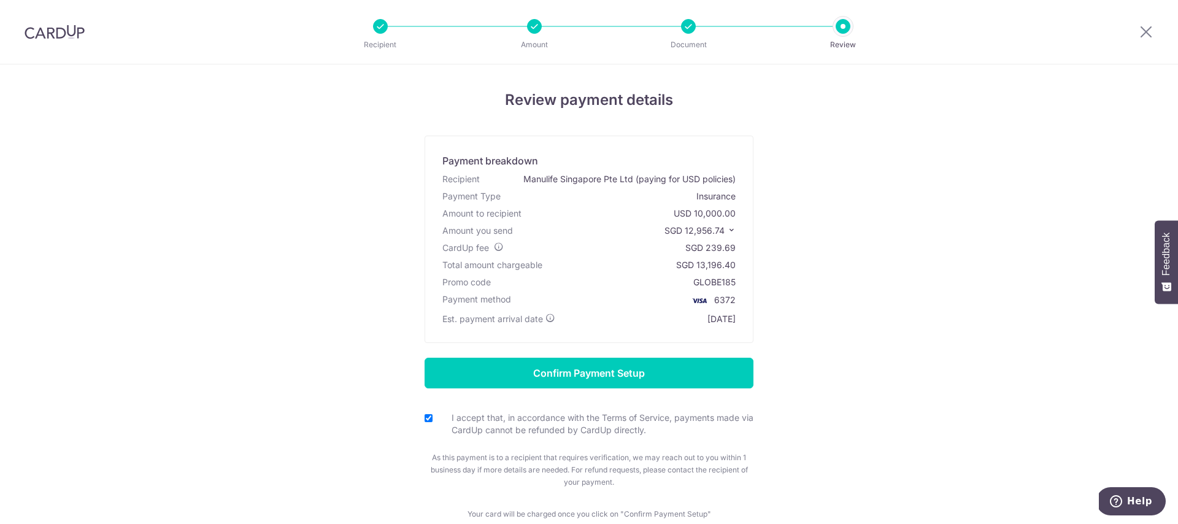
click at [717, 226] on span "SGD 12,956.74" at bounding box center [694, 230] width 60 height 10
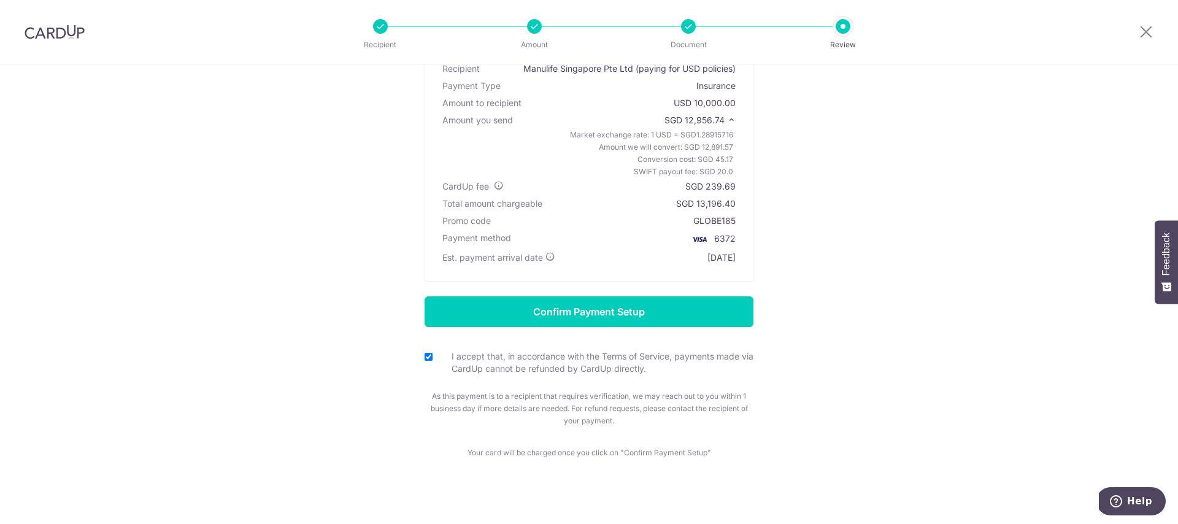
scroll to position [118, 0]
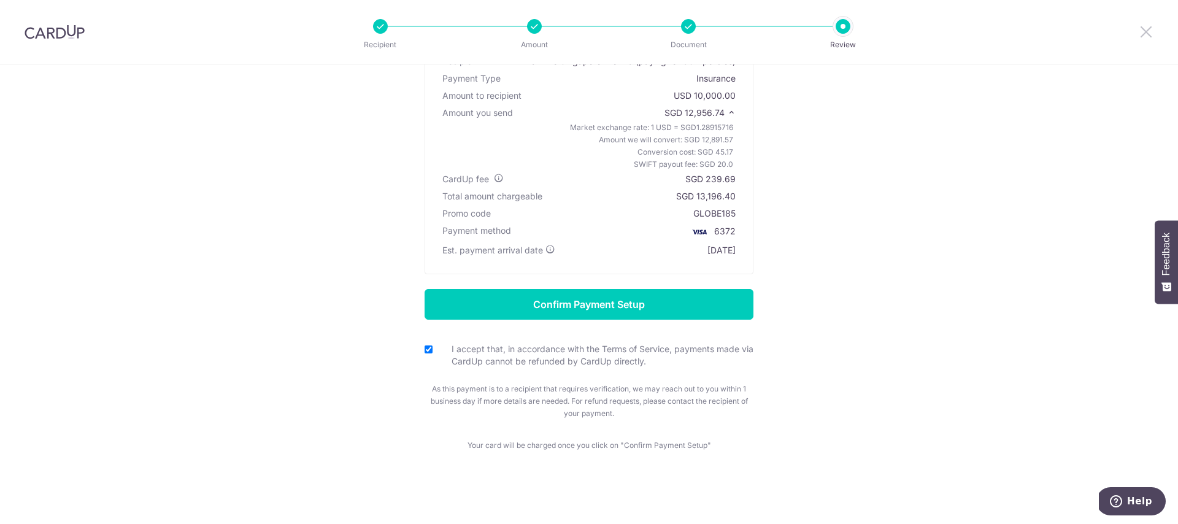
click at [1142, 36] on icon at bounding box center [1146, 31] width 15 height 15
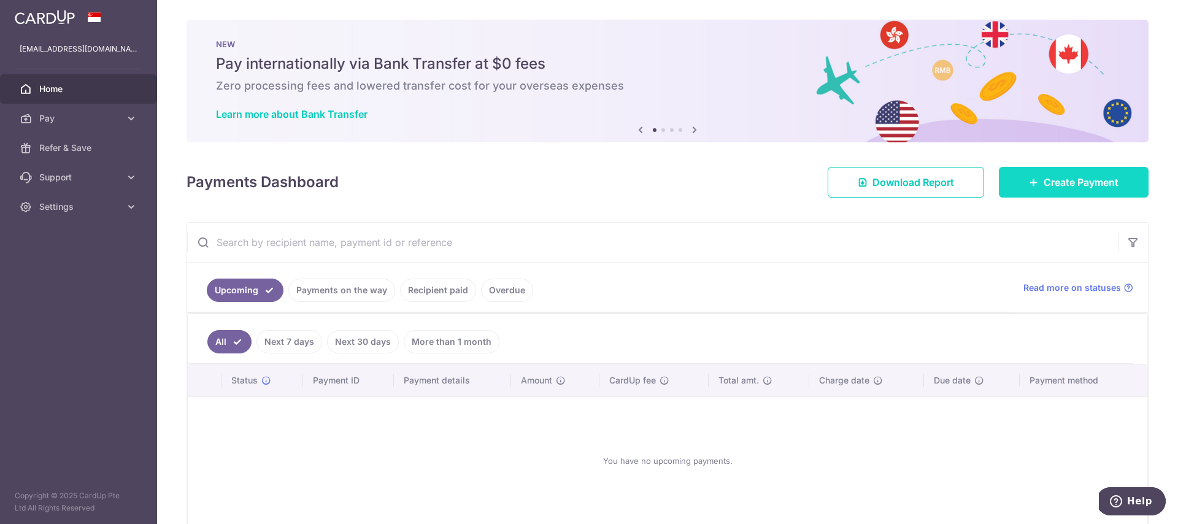
click at [1044, 178] on span "Create Payment" at bounding box center [1081, 182] width 75 height 15
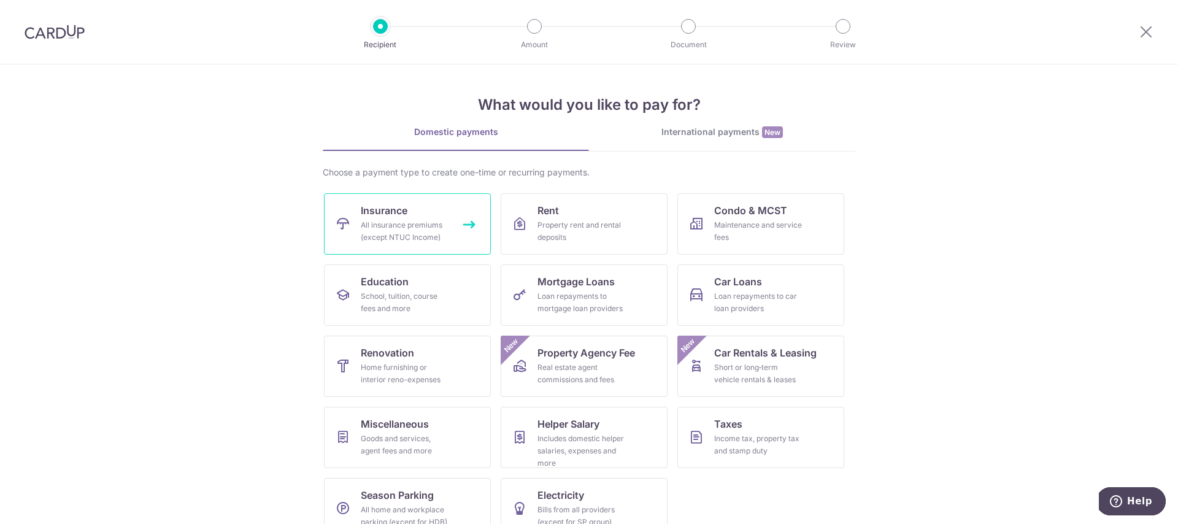
click at [463, 238] on link "Insurance All insurance premiums (except NTUC Income)" at bounding box center [407, 223] width 167 height 61
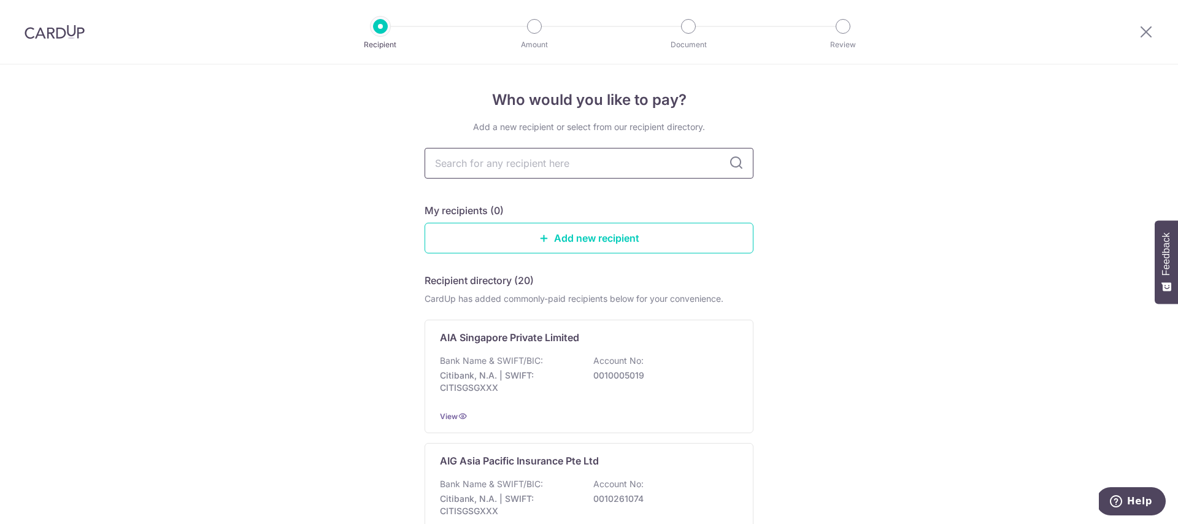
click at [490, 167] on input "text" at bounding box center [589, 163] width 329 height 31
type input "manuli"
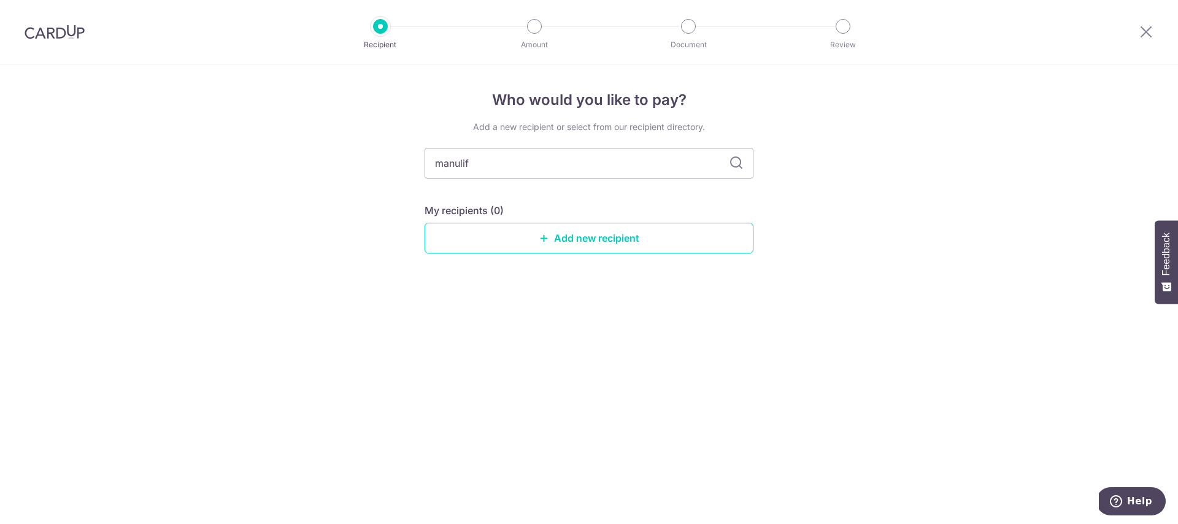
type input "manulife"
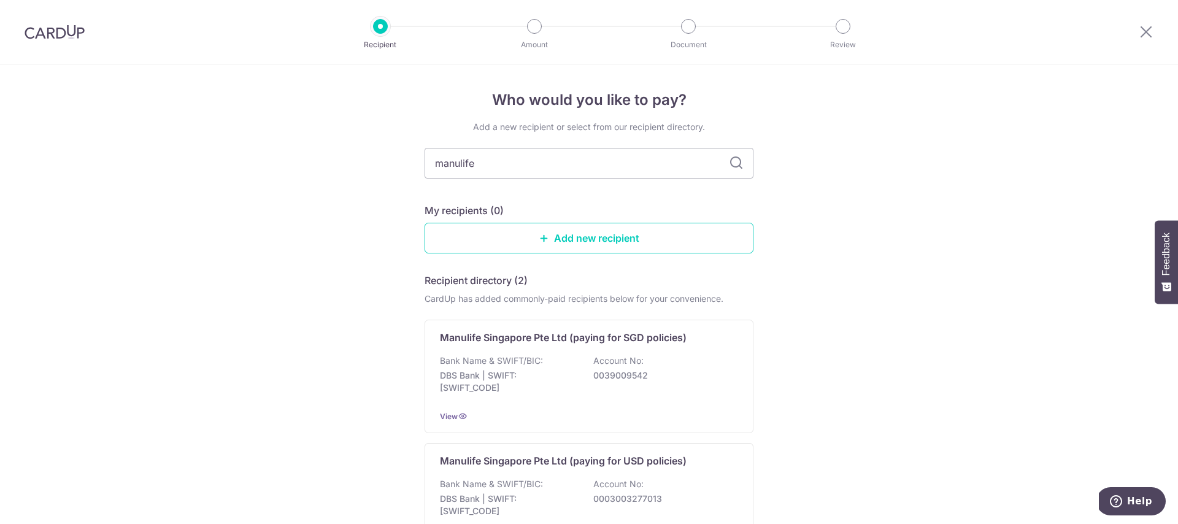
click at [723, 156] on input "manulife" at bounding box center [589, 163] width 329 height 31
click at [590, 475] on div "Manulife Singapore Pte Ltd (paying for USD policies) Bank Name & SWIFT/BIC: DBS…" at bounding box center [589, 499] width 329 height 113
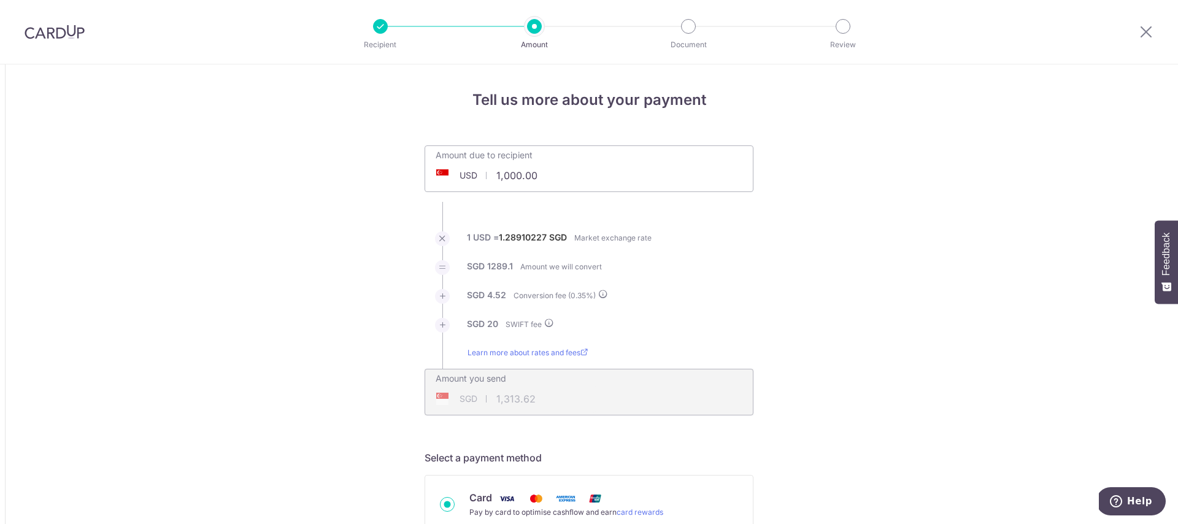
click at [512, 177] on input "1,000.00" at bounding box center [520, 175] width 190 height 28
type input "10,000.00"
type input "12,956.47"
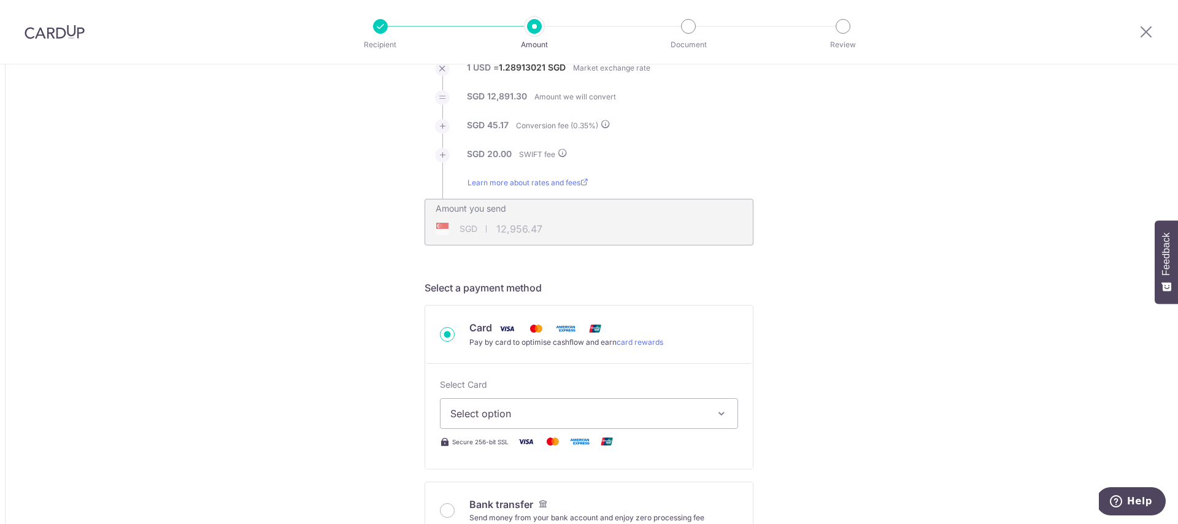
scroll to position [249, 0]
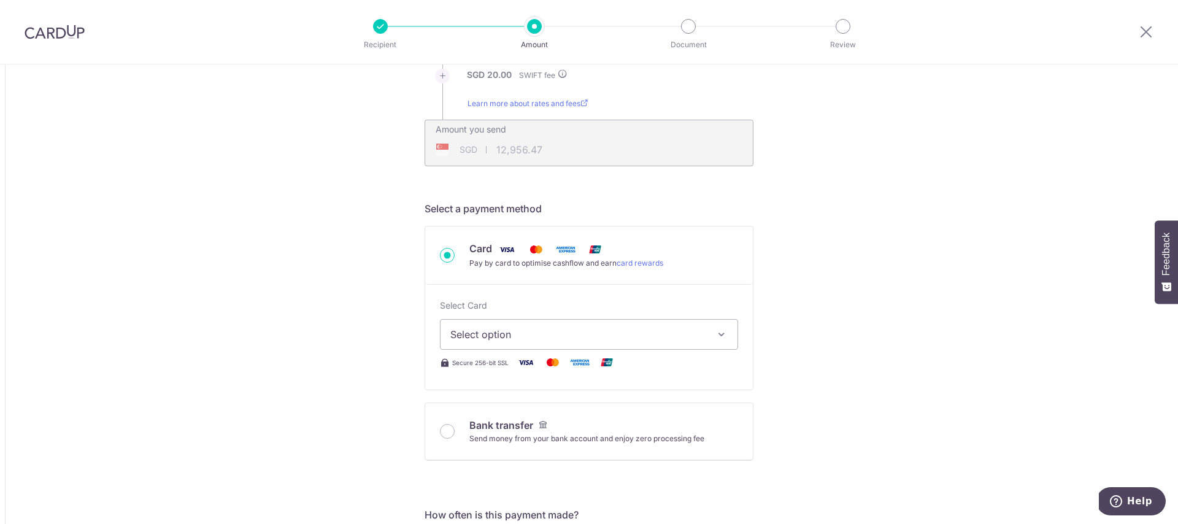
click at [676, 330] on span "Select option" at bounding box center [577, 334] width 255 height 15
click at [530, 425] on span "**** 6372" at bounding box center [588, 422] width 277 height 15
type input "10,000.00"
type input "12,956.44"
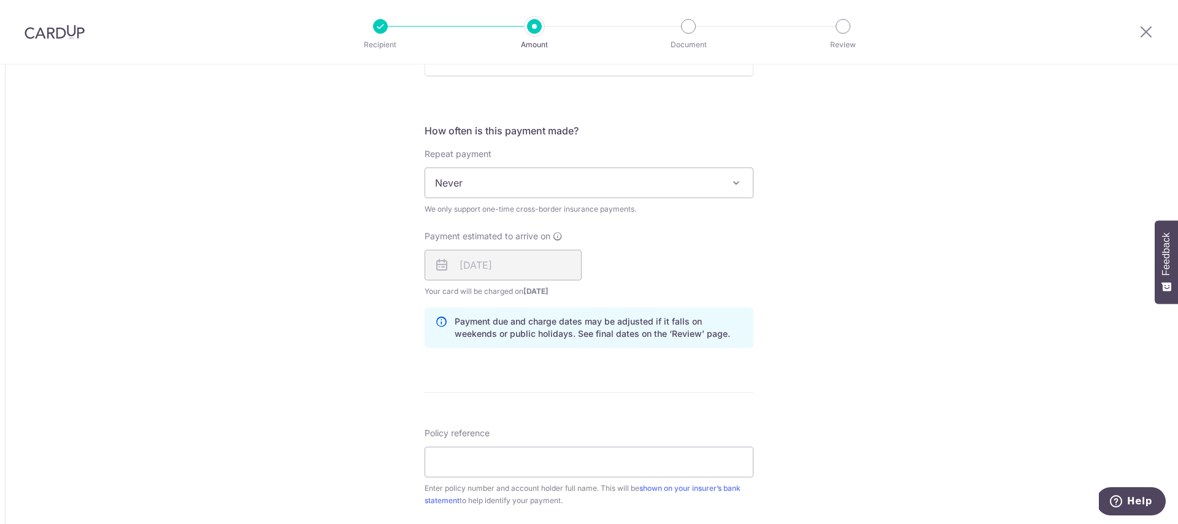
scroll to position [647, 0]
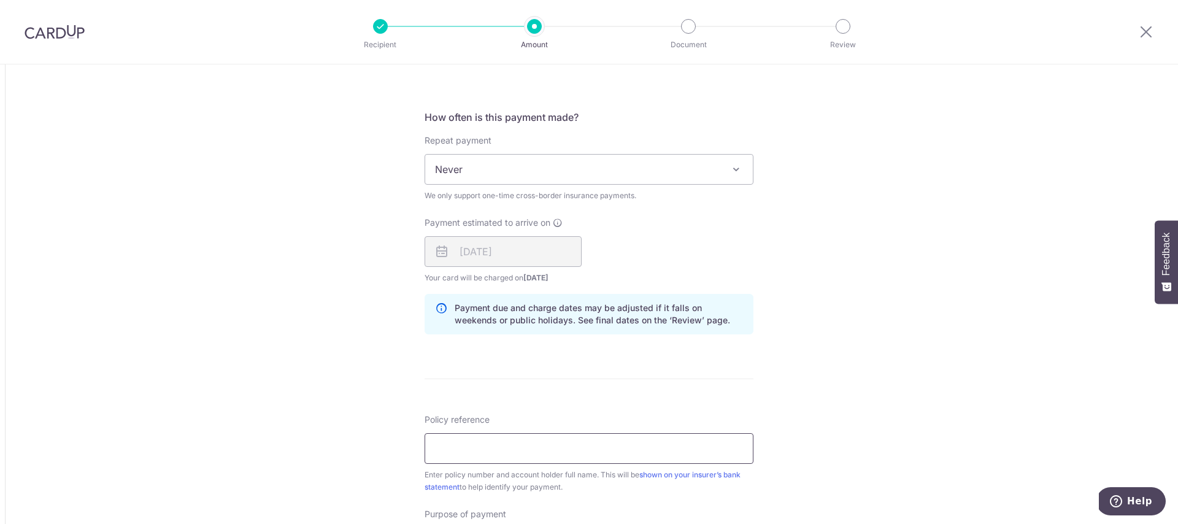
click at [527, 459] on input "Policy reference" at bounding box center [589, 448] width 329 height 31
type input "1499302424 [PERSON_NAME]"
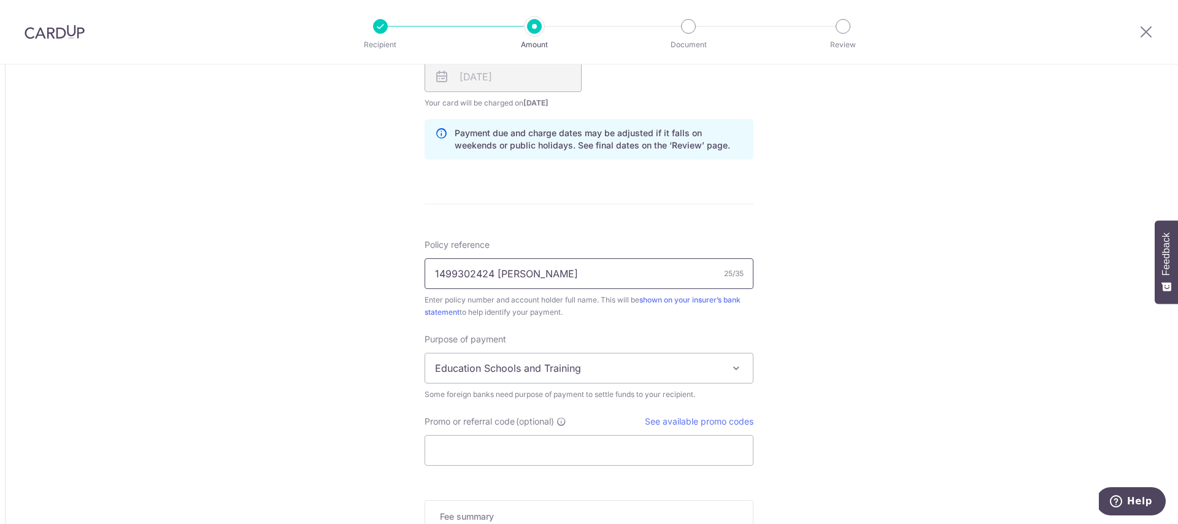
scroll to position [834, 0]
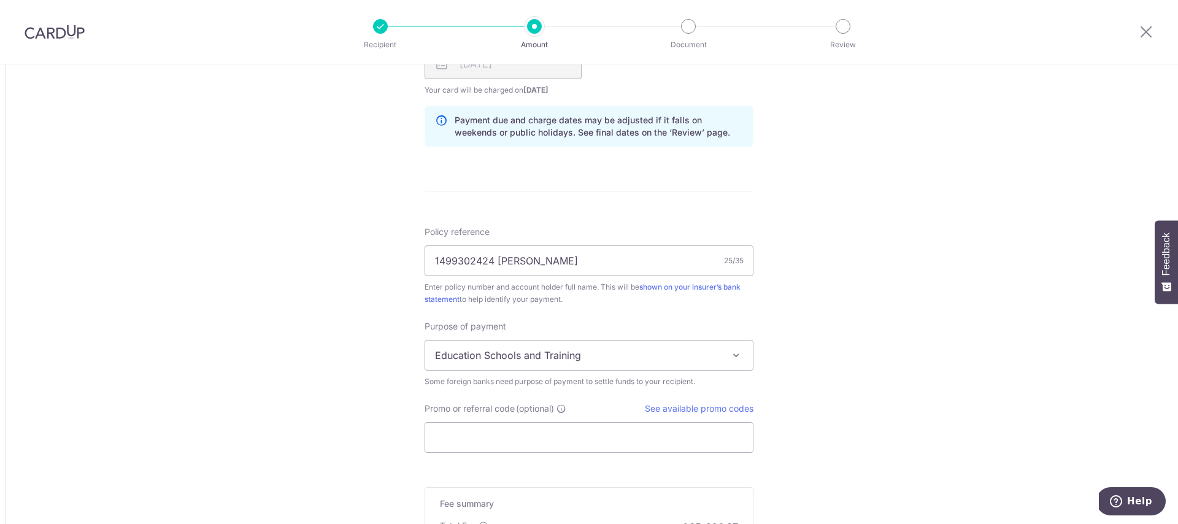
click at [729, 358] on span at bounding box center [736, 355] width 15 height 15
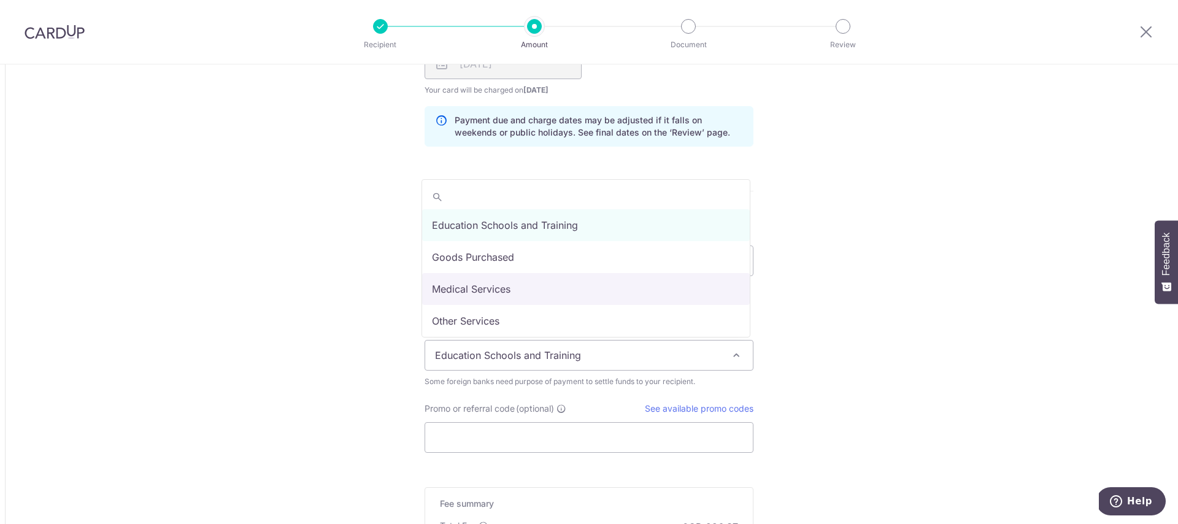
scroll to position [101, 0]
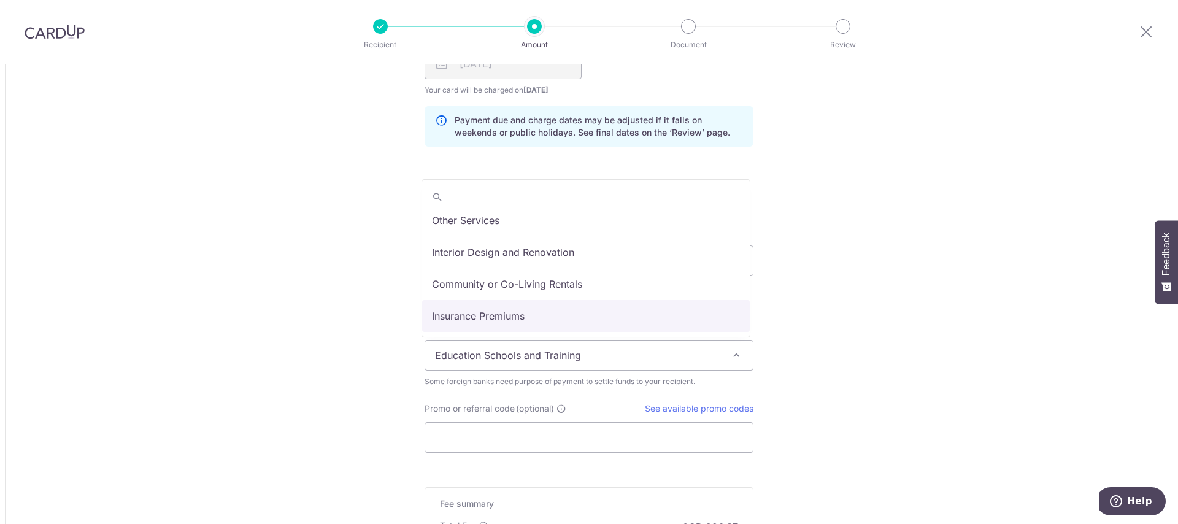
select select "Insurance Premiums"
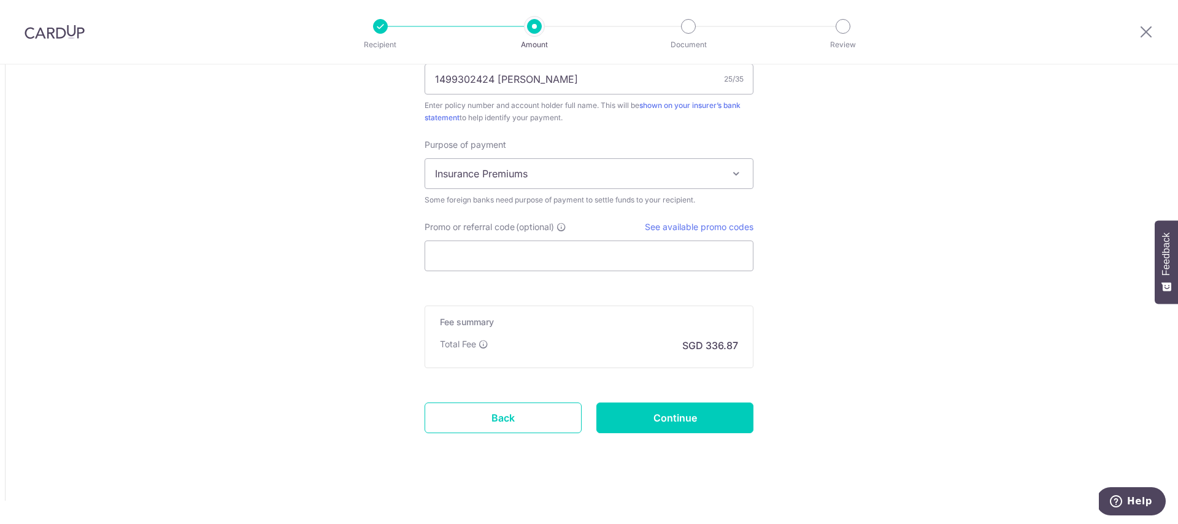
scroll to position [1017, 0]
click at [644, 260] on input "Promo or referral code (optional)" at bounding box center [589, 254] width 329 height 31
type input "v"
paste input "GLOBE185"
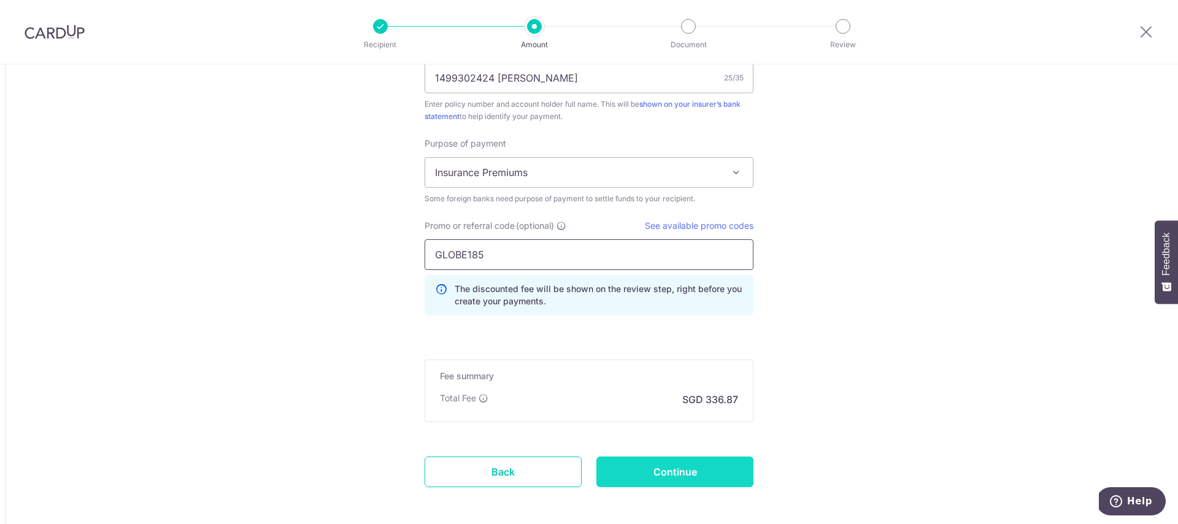
type input "GLOBE185"
click at [666, 471] on input "Continue" at bounding box center [674, 471] width 157 height 31
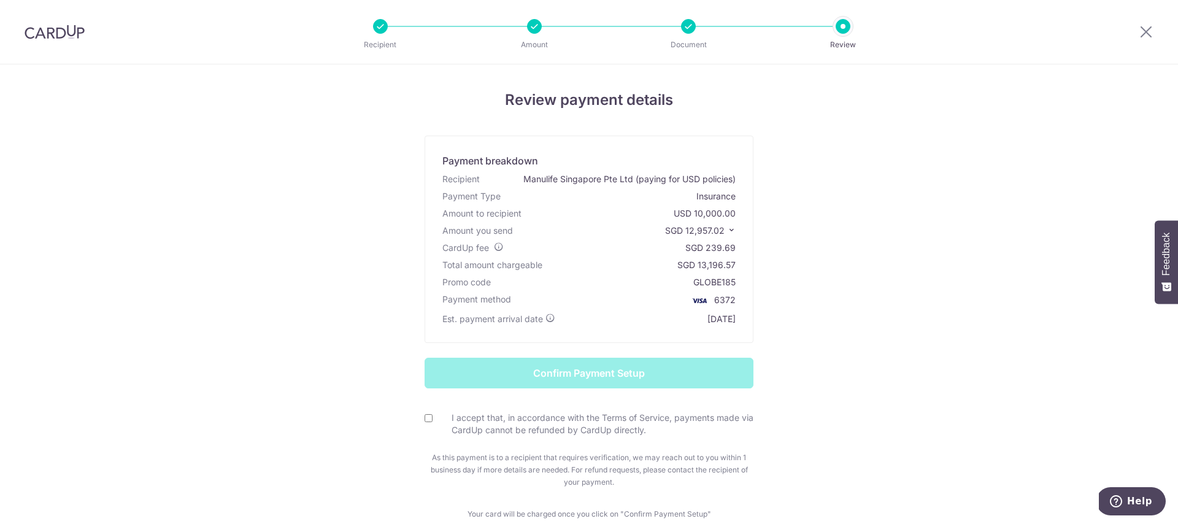
click at [425, 418] on input "I accept that, in accordance with the Terms of Service, payments made via CardU…" at bounding box center [429, 418] width 8 height 8
checkbox input "true"
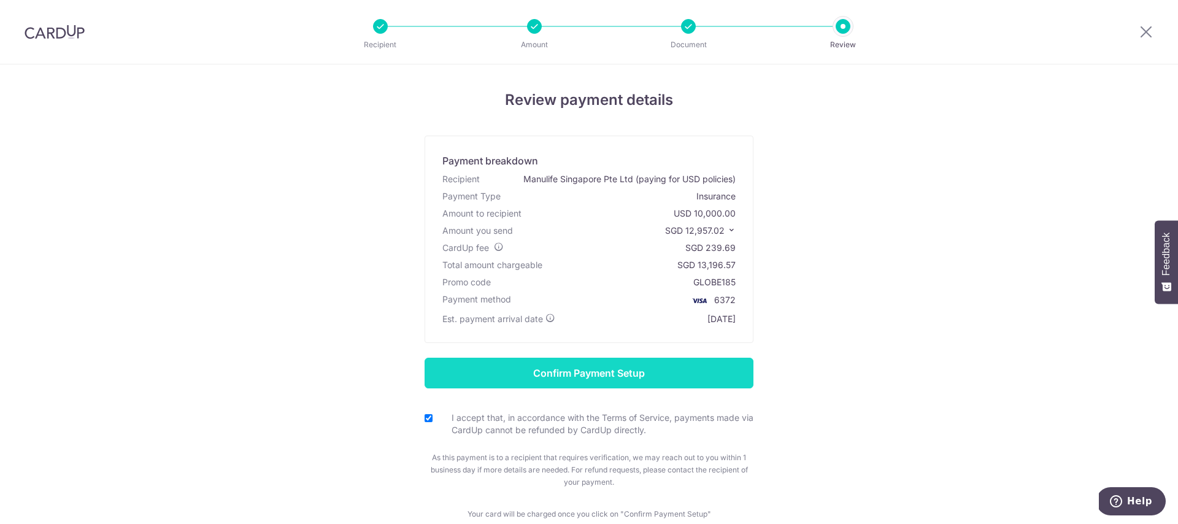
click at [625, 369] on input "Confirm Payment Setup" at bounding box center [589, 373] width 329 height 31
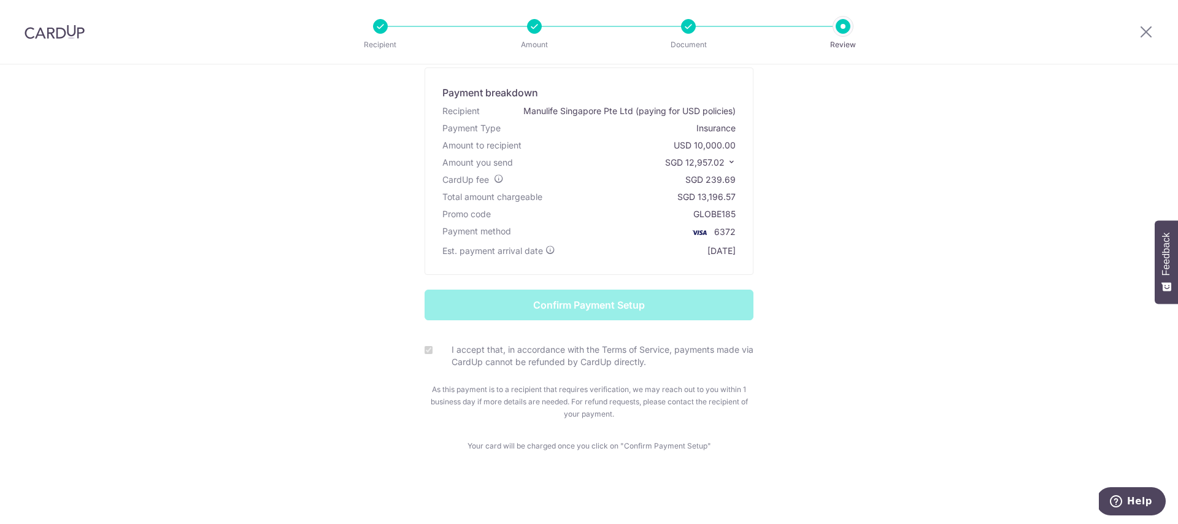
scroll to position [69, 0]
